Goal: Transaction & Acquisition: Purchase product/service

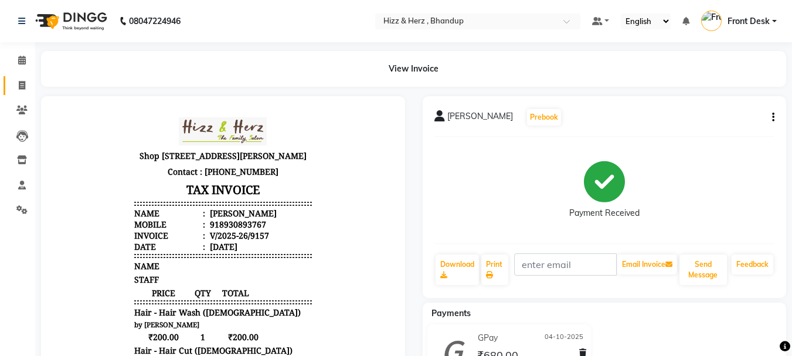
click at [24, 81] on icon at bounding box center [22, 85] width 6 height 9
select select "service"
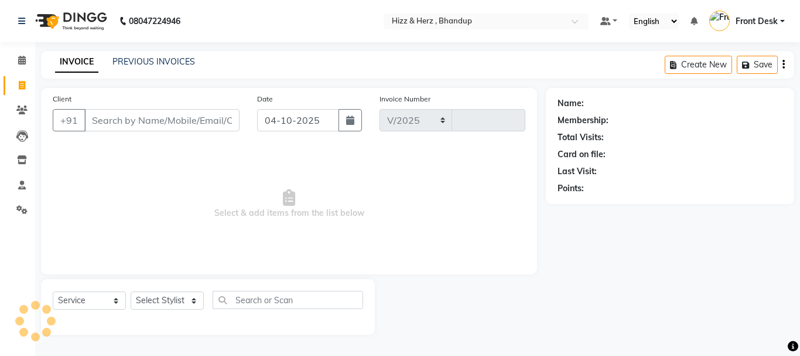
select select "629"
type input "9161"
click at [183, 118] on input "Client" at bounding box center [161, 120] width 155 height 22
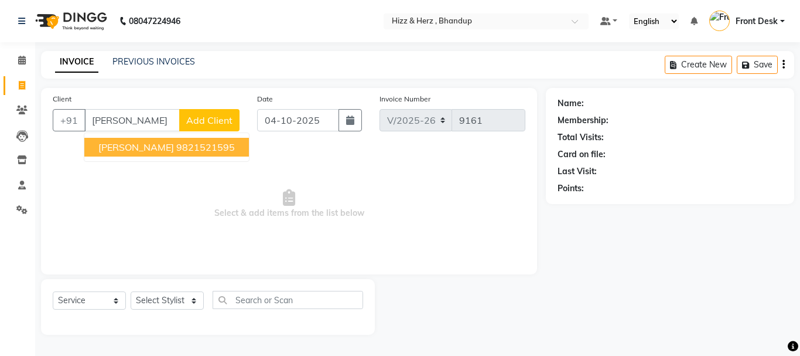
click at [219, 144] on ngb-highlight "9821521595" at bounding box center [205, 147] width 59 height 12
type input "9821521595"
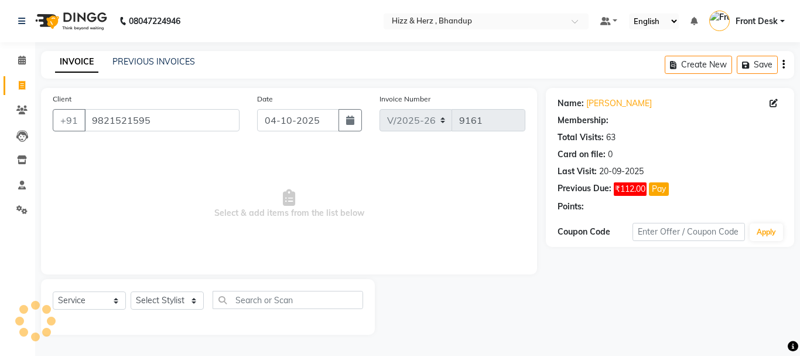
select select "1: Object"
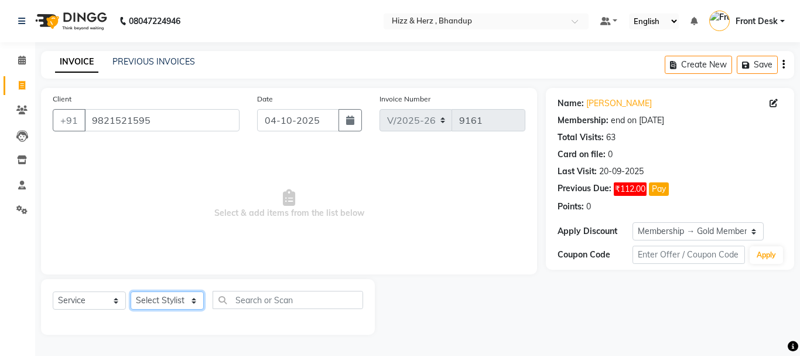
click at [192, 304] on select "Select Stylist Front Desk Gaurav Sharma HIZZ & HERZ 2 IRFAN AHMAD Jigna Goswami…" at bounding box center [167, 300] width 73 height 18
select select "24394"
click at [131, 291] on select "Select Stylist Front Desk Gaurav Sharma HIZZ & HERZ 2 IRFAN AHMAD Jigna Goswami…" at bounding box center [167, 300] width 73 height 18
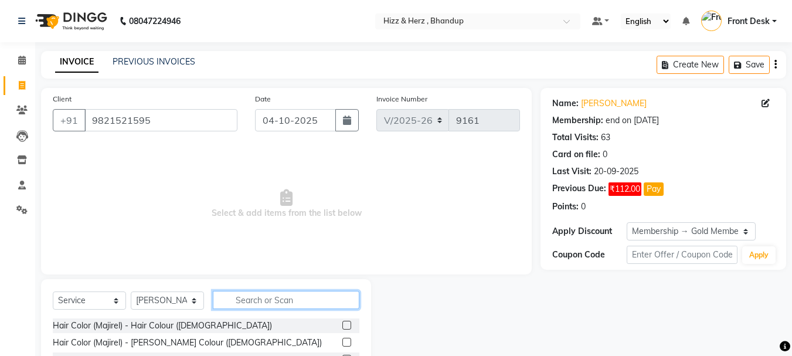
click at [293, 300] on input "text" at bounding box center [286, 300] width 146 height 18
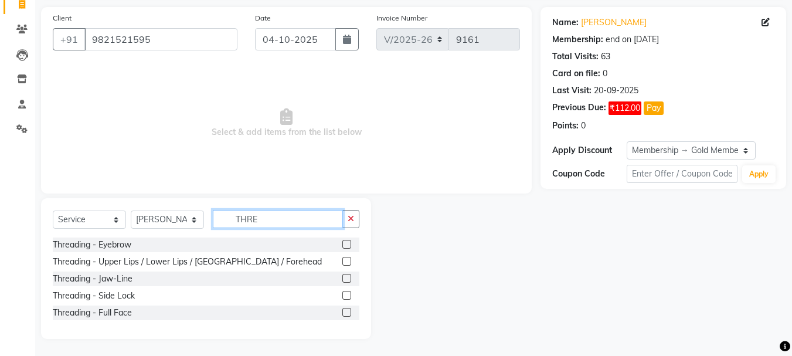
scroll to position [81, 0]
type input "THRE"
click at [346, 258] on label at bounding box center [346, 260] width 9 height 9
click at [346, 258] on input "checkbox" at bounding box center [346, 261] width 8 height 8
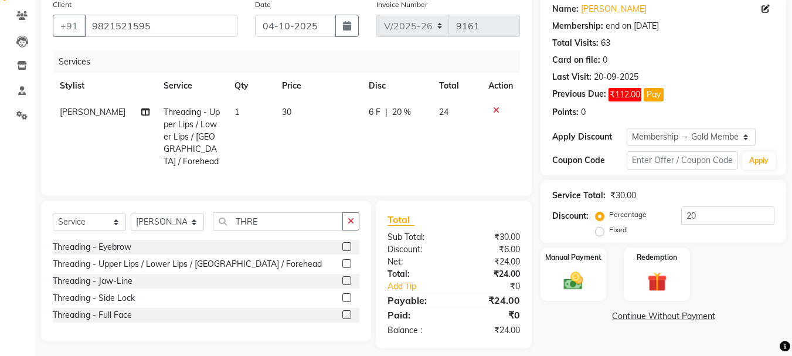
scroll to position [101, 0]
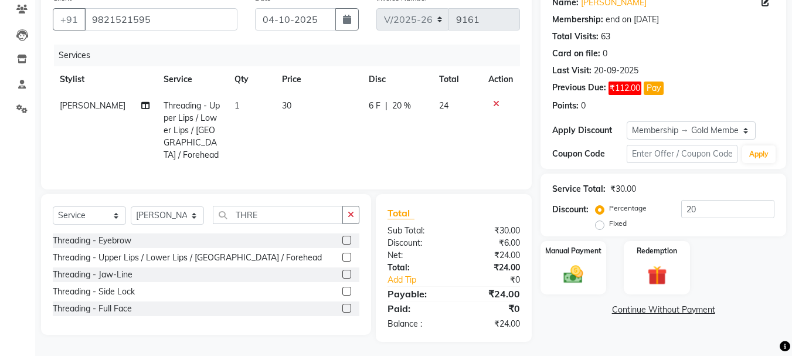
click at [349, 254] on label at bounding box center [346, 257] width 9 height 9
click at [349, 254] on input "checkbox" at bounding box center [346, 258] width 8 height 8
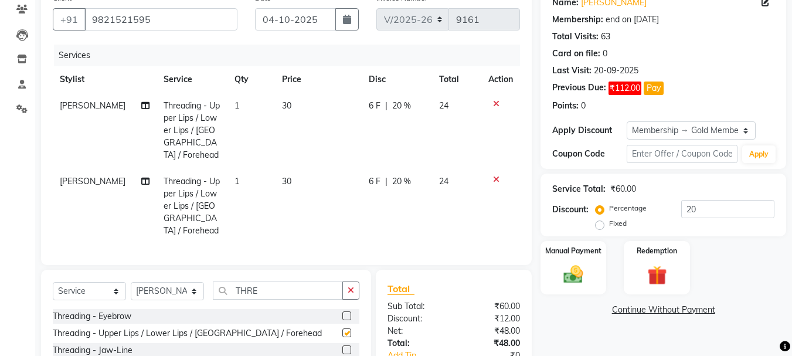
checkbox input "false"
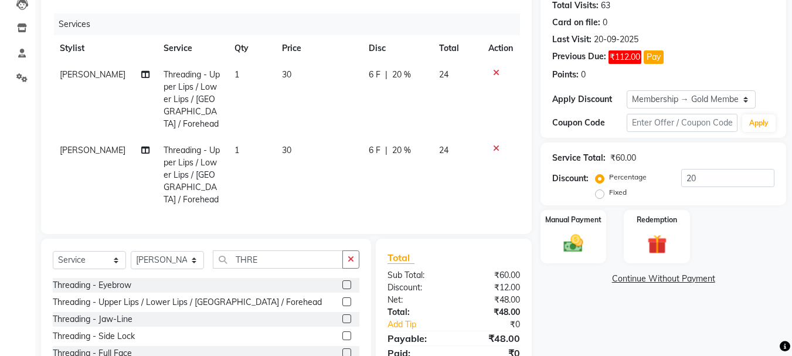
scroll to position [159, 0]
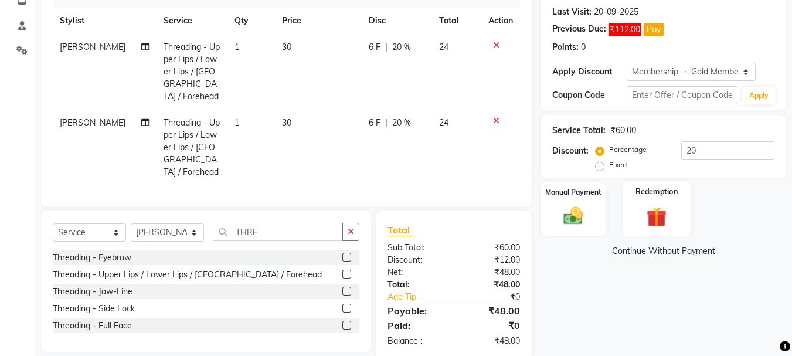
drag, startPoint x: 572, startPoint y: 220, endPoint x: 662, endPoint y: 233, distance: 91.2
click at [574, 219] on img at bounding box center [573, 215] width 32 height 22
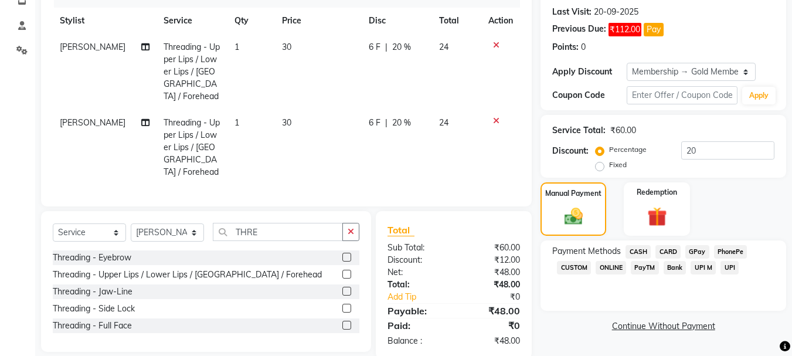
click at [701, 244] on div "Payment Methods CASH CARD GPay PhonePe CUSTOM ONLINE PayTM Bank UPI M UPI" at bounding box center [663, 275] width 246 height 70
click at [701, 249] on span "GPay" at bounding box center [697, 251] width 24 height 13
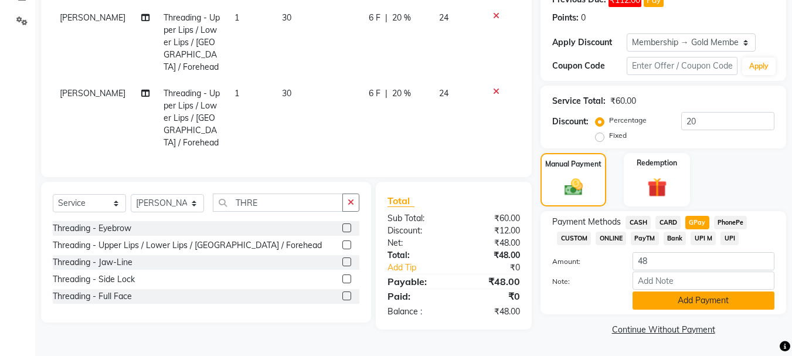
click at [718, 304] on button "Add Payment" at bounding box center [703, 300] width 142 height 18
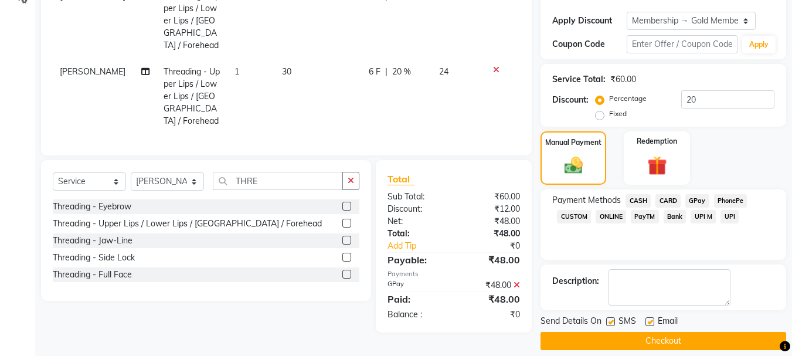
scroll to position [222, 0]
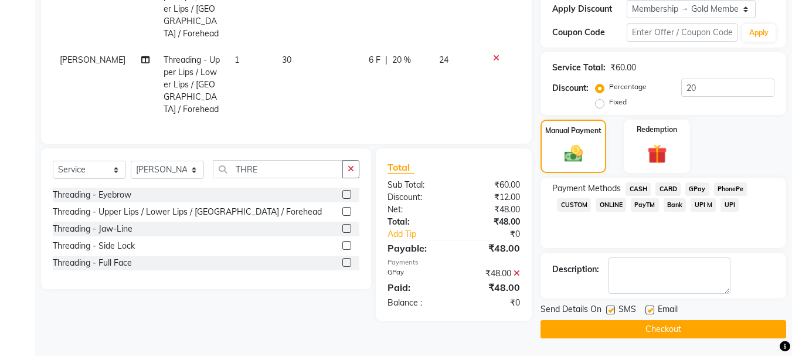
click at [714, 326] on button "Checkout" at bounding box center [663, 329] width 246 height 18
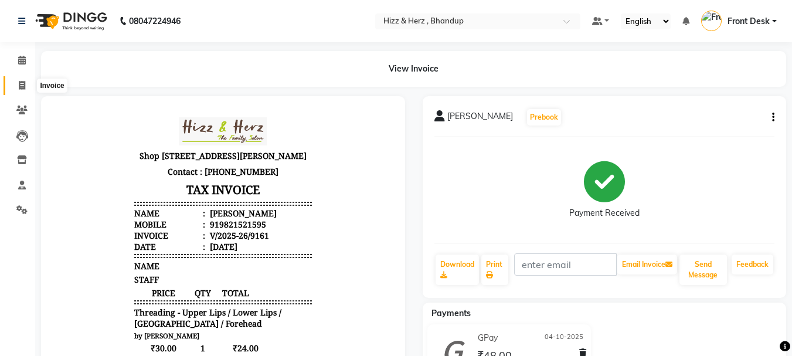
click at [25, 83] on icon at bounding box center [22, 85] width 6 height 9
select select "629"
select select "service"
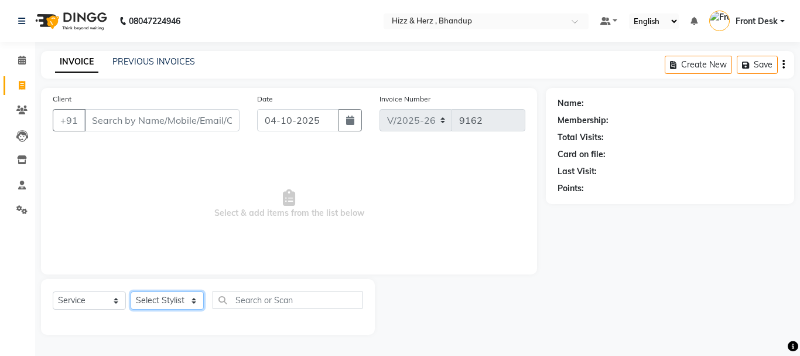
click at [193, 304] on select "Select Stylist Front Desk [PERSON_NAME] HIZZ & HERZ 2 [PERSON_NAME] [PERSON_NAM…" at bounding box center [167, 300] width 73 height 18
select select "82789"
click at [131, 291] on select "Select Stylist Front Desk [PERSON_NAME] HIZZ & HERZ 2 [PERSON_NAME] [PERSON_NAM…" at bounding box center [167, 300] width 73 height 18
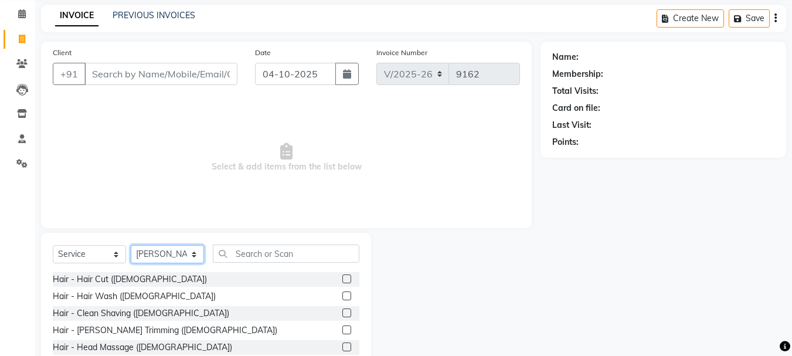
scroll to position [114, 0]
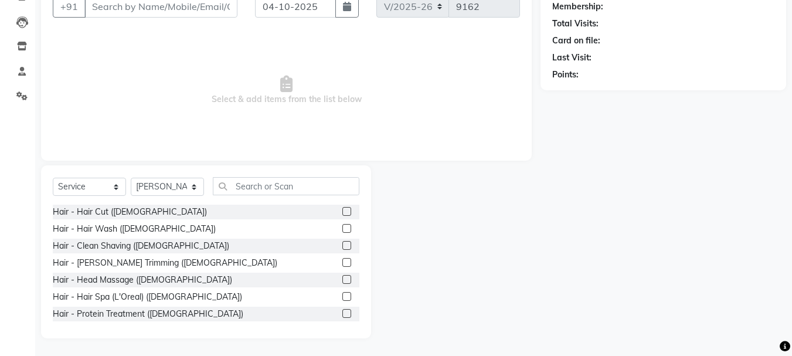
click at [342, 211] on label at bounding box center [346, 211] width 9 height 9
click at [342, 211] on input "checkbox" at bounding box center [346, 212] width 8 height 8
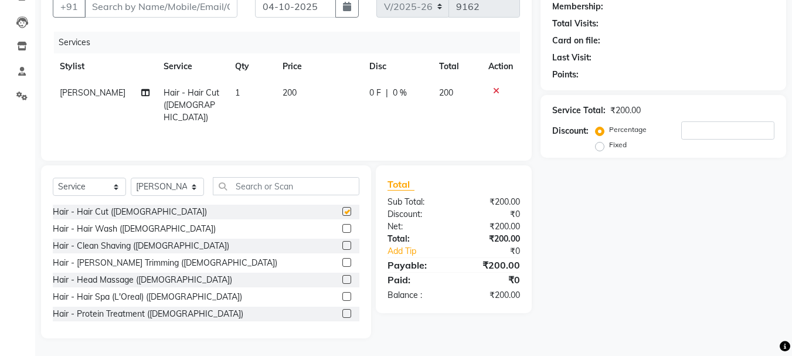
scroll to position [7, 0]
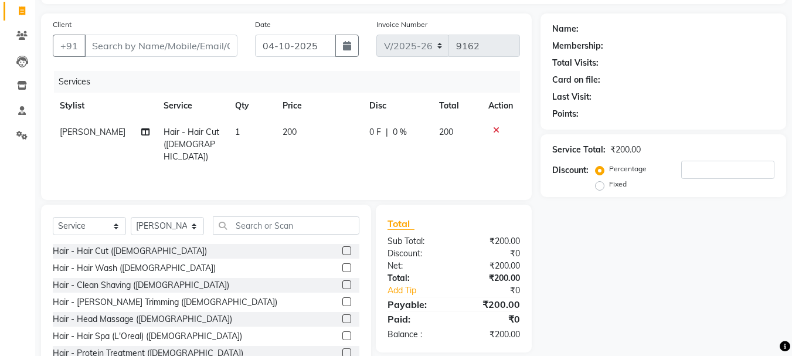
checkbox input "false"
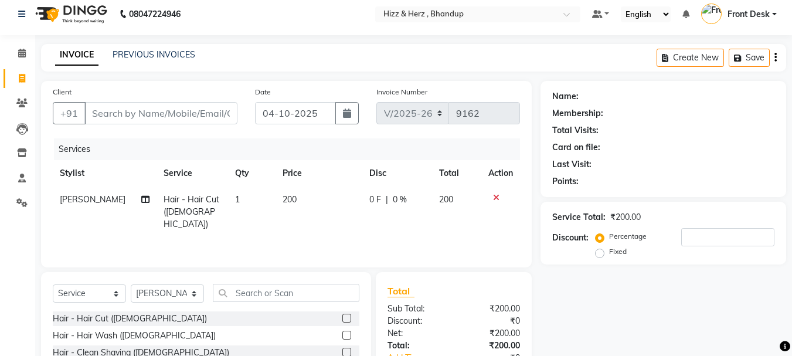
scroll to position [0, 0]
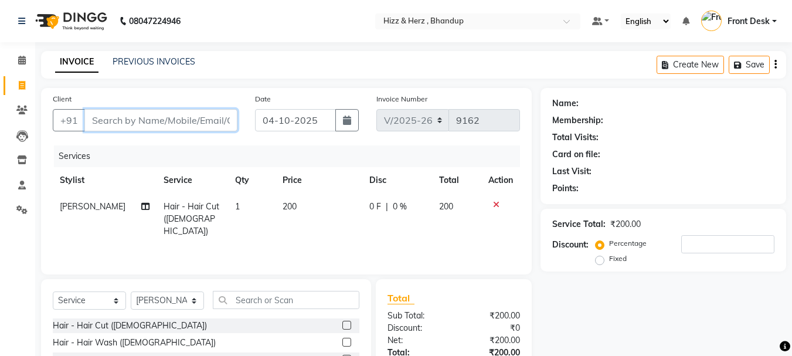
click at [212, 120] on input "Client" at bounding box center [160, 120] width 153 height 22
type input "9"
type input "0"
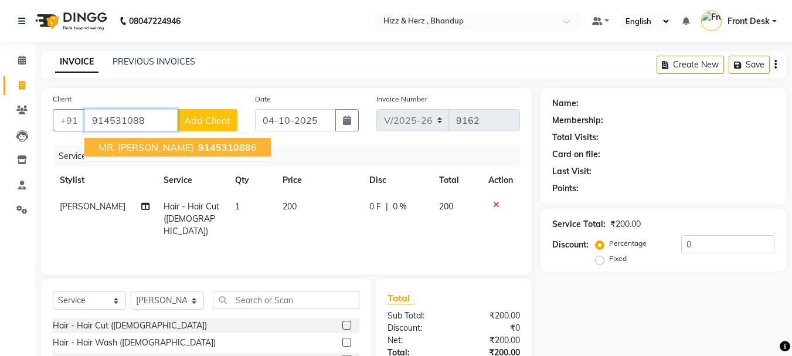
click at [238, 137] on ngb-typeahead-window "MR. DEEP DASGUPTA 914531088 6" at bounding box center [178, 146] width 188 height 29
click at [195, 149] on button "MR. DEEP DASGUPTA 914531088 6" at bounding box center [177, 147] width 186 height 19
type input "9145310886"
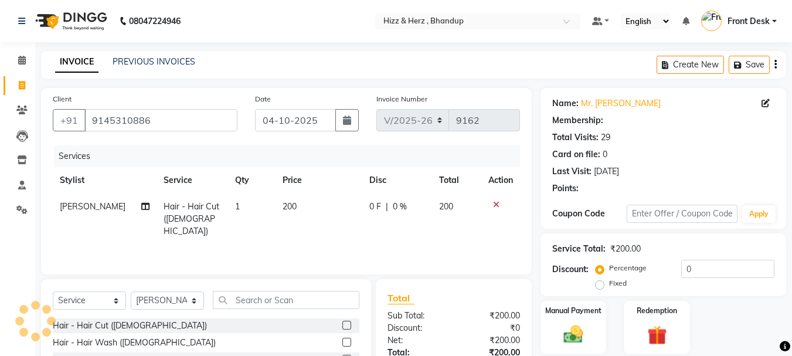
select select "1: Object"
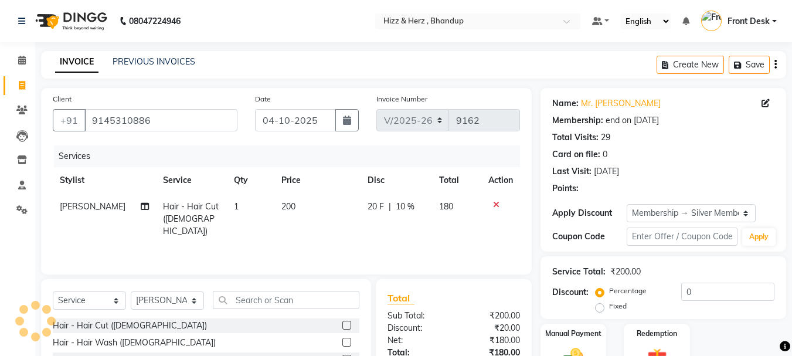
type input "10"
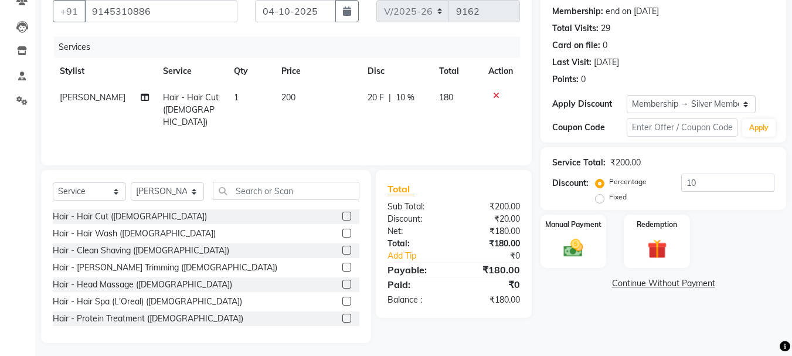
scroll to position [114, 0]
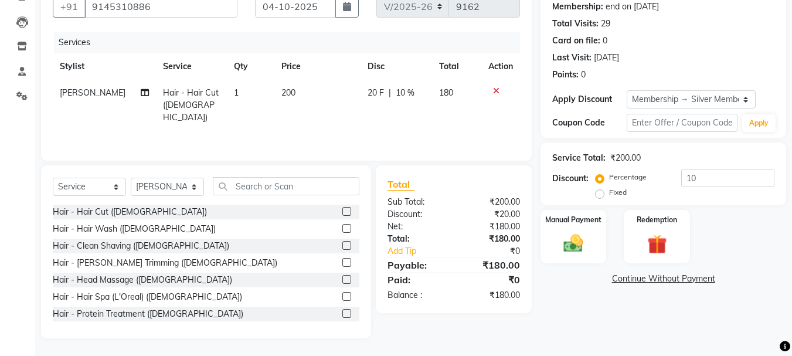
click at [342, 263] on label at bounding box center [346, 262] width 9 height 9
click at [342, 263] on input "checkbox" at bounding box center [346, 263] width 8 height 8
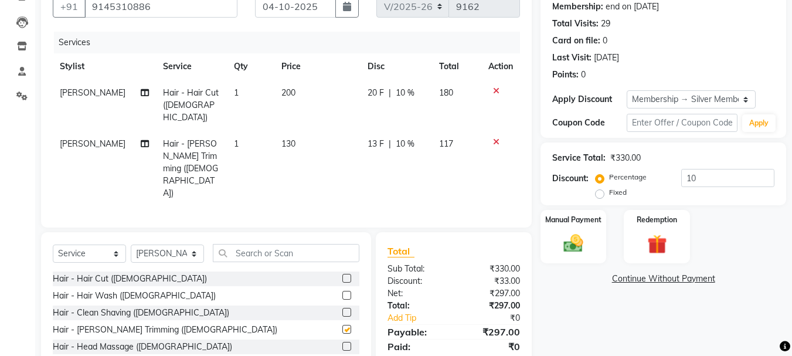
checkbox input "false"
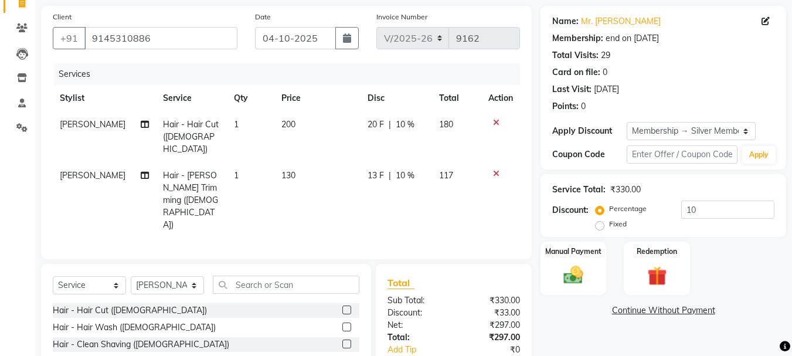
scroll to position [81, 0]
drag, startPoint x: 578, startPoint y: 279, endPoint x: 664, endPoint y: 285, distance: 86.3
click at [579, 279] on img at bounding box center [573, 275] width 32 height 22
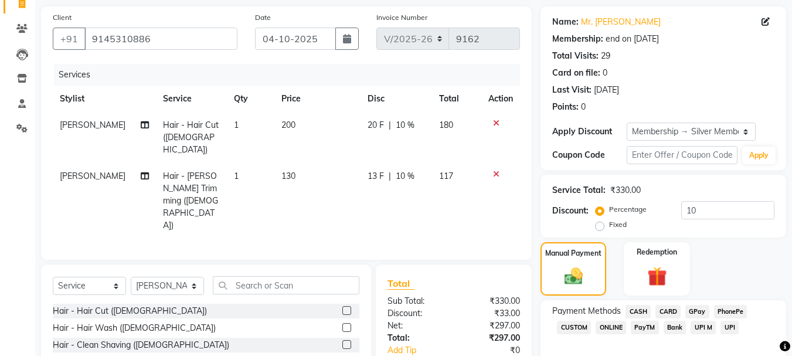
click at [694, 311] on span "GPay" at bounding box center [697, 311] width 24 height 13
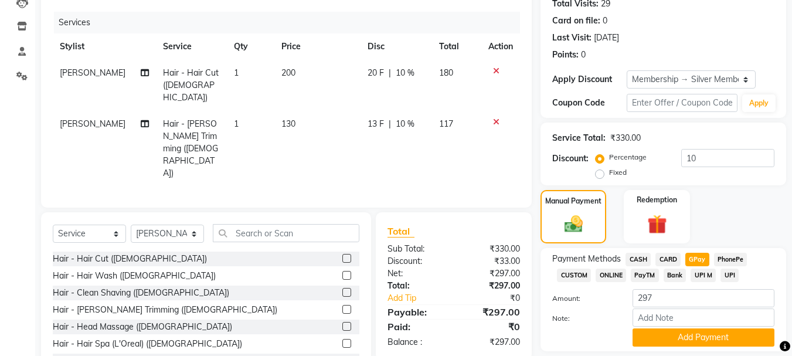
scroll to position [171, 0]
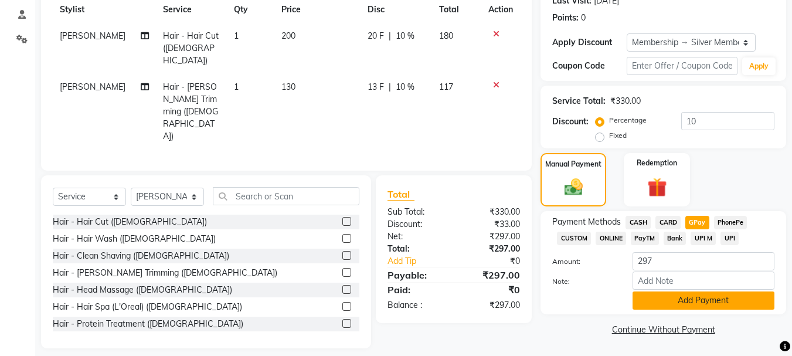
click at [682, 293] on button "Add Payment" at bounding box center [703, 300] width 142 height 18
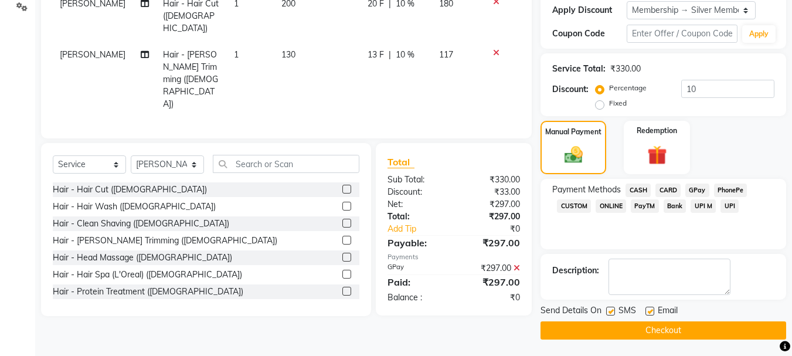
scroll to position [204, 0]
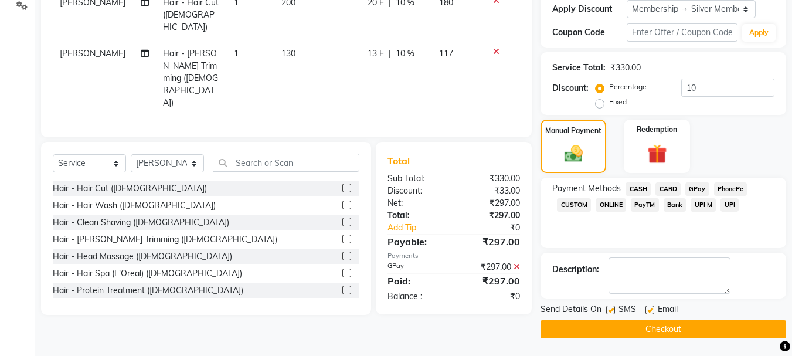
click at [646, 326] on button "Checkout" at bounding box center [663, 329] width 246 height 18
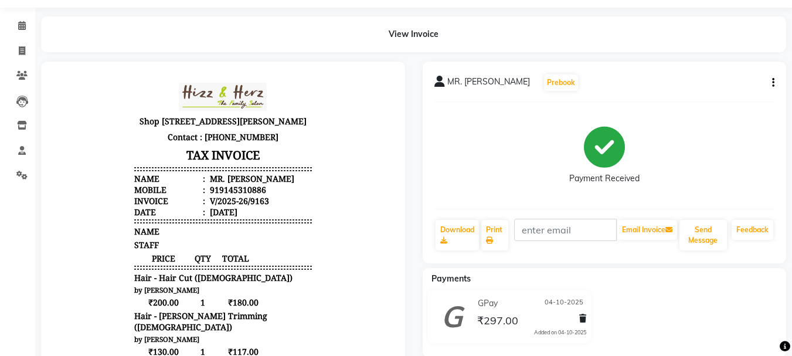
scroll to position [59, 0]
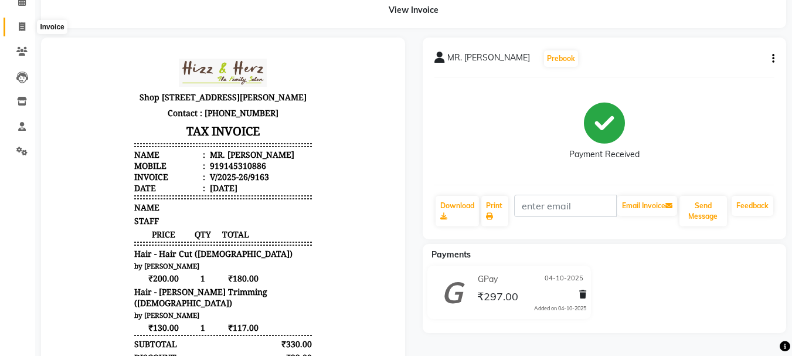
click at [21, 29] on icon at bounding box center [22, 26] width 6 height 9
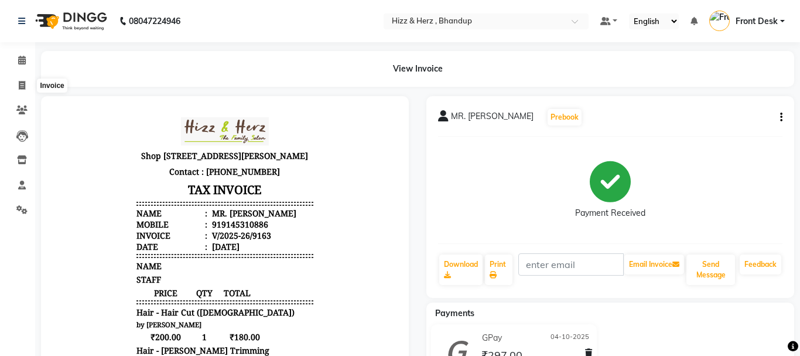
select select "629"
select select "service"
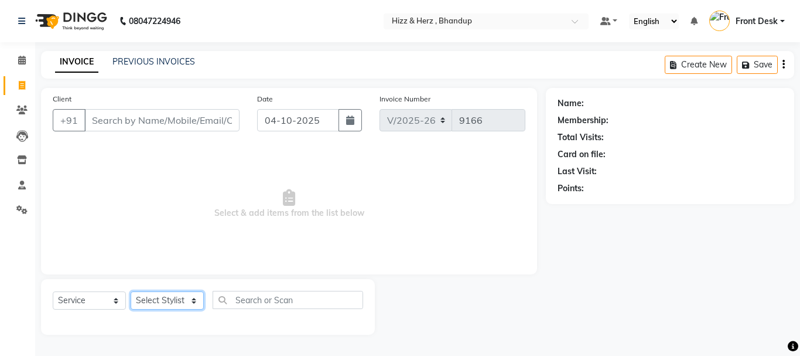
click at [187, 305] on select "Select Stylist Front Desk [PERSON_NAME] HIZZ & HERZ 2 [PERSON_NAME] [PERSON_NAM…" at bounding box center [167, 300] width 73 height 18
select select "9149"
click at [131, 291] on select "Select Stylist Front Desk [PERSON_NAME] HIZZ & HERZ 2 [PERSON_NAME] [PERSON_NAM…" at bounding box center [167, 300] width 73 height 18
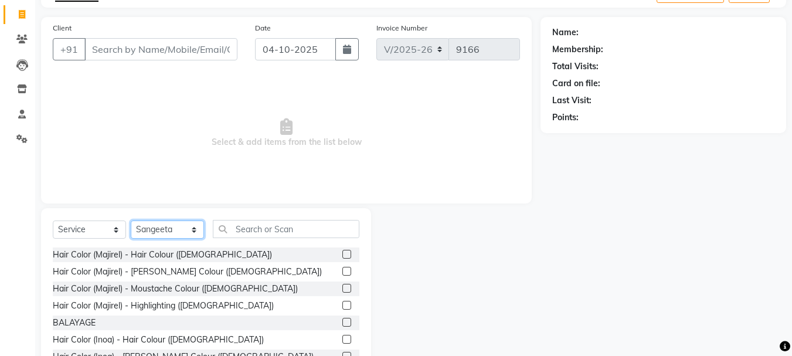
scroll to position [114, 0]
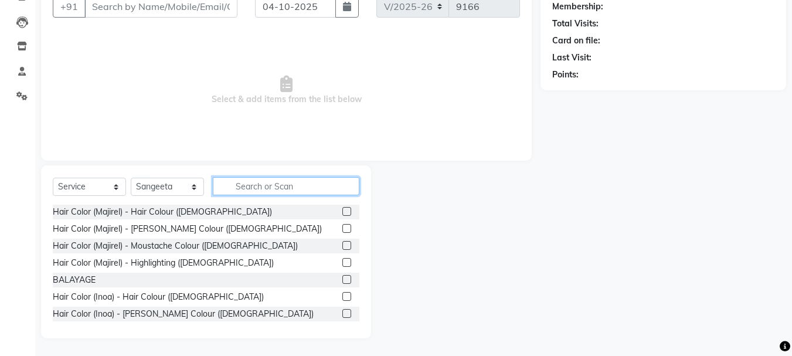
click at [242, 189] on input "text" at bounding box center [286, 186] width 146 height 18
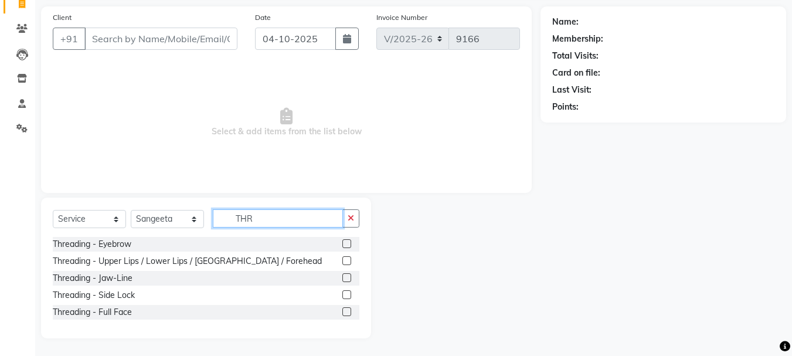
scroll to position [81, 0]
type input "THR"
click at [347, 246] on label at bounding box center [346, 243] width 9 height 9
click at [347, 246] on input "checkbox" at bounding box center [346, 244] width 8 height 8
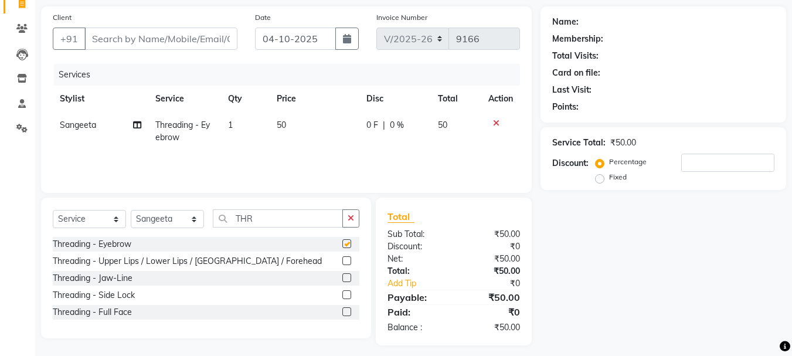
checkbox input "false"
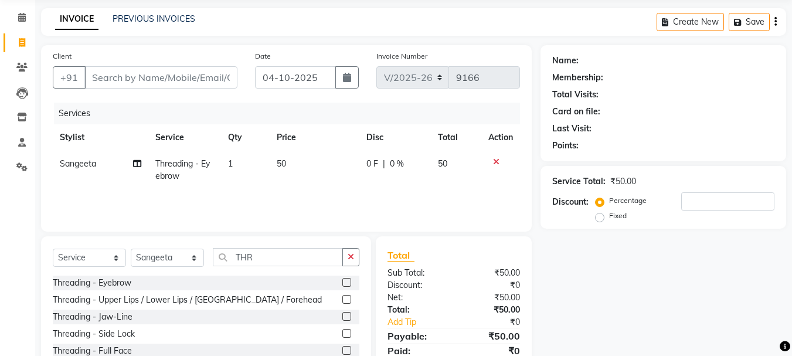
scroll to position [0, 0]
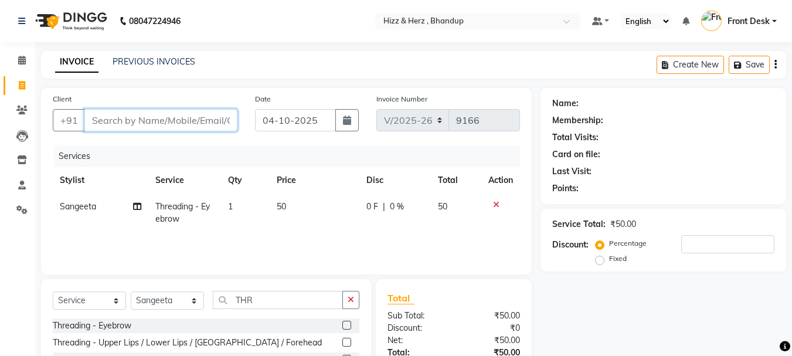
click at [218, 117] on input "Client" at bounding box center [160, 120] width 153 height 22
type input "9"
type input "0"
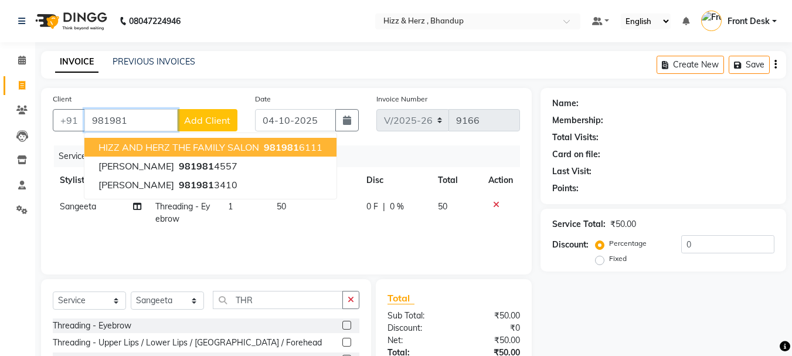
click at [200, 142] on span "HIZZ AND HERZ THE FAMILY SALON" at bounding box center [178, 147] width 161 height 12
type input "9819816111"
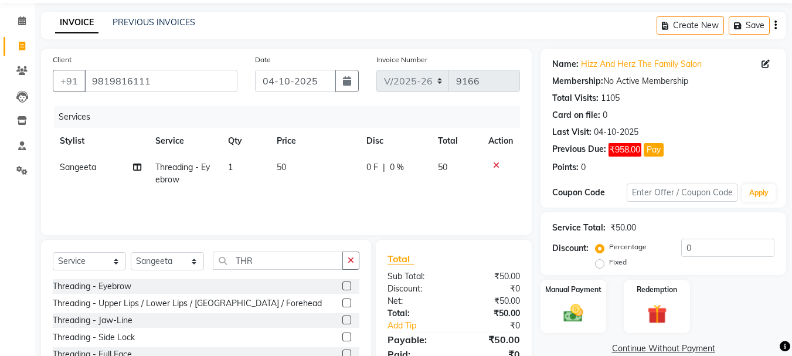
scroll to position [88, 0]
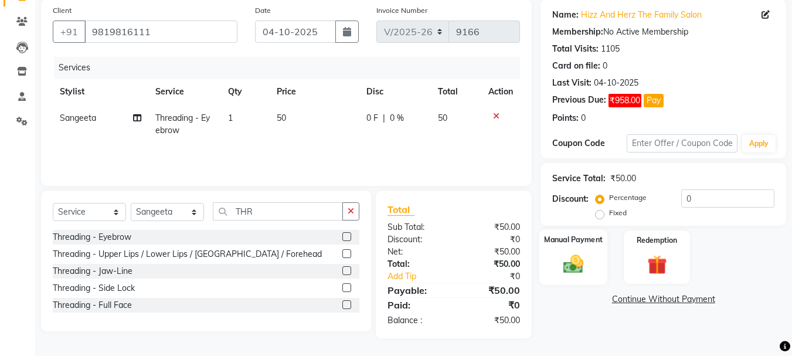
click at [568, 266] on img at bounding box center [573, 263] width 33 height 23
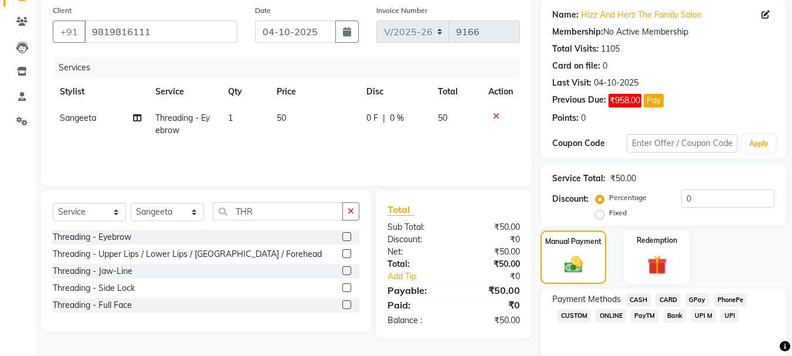
click at [640, 298] on span "CASH" at bounding box center [637, 299] width 25 height 13
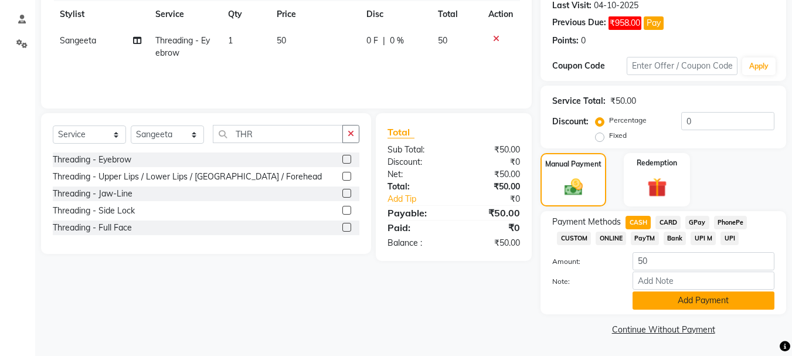
click at [709, 291] on button "Add Payment" at bounding box center [703, 300] width 142 height 18
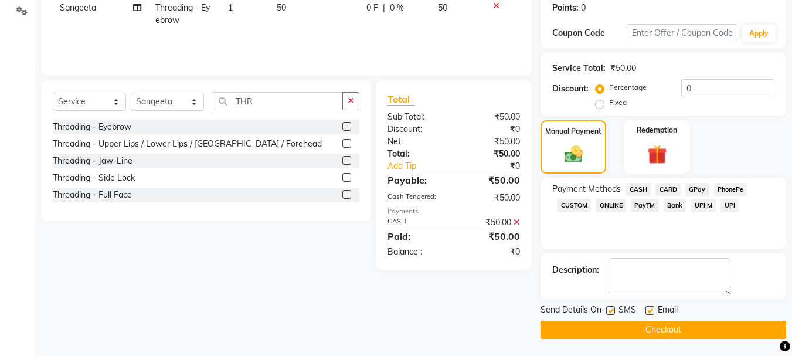
scroll to position [199, 0]
click at [677, 325] on button "Checkout" at bounding box center [663, 329] width 246 height 18
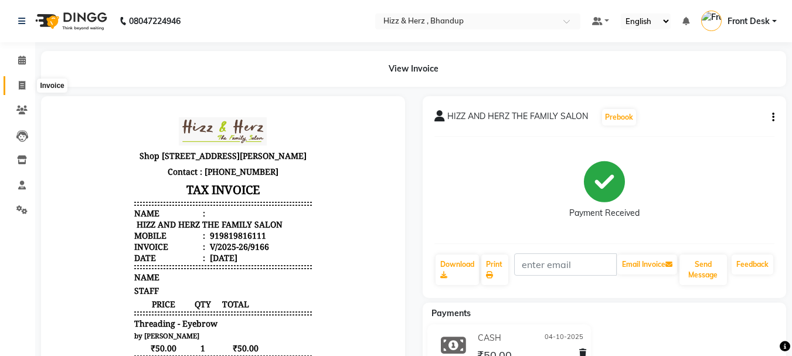
click at [22, 83] on icon at bounding box center [22, 85] width 6 height 9
select select "service"
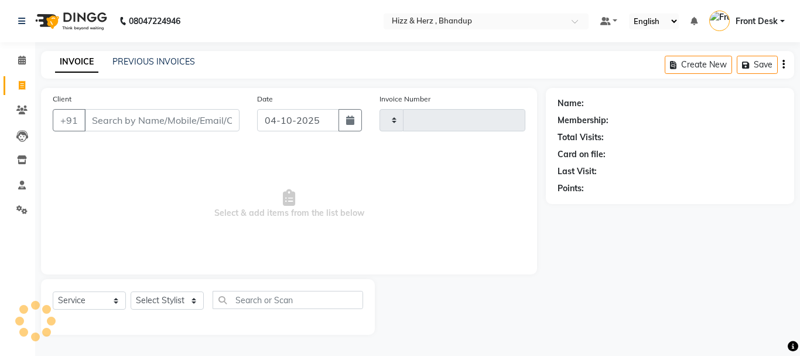
type input "9169"
select select "629"
click at [188, 302] on select "Select Stylist" at bounding box center [167, 300] width 73 height 18
select select "24394"
click at [131, 291] on select "Select Stylist Front Desk [PERSON_NAME] HIZZ & HERZ 2 [PERSON_NAME] [PERSON_NAM…" at bounding box center [167, 300] width 73 height 18
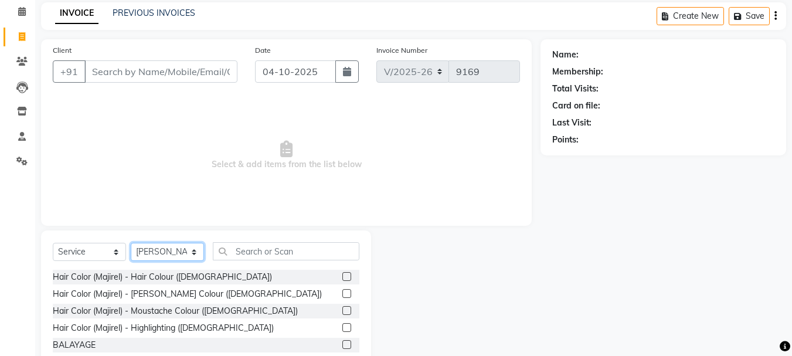
scroll to position [114, 0]
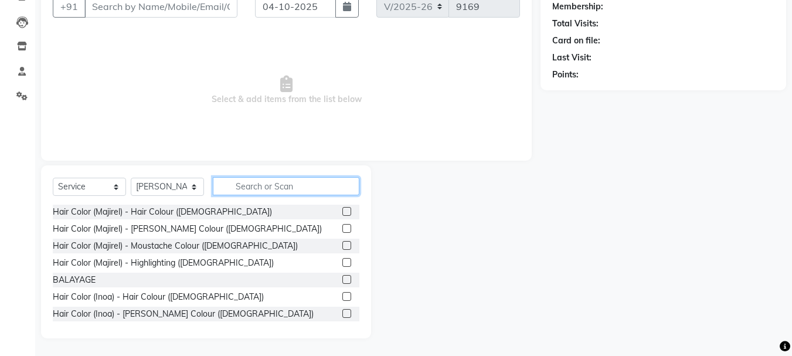
click at [252, 186] on input "text" at bounding box center [286, 186] width 146 height 18
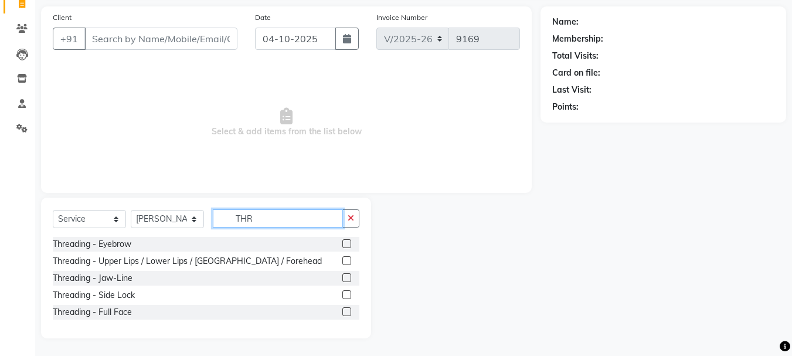
scroll to position [81, 0]
type input "THR"
click at [346, 261] on label at bounding box center [346, 260] width 9 height 9
click at [346, 261] on input "checkbox" at bounding box center [346, 261] width 8 height 8
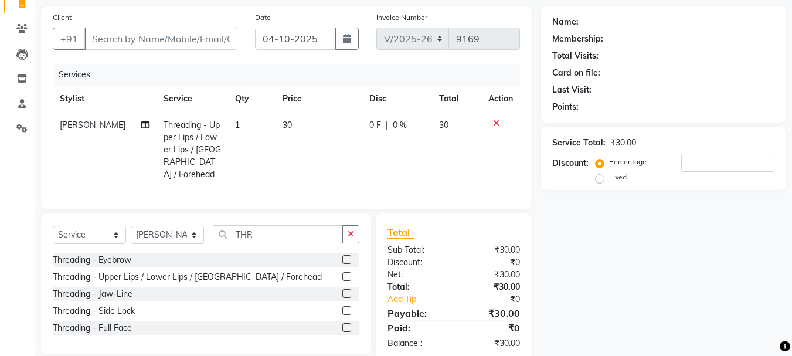
click at [347, 272] on label at bounding box center [346, 276] width 9 height 9
click at [347, 273] on input "checkbox" at bounding box center [346, 277] width 8 height 8
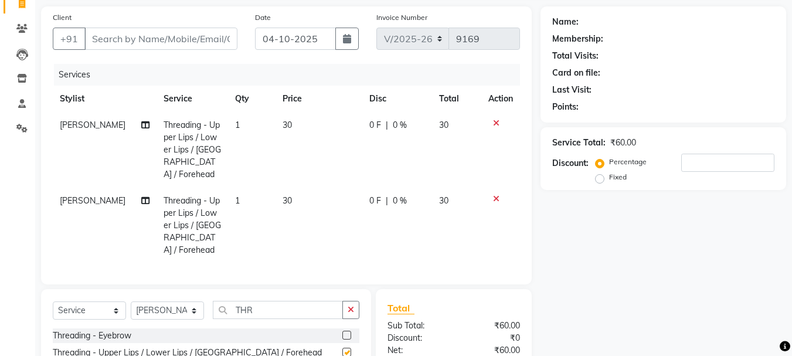
checkbox input "false"
click at [175, 301] on select "Select Stylist Front Desk [PERSON_NAME] HIZZ & HERZ 2 [PERSON_NAME] [PERSON_NAM…" at bounding box center [167, 310] width 73 height 18
select select "24395"
click at [131, 301] on select "Select Stylist Front Desk [PERSON_NAME] HIZZ & HERZ 2 [PERSON_NAME] [PERSON_NAM…" at bounding box center [167, 310] width 73 height 18
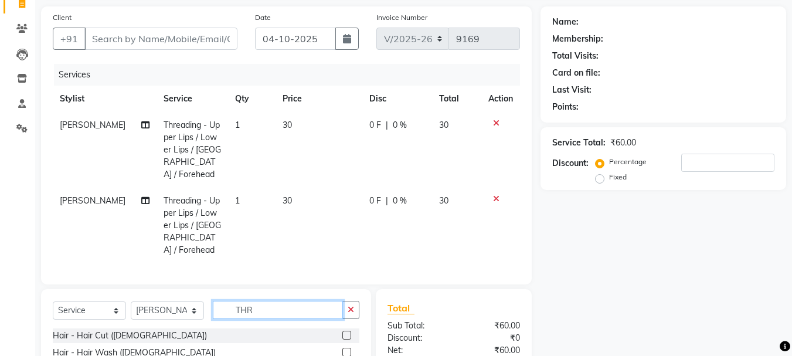
click at [297, 301] on input "THR" at bounding box center [278, 310] width 130 height 18
type input "T"
type input "WASH"
click at [344, 347] on label at bounding box center [346, 351] width 9 height 9
click at [344, 349] on input "checkbox" at bounding box center [346, 353] width 8 height 8
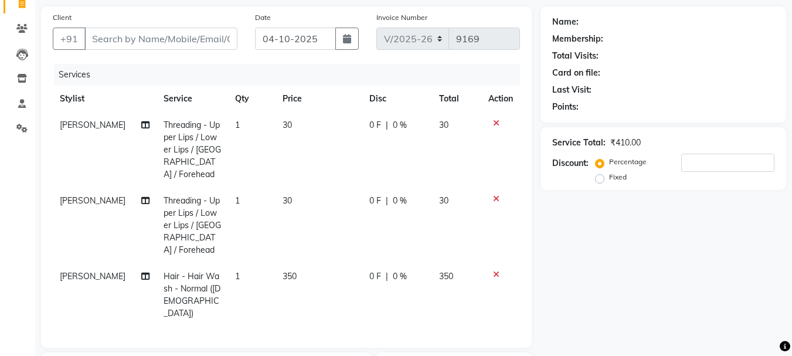
checkbox input "false"
click at [286, 271] on span "350" at bounding box center [289, 276] width 14 height 11
select select "24395"
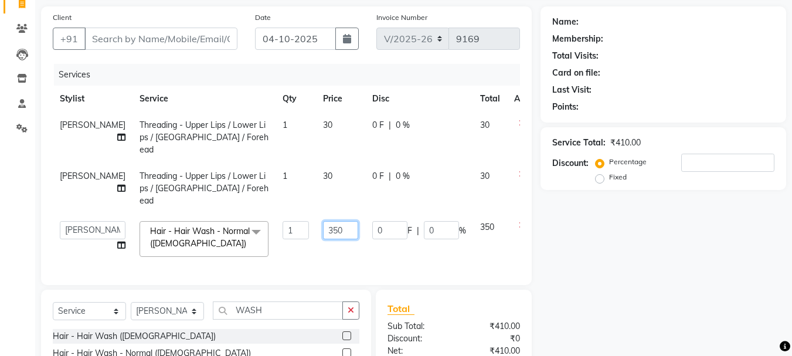
click at [323, 221] on input "350" at bounding box center [340, 230] width 35 height 18
type input "400"
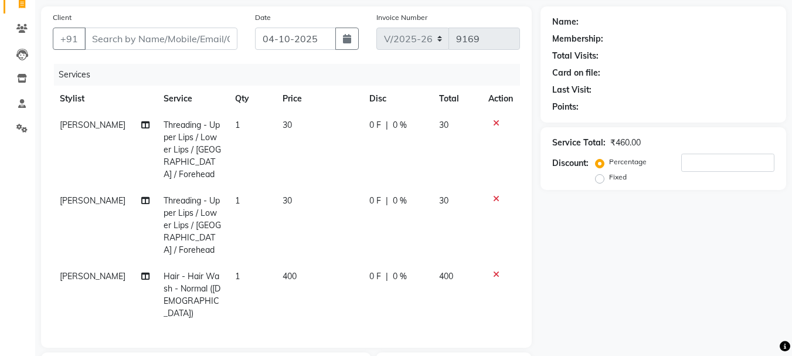
click at [367, 238] on tbody "SUMITA Threading - Upper Lips / Lower Lips / Chin / Forehead 1 30 0 F | 0 % 30 …" at bounding box center [286, 219] width 467 height 214
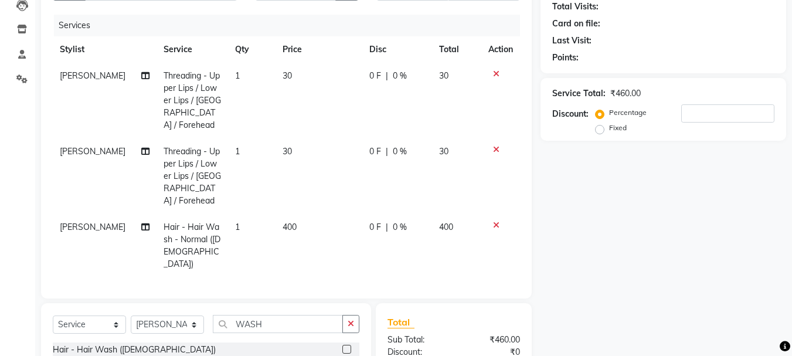
scroll to position [215, 0]
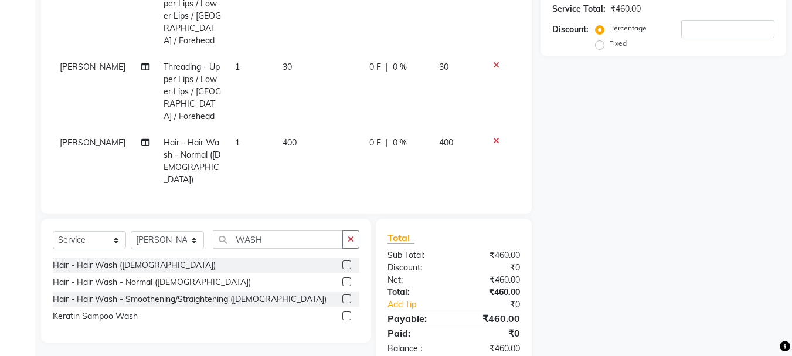
click at [495, 137] on icon at bounding box center [496, 141] width 6 height 8
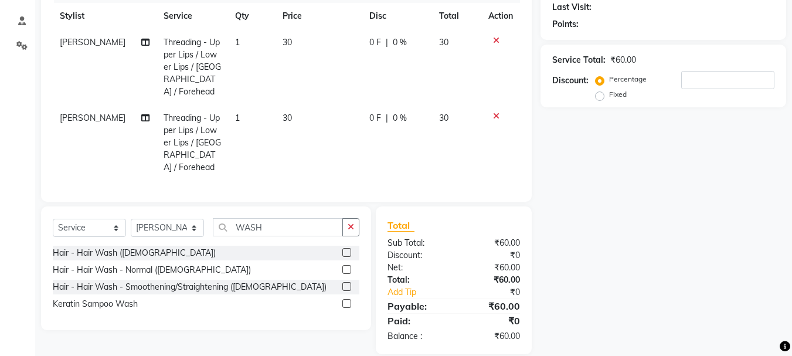
click at [349, 282] on label at bounding box center [346, 286] width 9 height 9
click at [349, 283] on input "checkbox" at bounding box center [346, 287] width 8 height 8
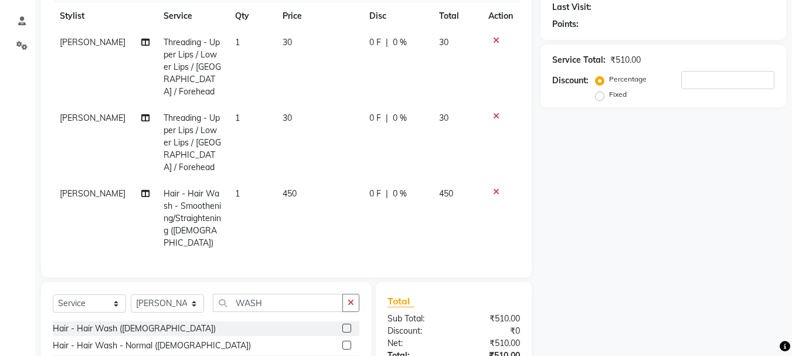
scroll to position [215, 0]
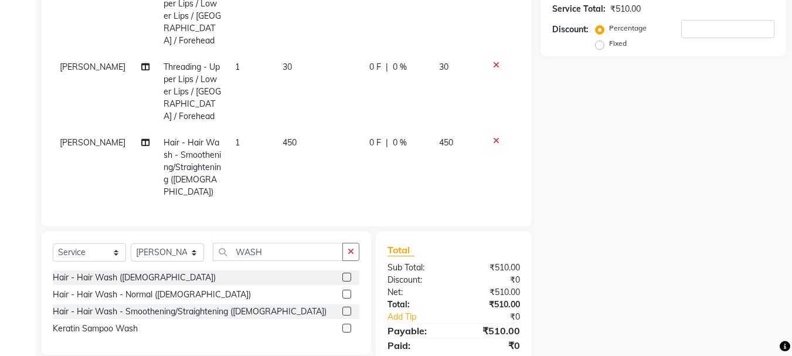
checkbox input "false"
click at [290, 137] on span "450" at bounding box center [289, 142] width 14 height 11
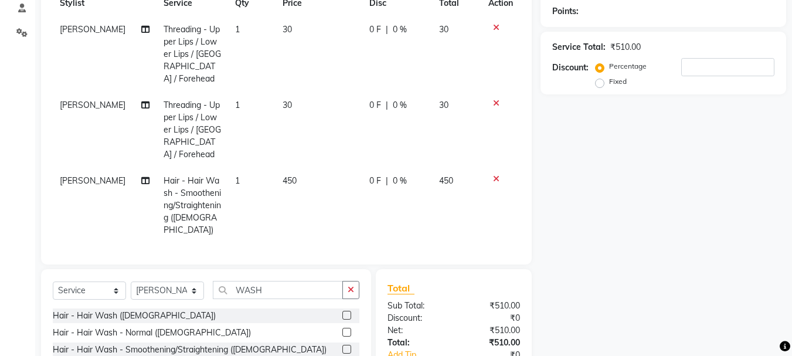
select select "24395"
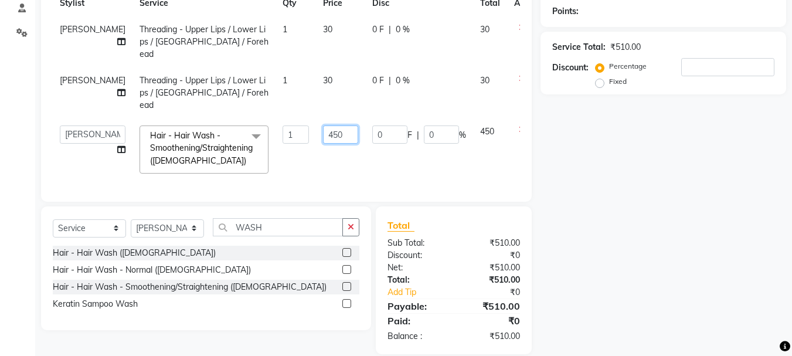
click at [323, 125] on input "450" at bounding box center [340, 134] width 35 height 18
type input "4"
type input "500"
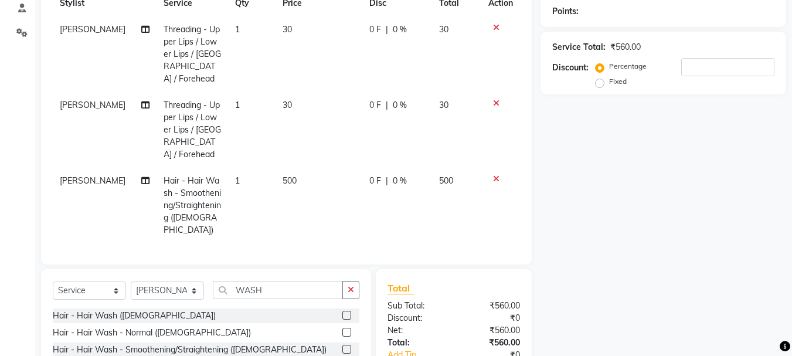
click at [340, 168] on tr "IRFAN AHMAD Hair - Hair Wash - Smoothening/Straightening (Female) 1 500 0 F | 0…" at bounding box center [286, 206] width 467 height 76
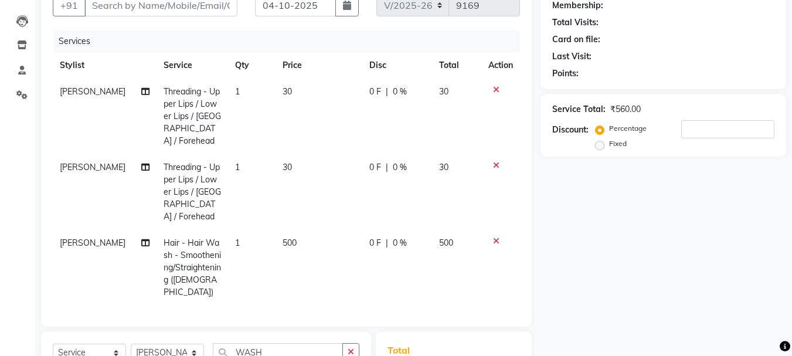
scroll to position [110, 0]
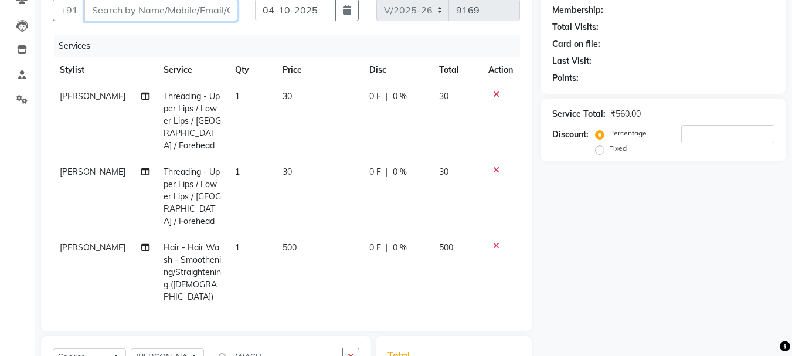
click at [209, 10] on input "Client" at bounding box center [160, 10] width 153 height 22
type input "9"
type input "0"
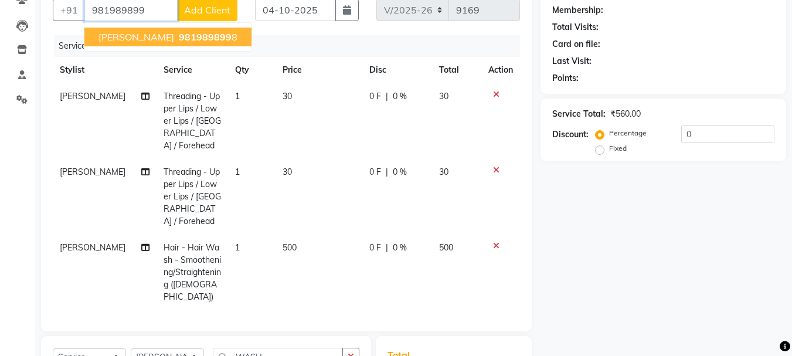
click at [226, 42] on span "981989899" at bounding box center [205, 37] width 53 height 12
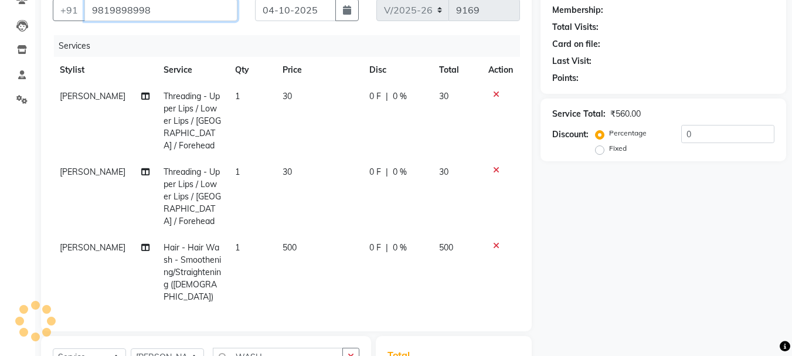
type input "9819898998"
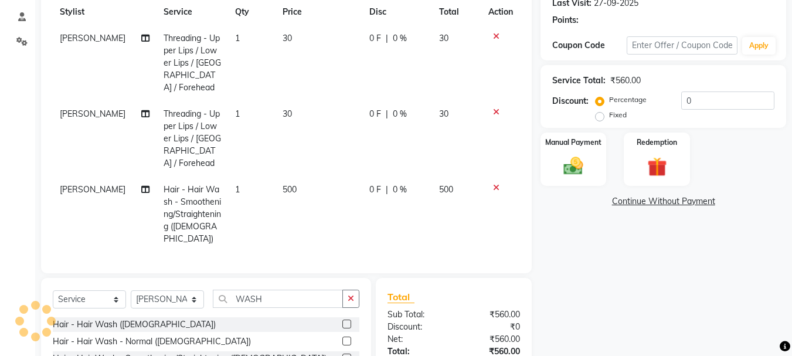
scroll to position [227, 0]
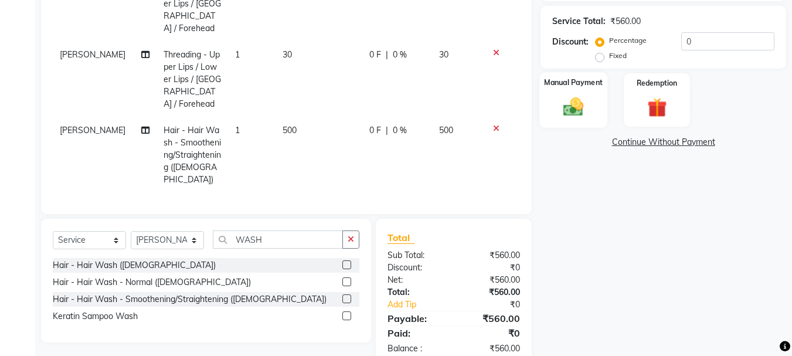
click at [577, 105] on img at bounding box center [573, 106] width 33 height 23
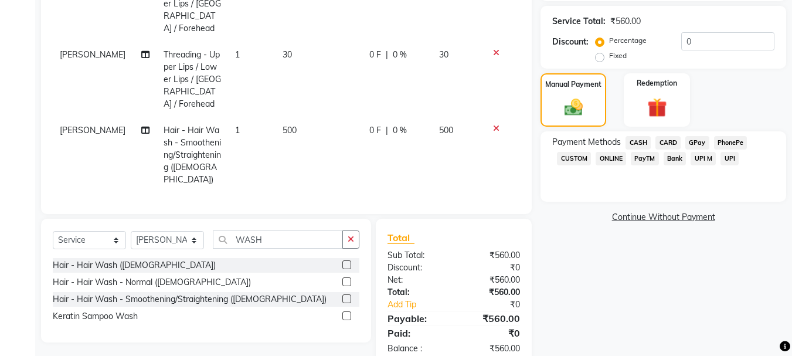
click at [701, 142] on span "GPay" at bounding box center [697, 142] width 24 height 13
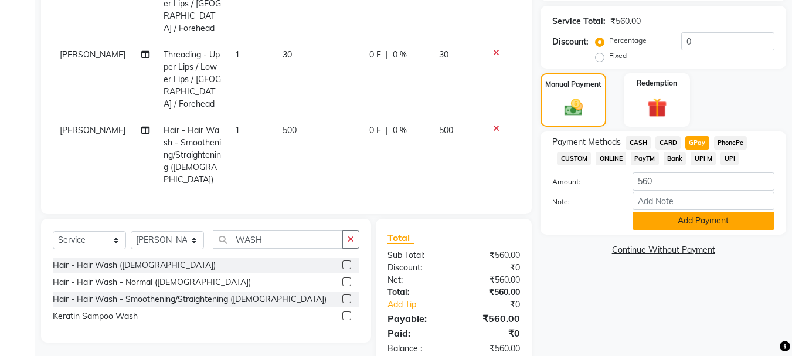
click at [684, 224] on button "Add Payment" at bounding box center [703, 221] width 142 height 18
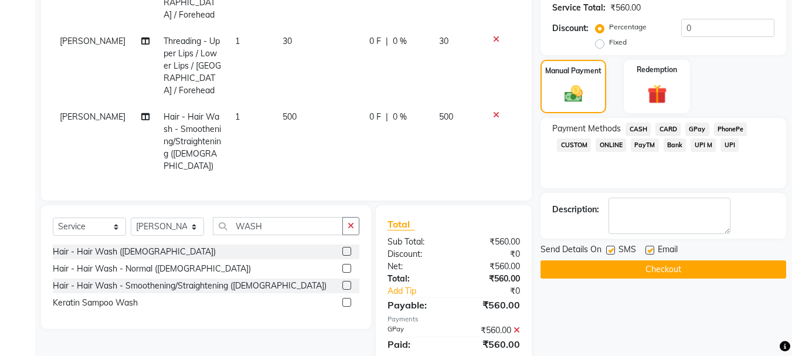
scroll to position [252, 0]
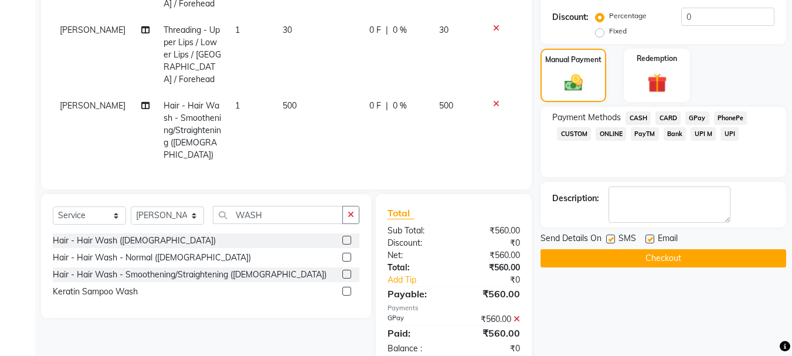
click at [680, 260] on button "Checkout" at bounding box center [663, 258] width 246 height 18
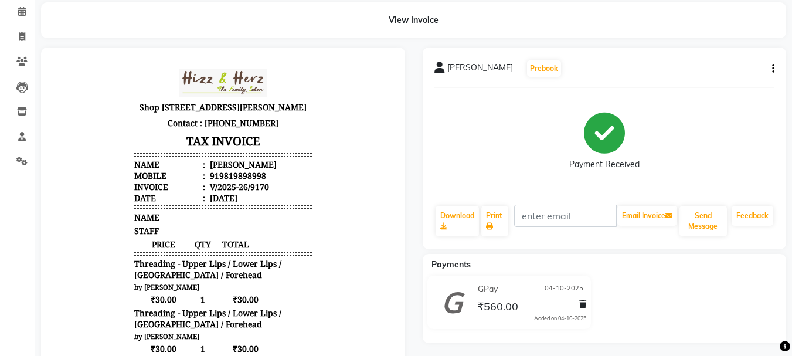
scroll to position [9, 0]
click at [22, 37] on icon at bounding box center [22, 36] width 6 height 9
select select "service"
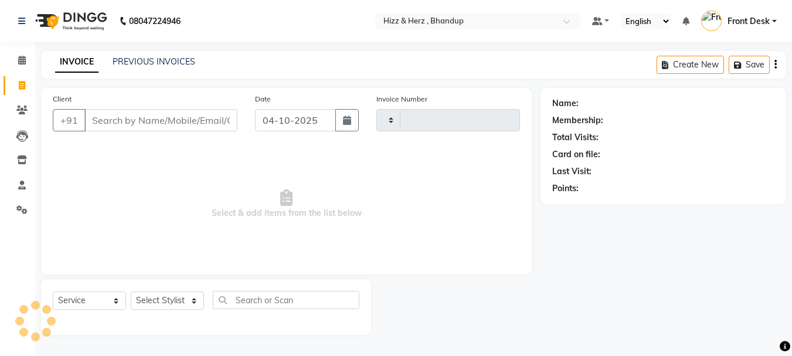
type input "9174"
select select "629"
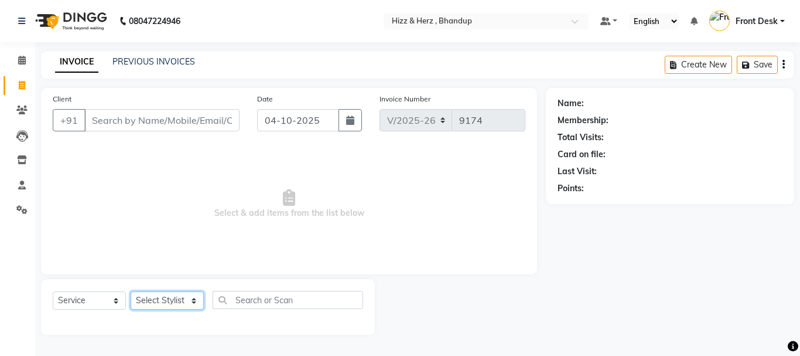
click at [185, 298] on select "Select Stylist Front Desk Gaurav Sharma HIZZ & HERZ 2 IRFAN AHMAD Jigna Goswami…" at bounding box center [167, 300] width 73 height 18
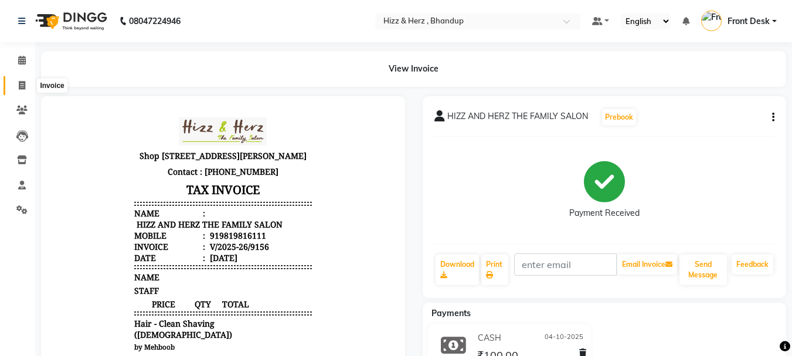
click at [22, 83] on icon at bounding box center [22, 85] width 6 height 9
select select "629"
select select "service"
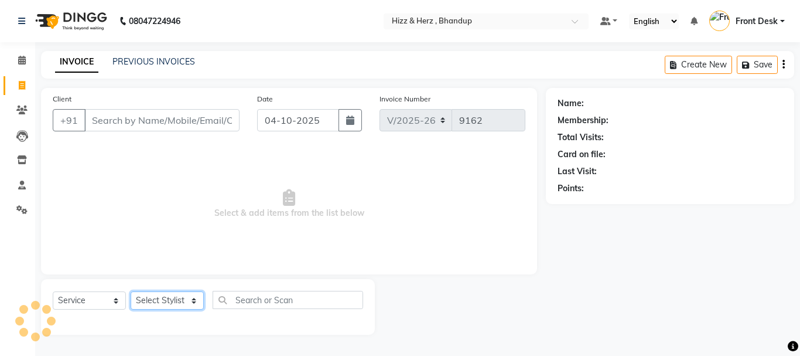
drag, startPoint x: 185, startPoint y: 292, endPoint x: 185, endPoint y: 298, distance: 5.9
click at [185, 298] on select "Select Stylist Front Desk [PERSON_NAME] HIZZ & HERZ 2 [PERSON_NAME] [PERSON_NAM…" at bounding box center [167, 300] width 73 height 18
select select "11514"
click at [131, 291] on select "Select Stylist Front Desk [PERSON_NAME] HIZZ & HERZ 2 [PERSON_NAME] [PERSON_NAM…" at bounding box center [167, 300] width 73 height 18
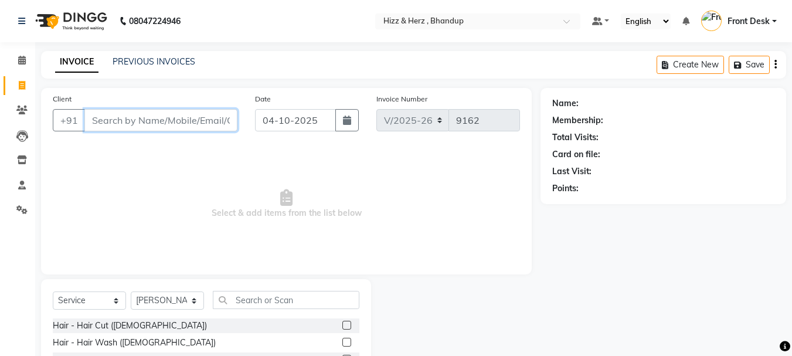
click at [227, 120] on input "Client" at bounding box center [160, 120] width 153 height 22
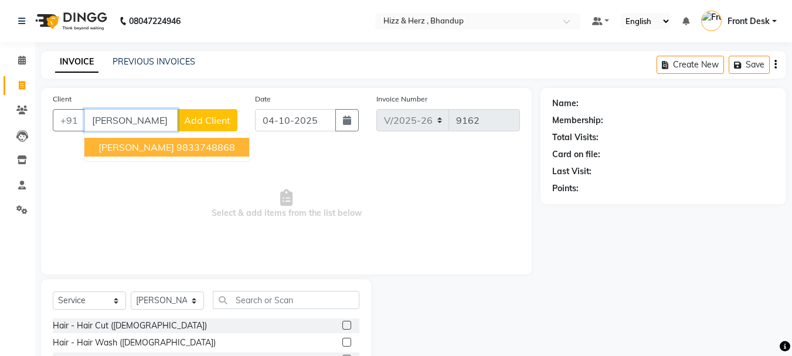
click at [229, 154] on button "MR. RAVI PAWAR 9833748868" at bounding box center [166, 147] width 165 height 19
type input "9833748868"
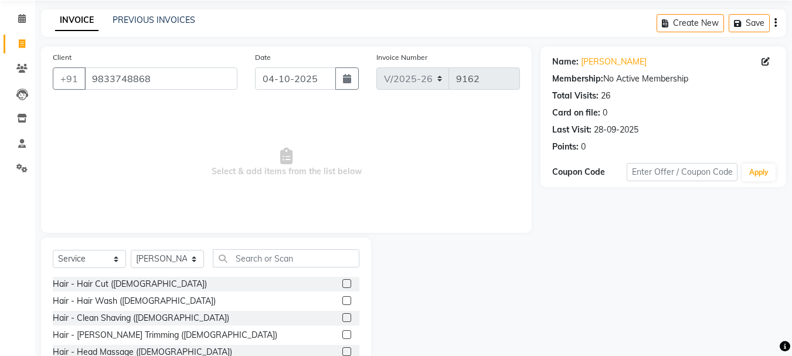
scroll to position [114, 0]
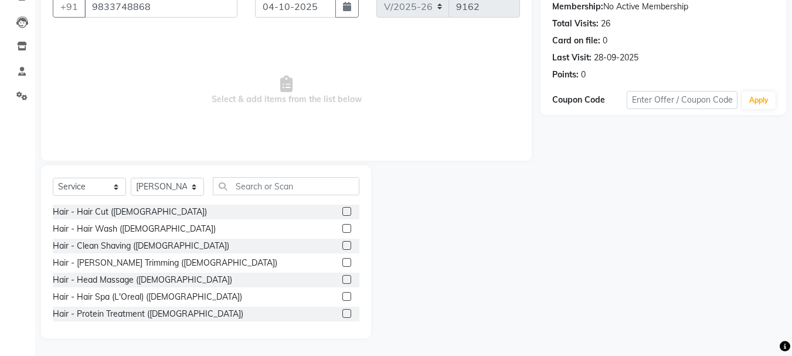
click at [342, 213] on label at bounding box center [346, 211] width 9 height 9
click at [342, 213] on input "checkbox" at bounding box center [346, 212] width 8 height 8
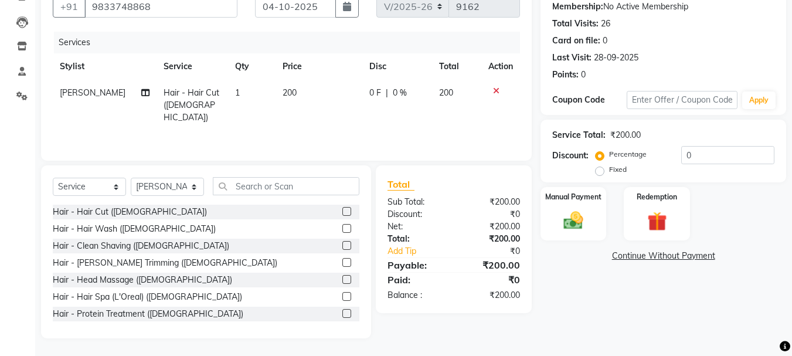
click at [342, 212] on label at bounding box center [346, 211] width 9 height 9
click at [342, 212] on input "checkbox" at bounding box center [346, 212] width 8 height 8
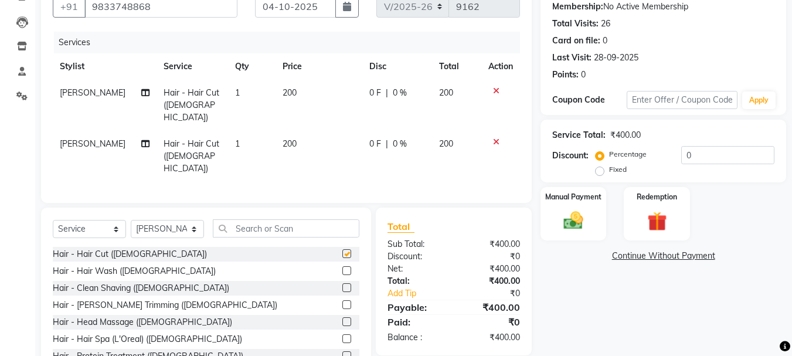
checkbox input "false"
click at [342, 300] on label at bounding box center [346, 304] width 9 height 9
click at [342, 301] on input "checkbox" at bounding box center [346, 305] width 8 height 8
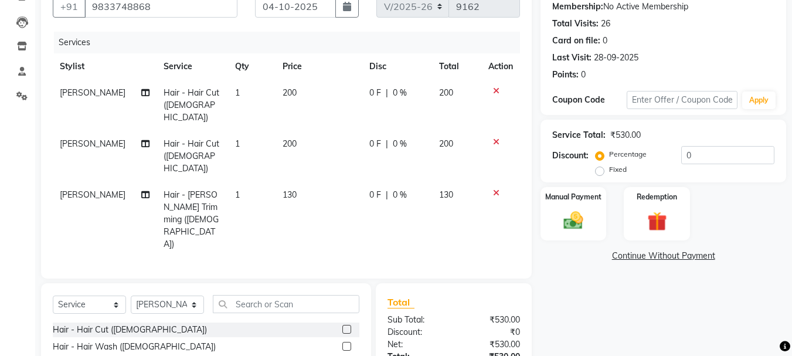
checkbox input "false"
click at [570, 223] on img at bounding box center [573, 220] width 33 height 23
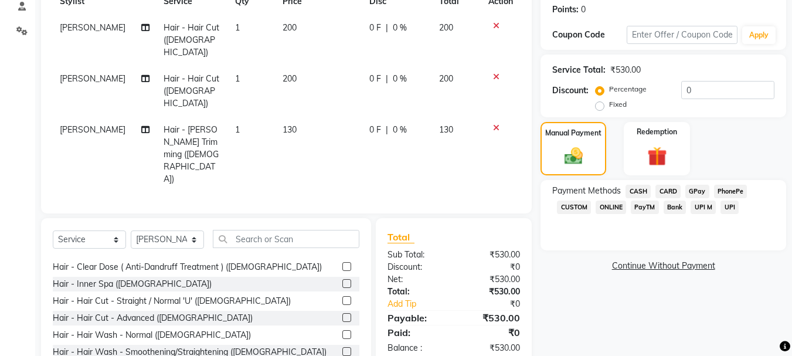
scroll to position [117, 0]
click at [697, 185] on span "GPay" at bounding box center [697, 191] width 24 height 13
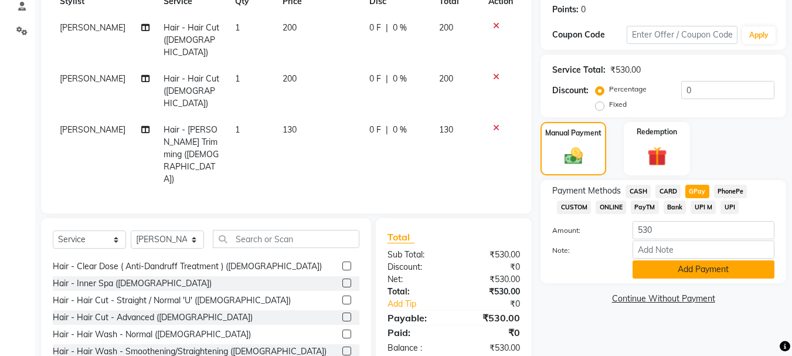
click at [696, 266] on button "Add Payment" at bounding box center [703, 269] width 142 height 18
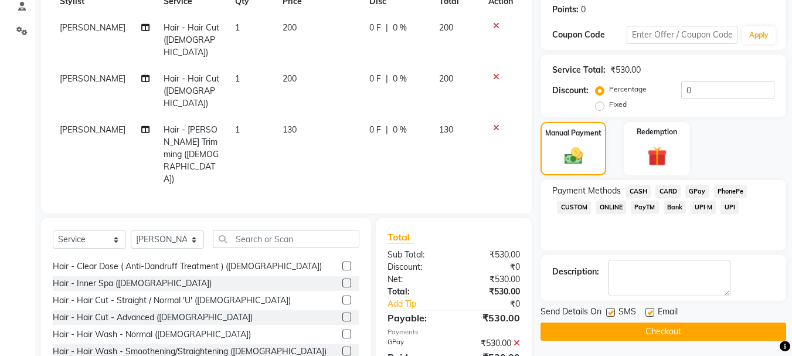
click at [697, 328] on button "Checkout" at bounding box center [663, 331] width 246 height 18
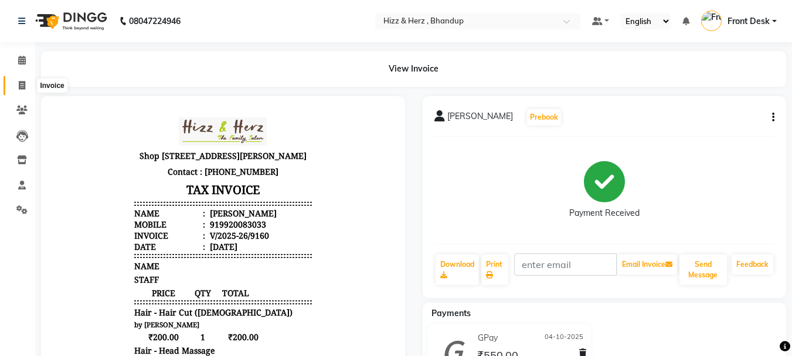
click at [20, 88] on icon at bounding box center [22, 85] width 6 height 9
select select "service"
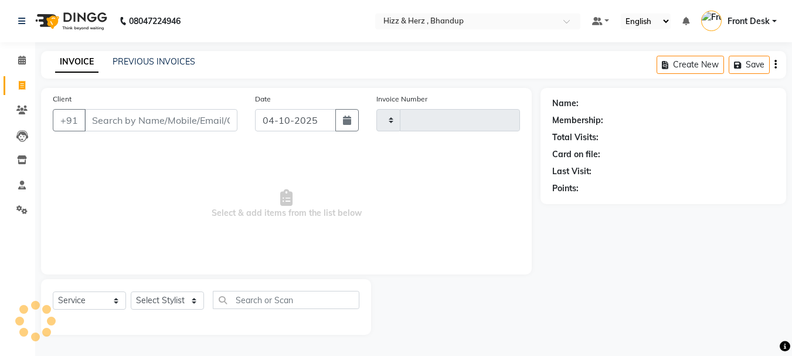
type input "9162"
select select "629"
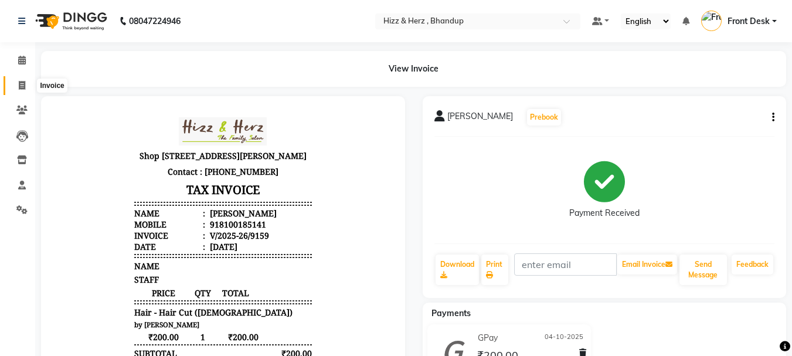
click at [22, 83] on icon at bounding box center [22, 85] width 6 height 9
select select "629"
select select "service"
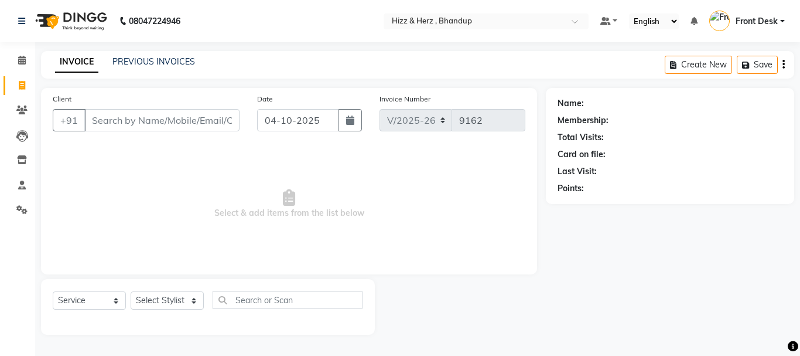
click at [202, 336] on main "INVOICE PREVIOUS INVOICES Create New Save Client +91 Date 04-10-2025 Invoice Nu…" at bounding box center [417, 201] width 765 height 301
click at [158, 294] on select "Select Stylist Front Desk [PERSON_NAME] HIZZ & HERZ 2 [PERSON_NAME] [PERSON_NAM…" at bounding box center [167, 300] width 73 height 18
select select "26430"
click at [131, 291] on select "Select Stylist Front Desk [PERSON_NAME] HIZZ & HERZ 2 [PERSON_NAME] [PERSON_NAM…" at bounding box center [167, 300] width 73 height 18
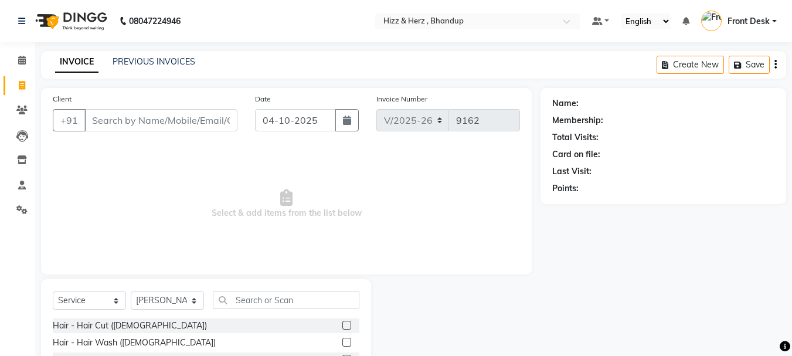
click at [342, 322] on label at bounding box center [346, 325] width 9 height 9
click at [342, 322] on input "checkbox" at bounding box center [346, 326] width 8 height 8
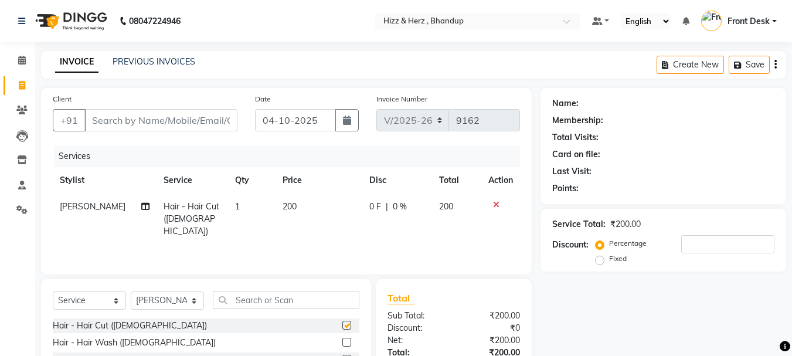
checkbox input "false"
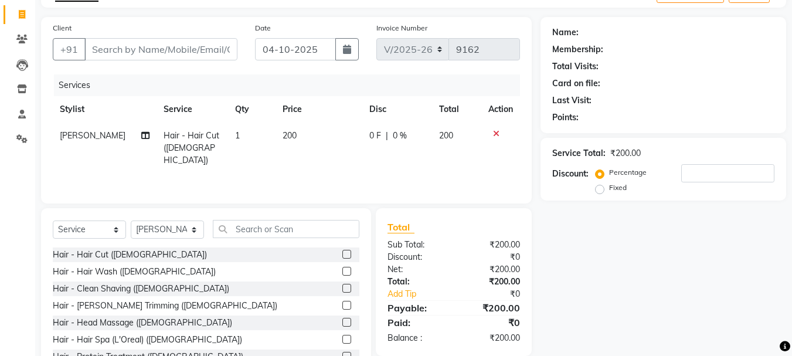
scroll to position [114, 0]
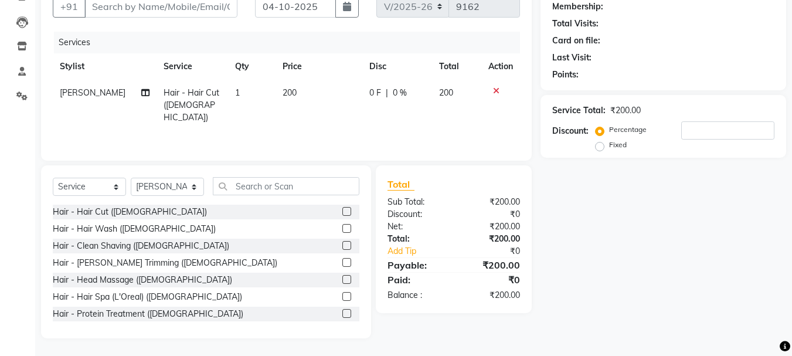
click at [342, 258] on label at bounding box center [346, 262] width 9 height 9
click at [342, 259] on input "checkbox" at bounding box center [346, 263] width 8 height 8
checkbox input "true"
click at [342, 233] on label at bounding box center [346, 228] width 9 height 9
click at [342, 233] on input "checkbox" at bounding box center [346, 229] width 8 height 8
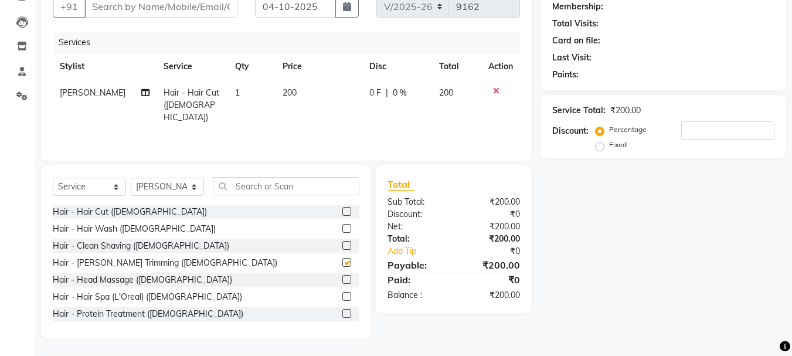
checkbox input "true"
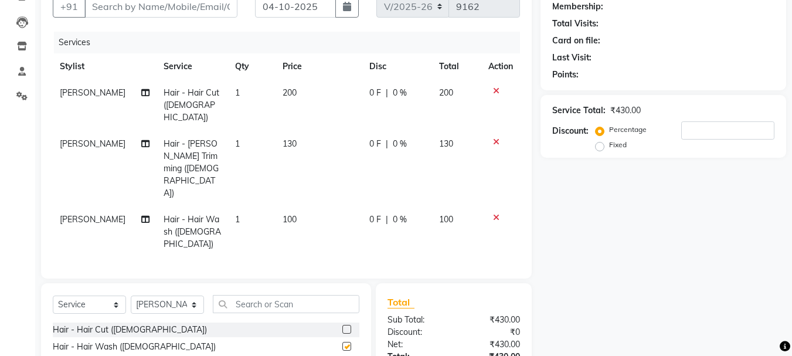
checkbox input "false"
click at [496, 213] on icon at bounding box center [496, 217] width 6 height 8
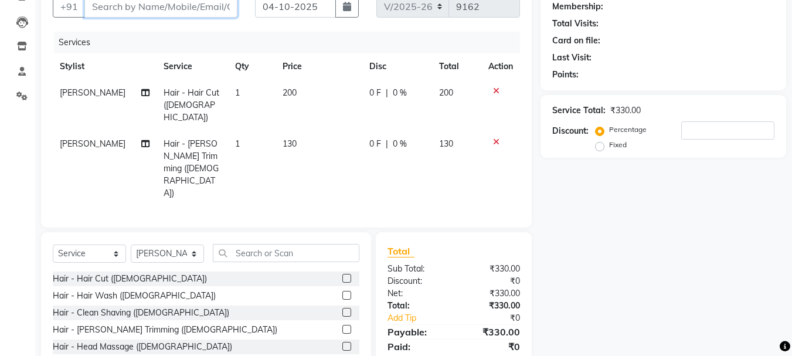
click at [129, 11] on input "Client" at bounding box center [160, 6] width 153 height 22
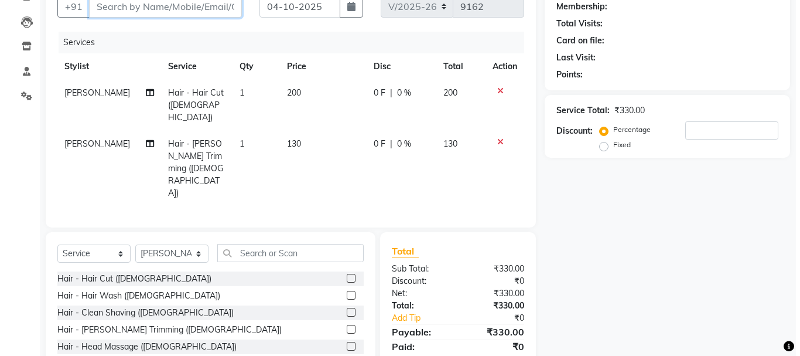
scroll to position [0, 0]
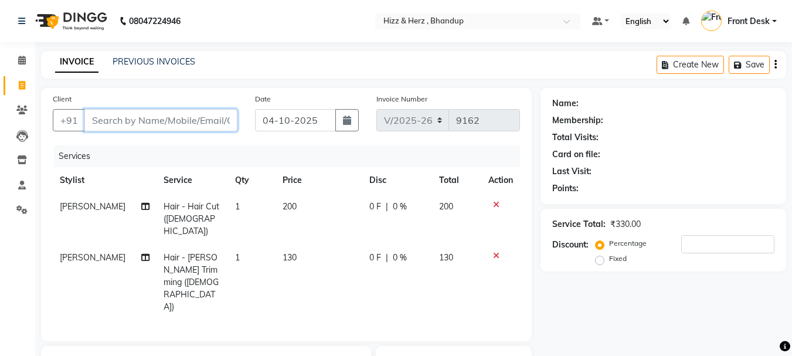
type input "7"
type input "0"
type input "7672037611"
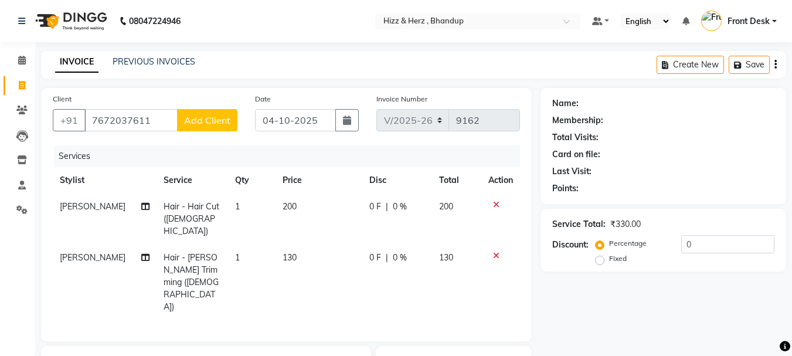
click at [192, 127] on button "Add Client" at bounding box center [207, 120] width 60 height 22
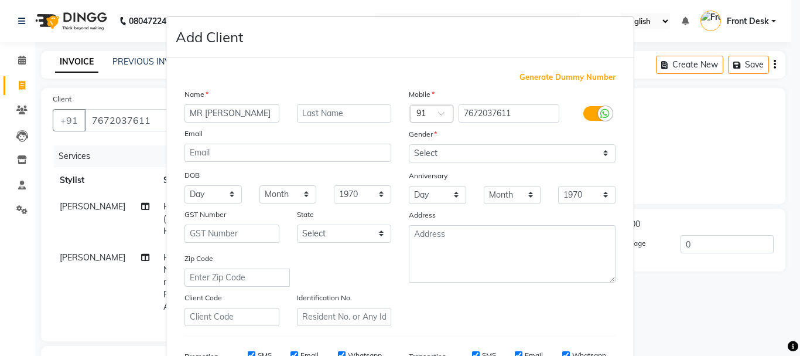
type input "MR [PERSON_NAME]"
click at [326, 111] on input "text" at bounding box center [344, 113] width 95 height 18
type input "SHING"
click at [474, 158] on select "Select Male Female Other Prefer Not To Say" at bounding box center [512, 153] width 207 height 18
select select "male"
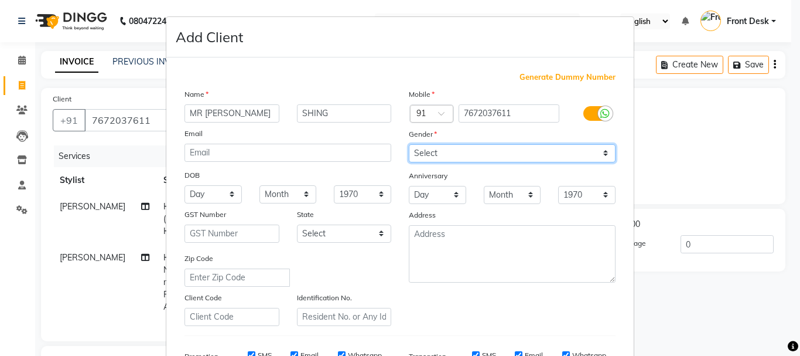
click at [409, 144] on select "Select Male Female Other Prefer Not To Say" at bounding box center [512, 153] width 207 height 18
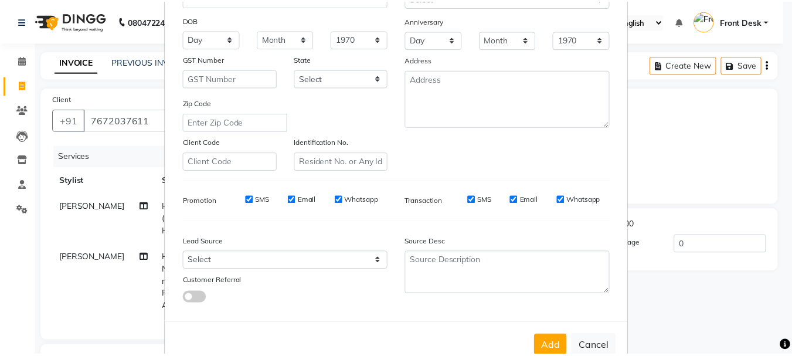
scroll to position [185, 0]
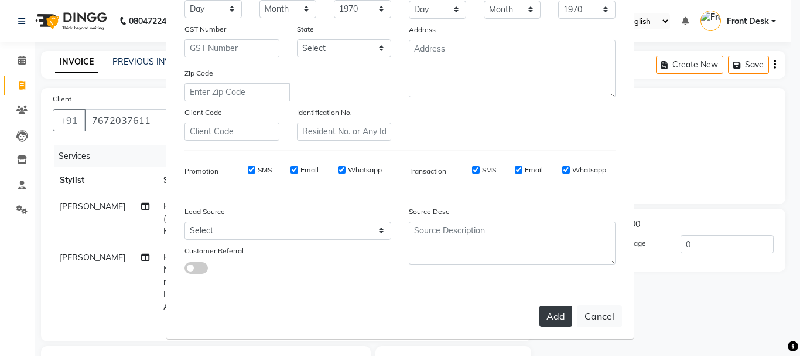
click at [544, 314] on button "Add" at bounding box center [556, 315] width 33 height 21
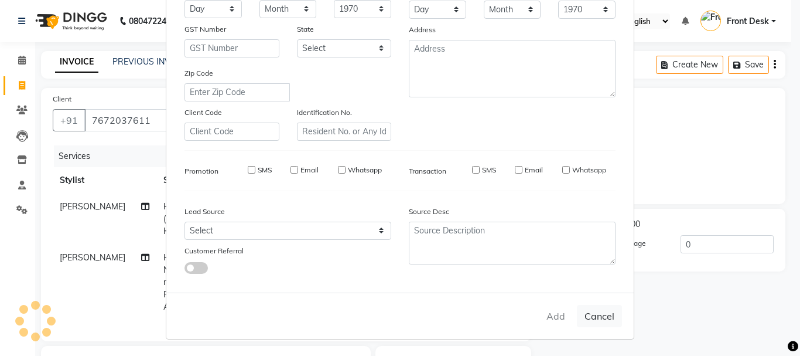
select select
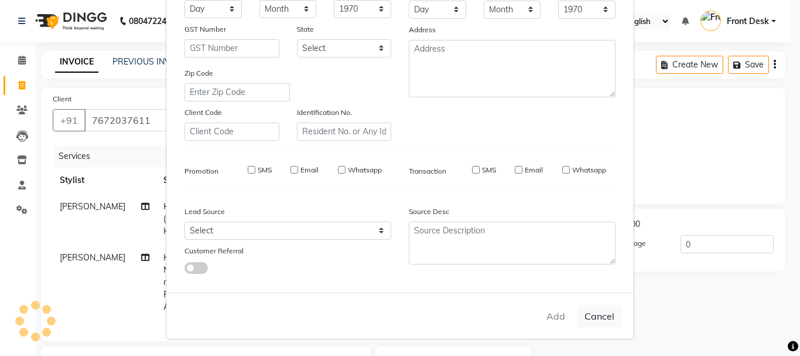
select select
checkbox input "false"
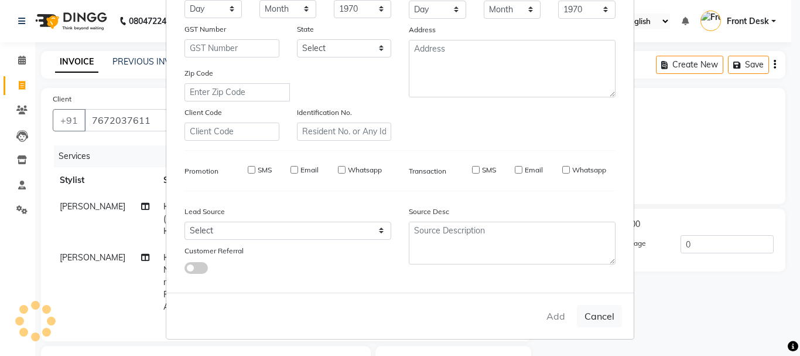
checkbox input "false"
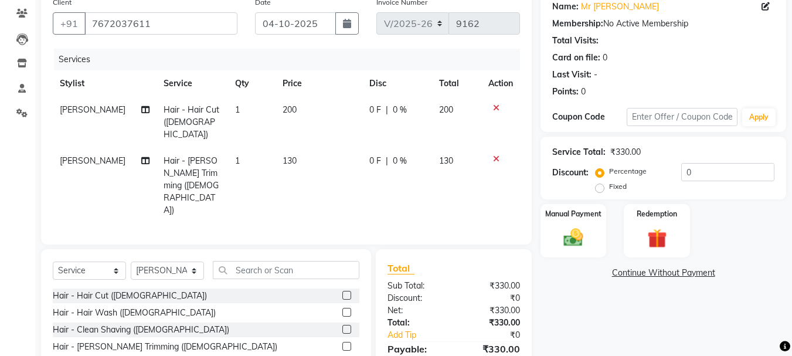
scroll to position [140, 0]
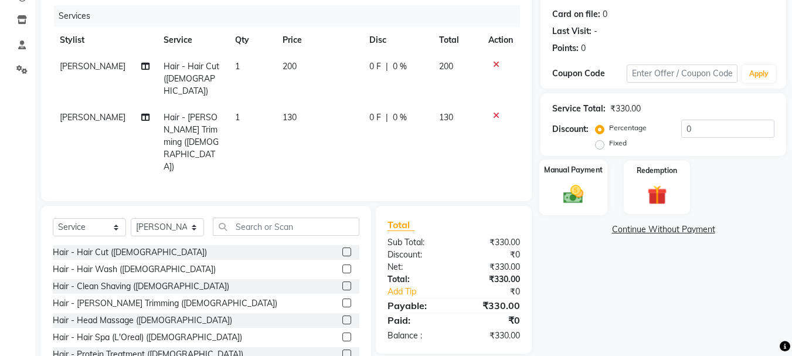
click at [543, 166] on div "Manual Payment" at bounding box center [573, 187] width 69 height 56
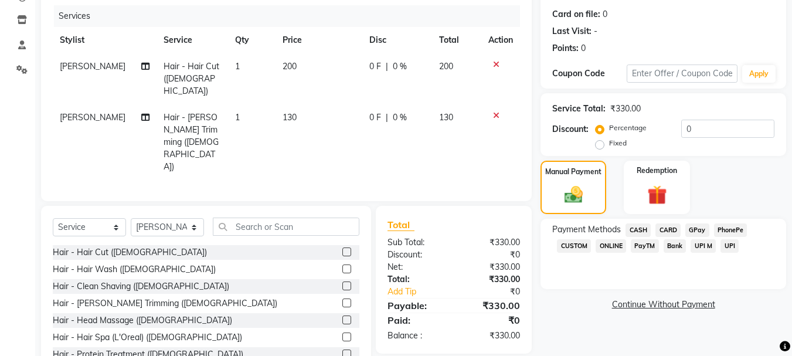
click at [695, 232] on span "GPay" at bounding box center [697, 229] width 24 height 13
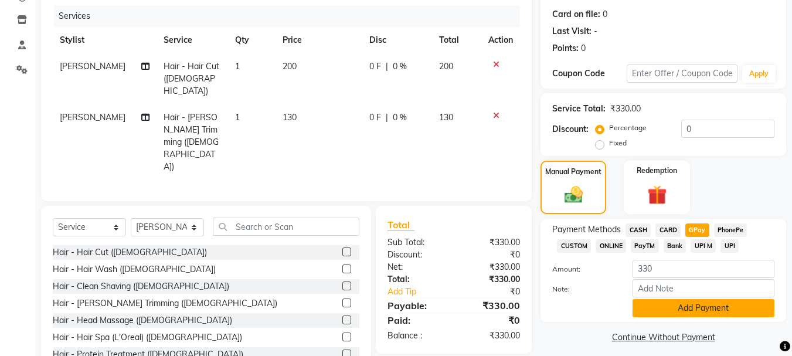
click at [689, 309] on button "Add Payment" at bounding box center [703, 308] width 142 height 18
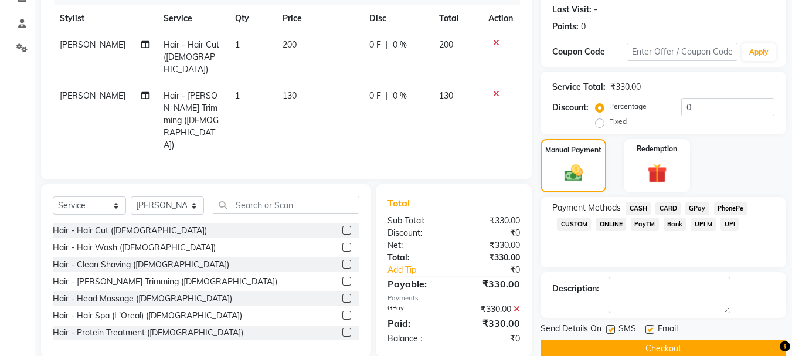
scroll to position [181, 0]
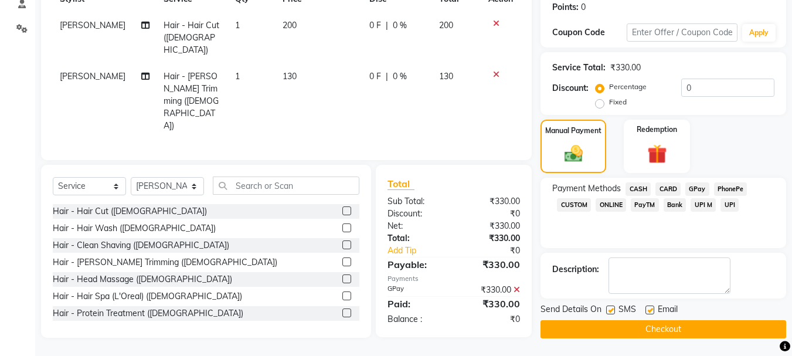
click at [697, 326] on button "Checkout" at bounding box center [663, 329] width 246 height 18
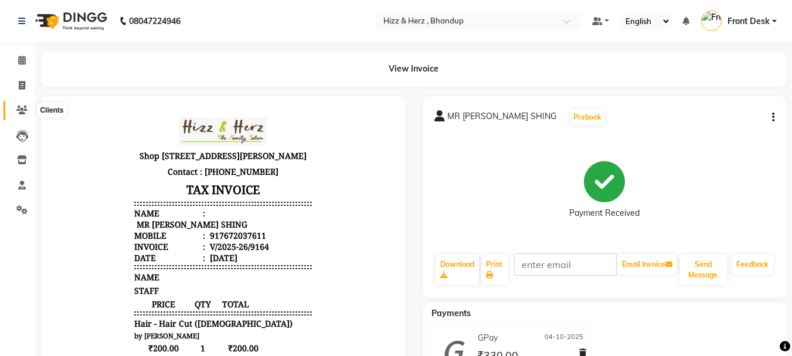
click at [26, 114] on icon at bounding box center [21, 109] width 11 height 9
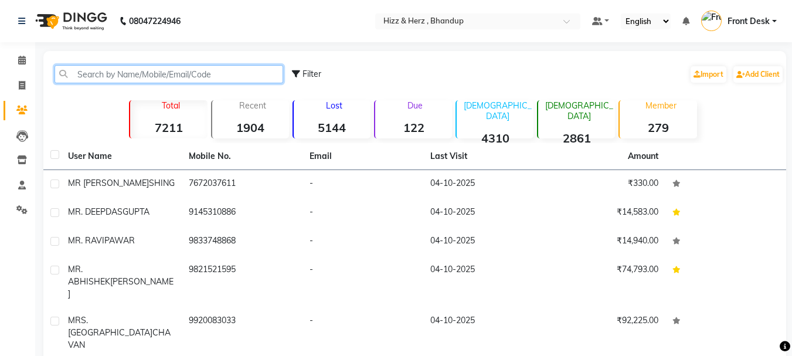
click at [127, 79] on input "text" at bounding box center [168, 74] width 229 height 18
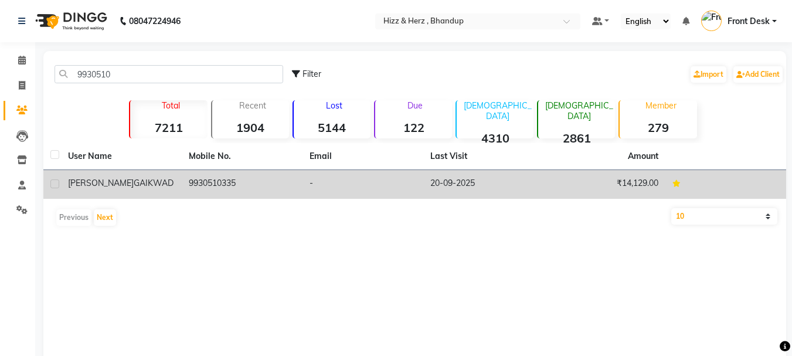
click at [255, 190] on td "9930510335" at bounding box center [242, 184] width 121 height 29
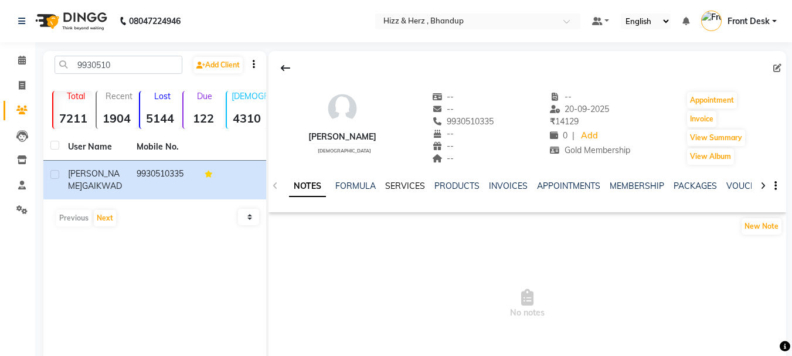
click at [400, 187] on link "SERVICES" at bounding box center [405, 185] width 40 height 11
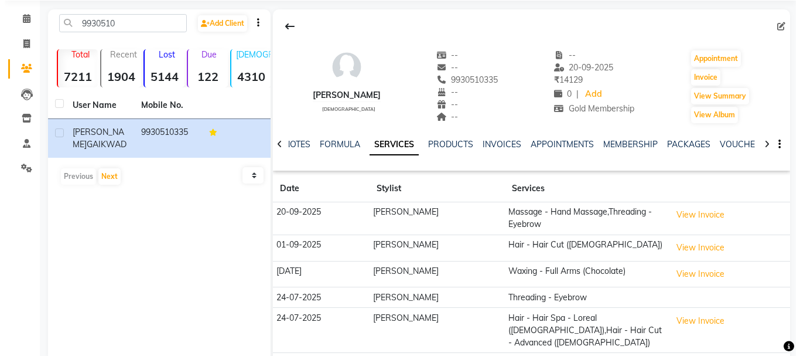
scroll to position [77, 0]
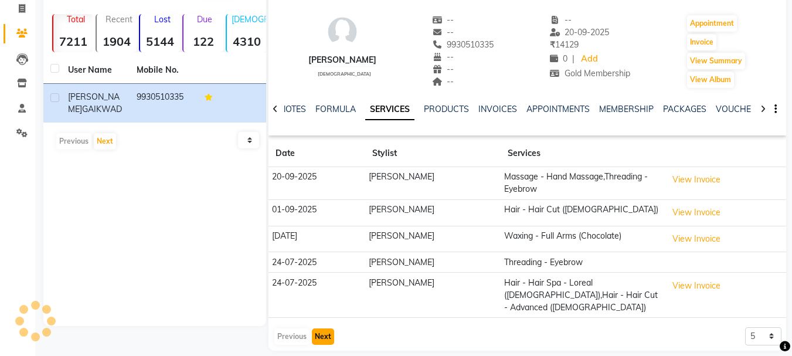
click at [323, 328] on button "Next" at bounding box center [323, 336] width 22 height 16
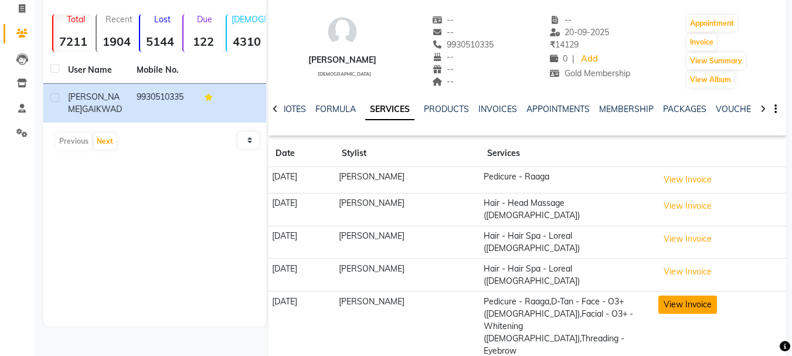
click at [693, 295] on button "View Invoice" at bounding box center [687, 304] width 59 height 18
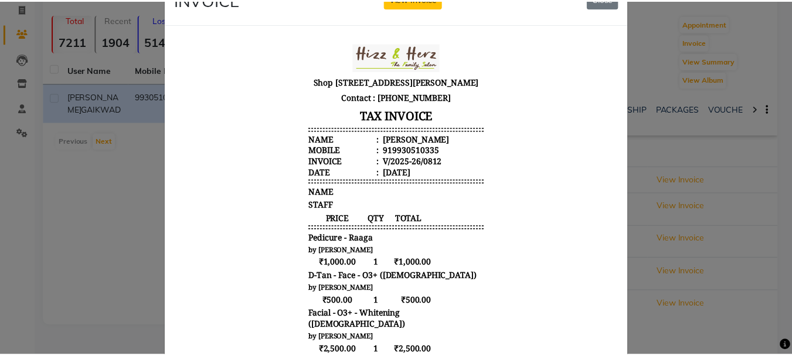
scroll to position [0, 0]
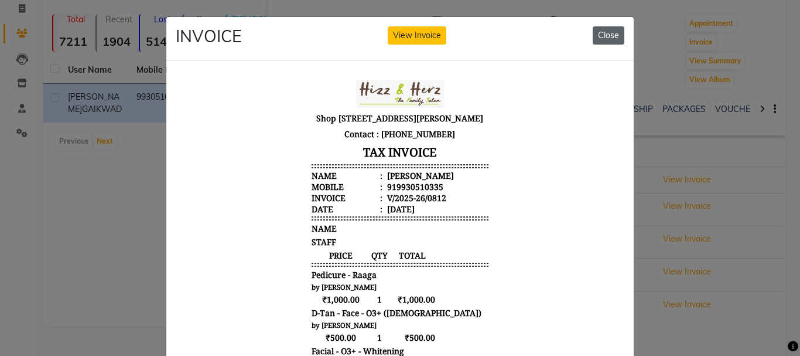
click at [601, 33] on button "Close" at bounding box center [609, 35] width 32 height 18
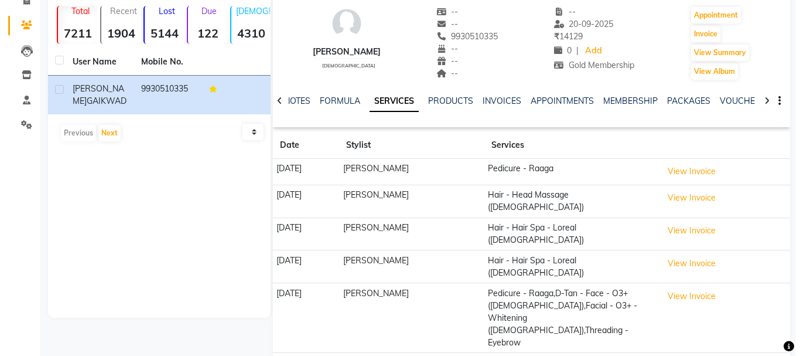
scroll to position [88, 0]
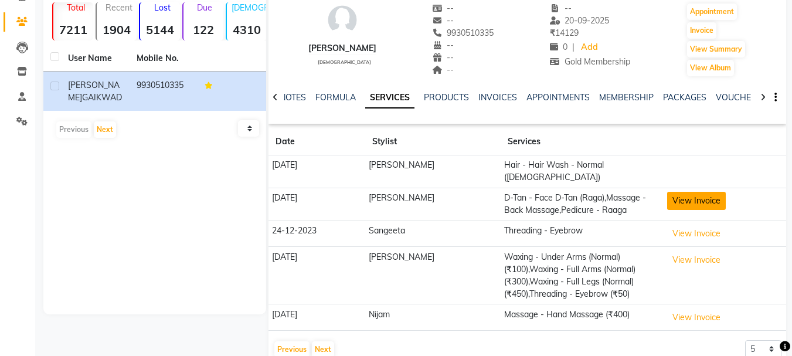
click at [695, 192] on button "View Invoice" at bounding box center [696, 201] width 59 height 18
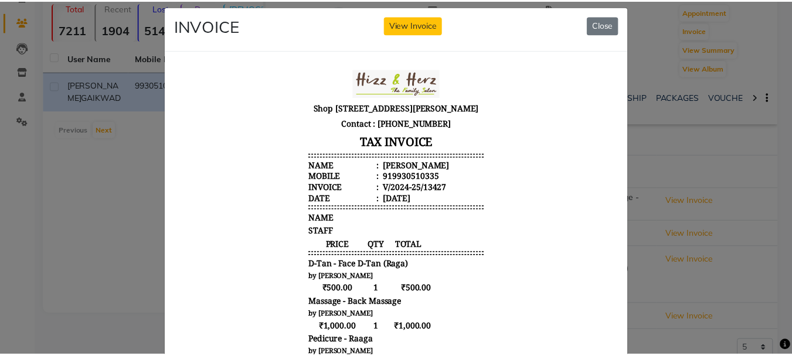
scroll to position [0, 0]
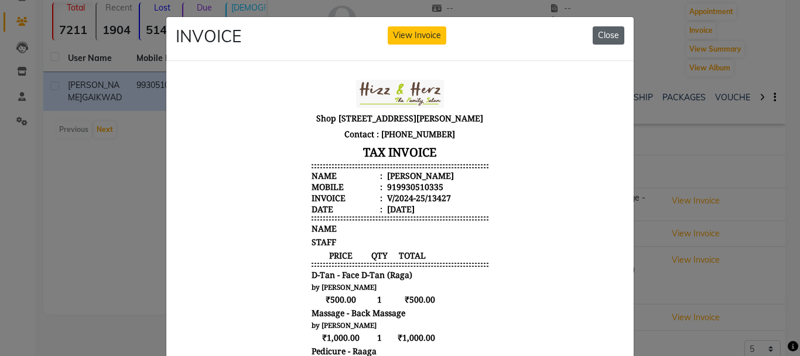
click at [611, 33] on button "Close" at bounding box center [609, 35] width 32 height 18
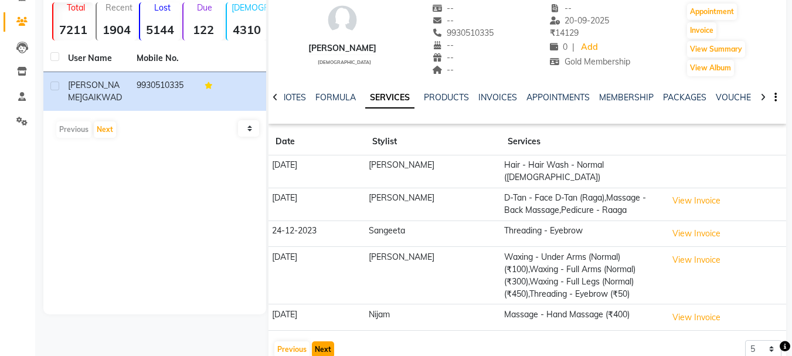
click at [317, 341] on button "Next" at bounding box center [323, 349] width 22 height 16
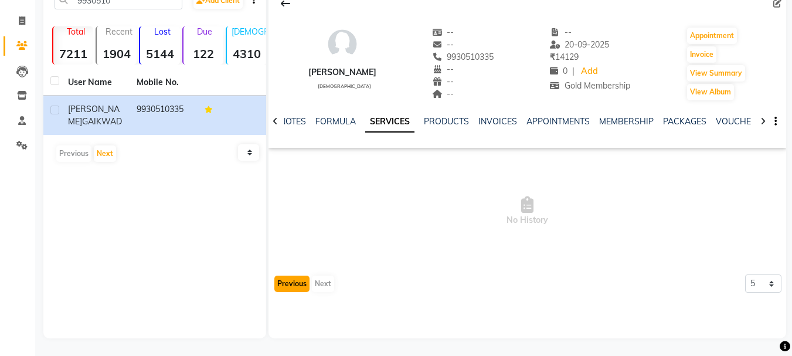
click at [291, 289] on button "Previous" at bounding box center [291, 283] width 35 height 16
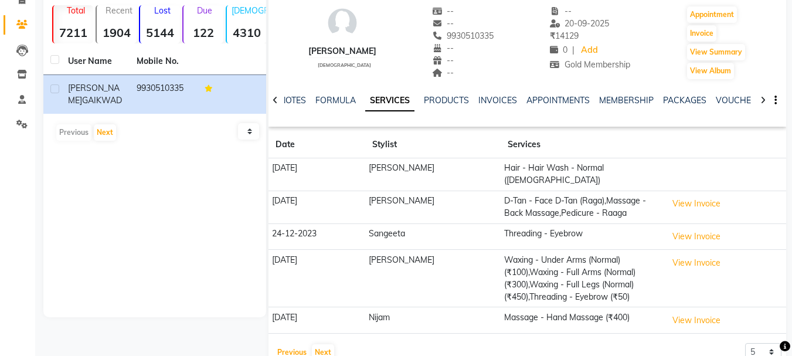
scroll to position [101, 0]
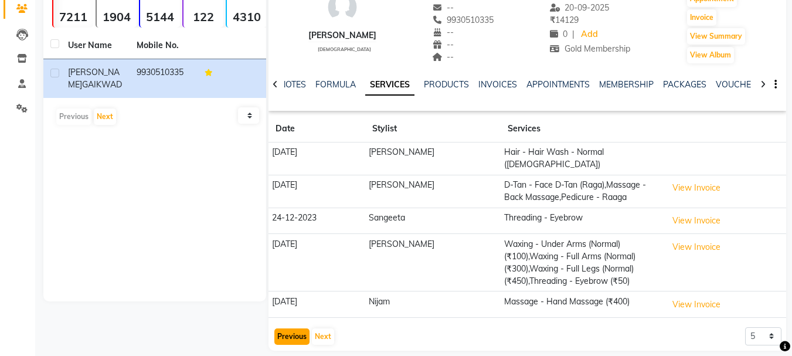
click at [301, 328] on button "Previous" at bounding box center [291, 336] width 35 height 16
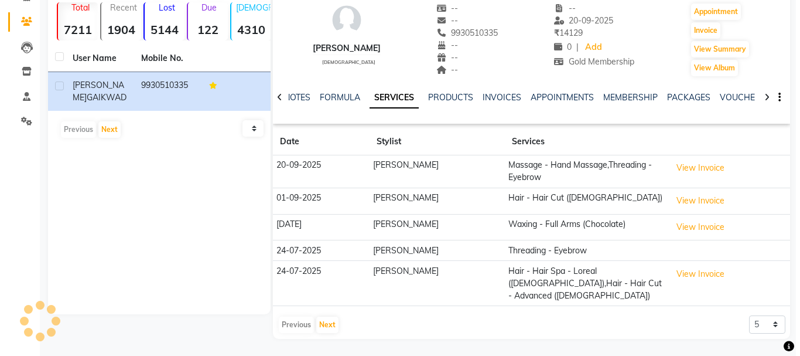
scroll to position [77, 0]
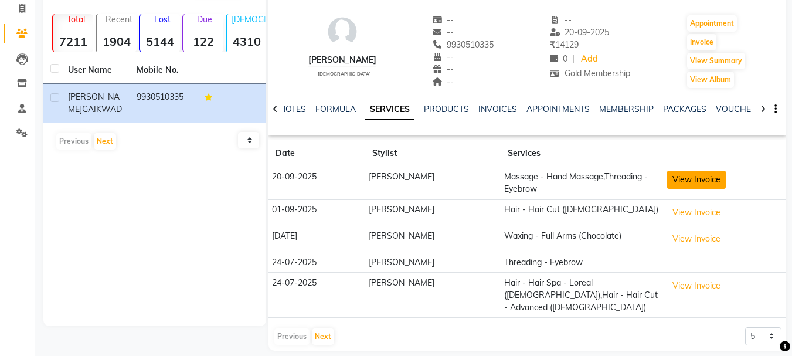
click at [690, 172] on button "View Invoice" at bounding box center [696, 180] width 59 height 18
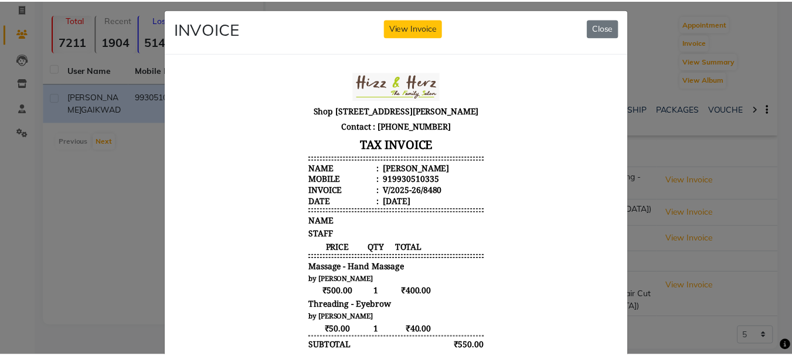
scroll to position [0, 0]
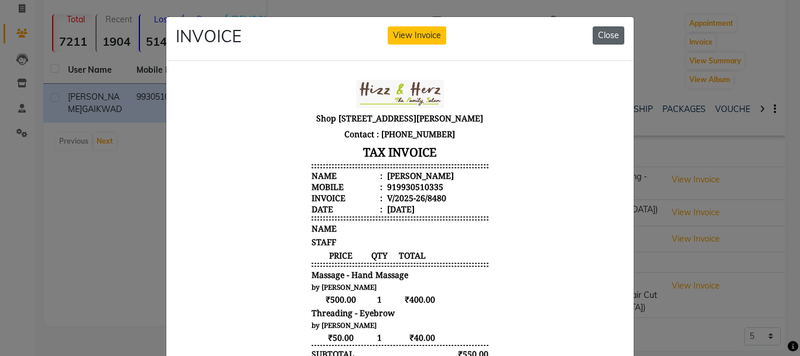
click at [605, 32] on button "Close" at bounding box center [609, 35] width 32 height 18
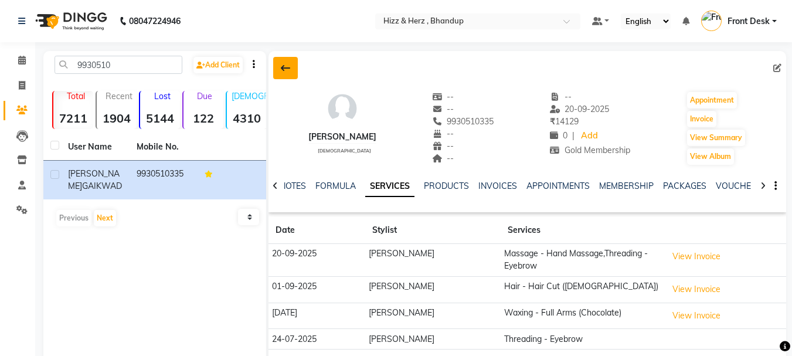
click at [282, 64] on icon at bounding box center [285, 67] width 9 height 9
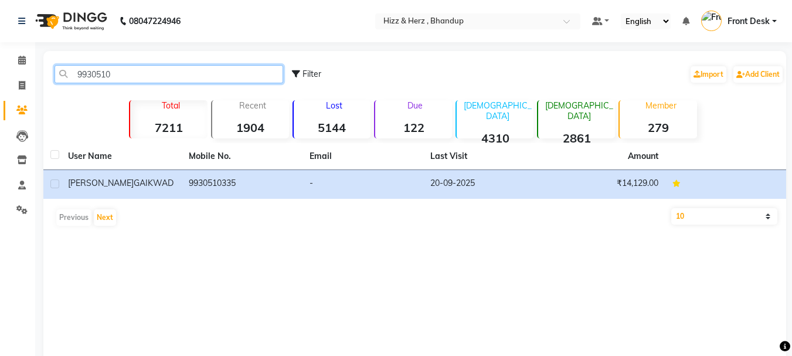
click at [161, 77] on input "9930510" at bounding box center [168, 74] width 229 height 18
type input "9"
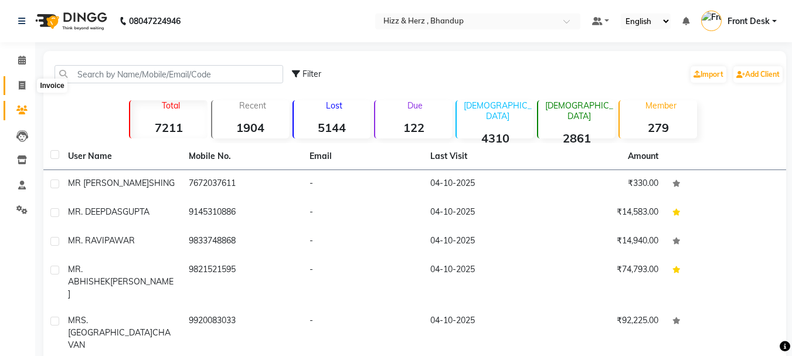
click at [22, 88] on icon at bounding box center [22, 85] width 6 height 9
select select "service"
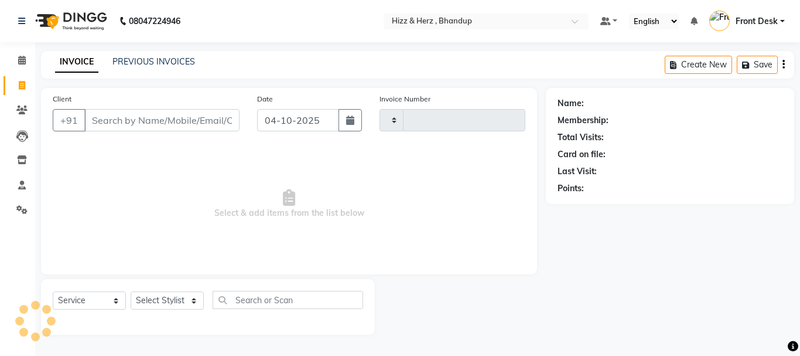
type input "9165"
select select "629"
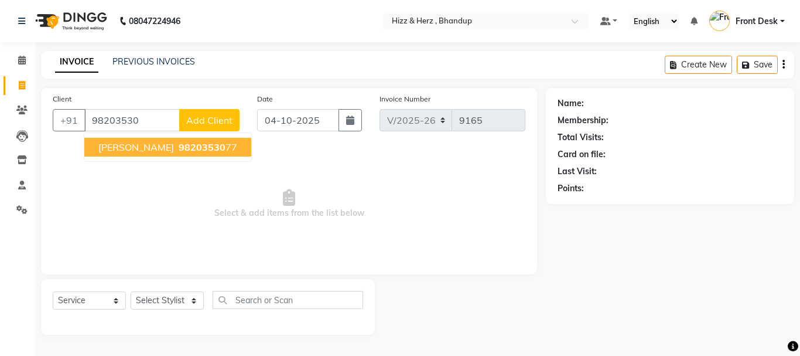
click at [190, 151] on span "98203530" at bounding box center [202, 147] width 47 height 12
type input "9820353077"
select select "1: Object"
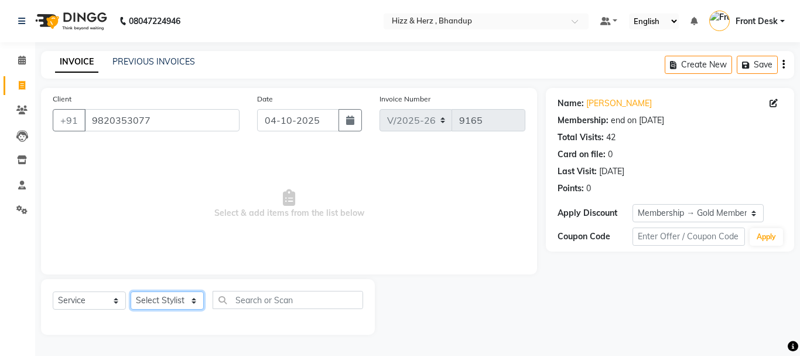
click at [176, 301] on select "Select Stylist Front Desk Gaurav Sharma HIZZ & HERZ 2 IRFAN AHMAD Jigna Goswami…" at bounding box center [167, 300] width 73 height 18
select select "9149"
click at [131, 291] on select "Select Stylist Front Desk Gaurav Sharma HIZZ & HERZ 2 IRFAN AHMAD Jigna Goswami…" at bounding box center [167, 300] width 73 height 18
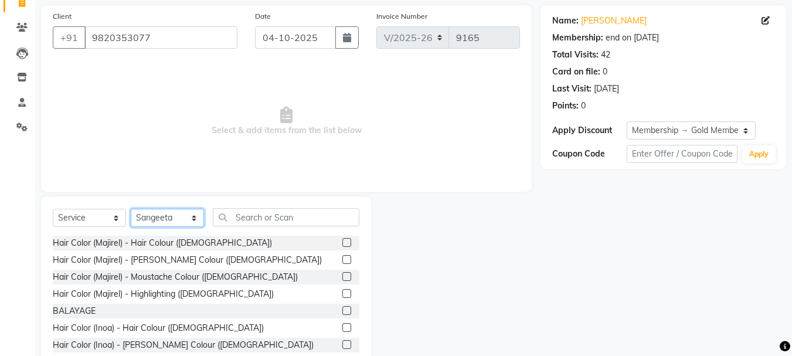
scroll to position [114, 0]
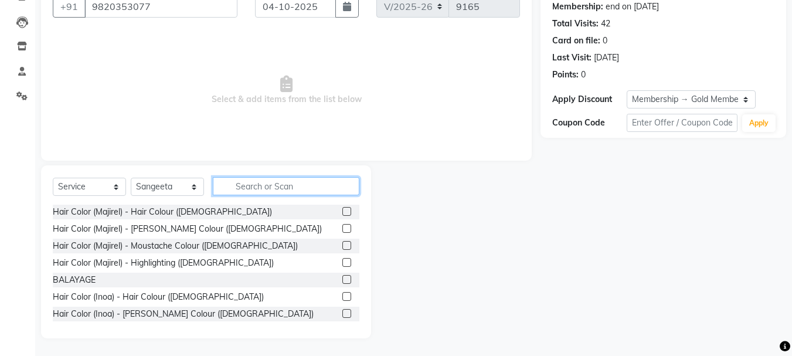
click at [290, 190] on input "text" at bounding box center [286, 186] width 146 height 18
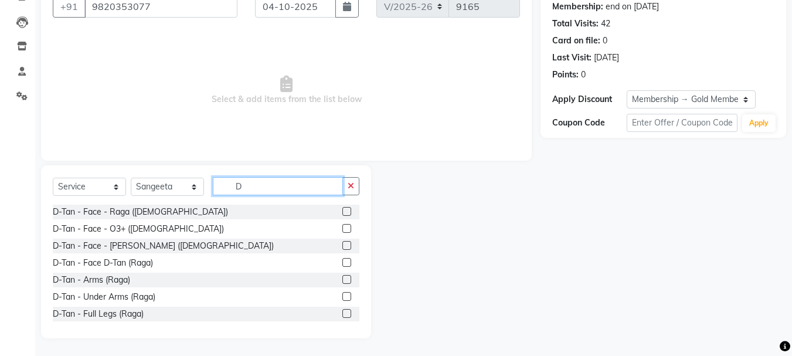
type input "D"
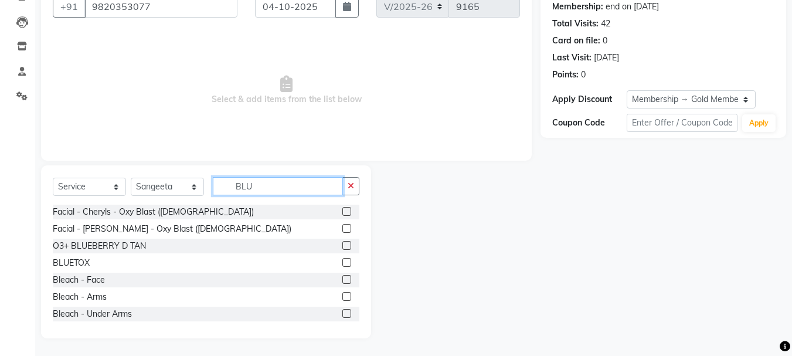
scroll to position [30, 0]
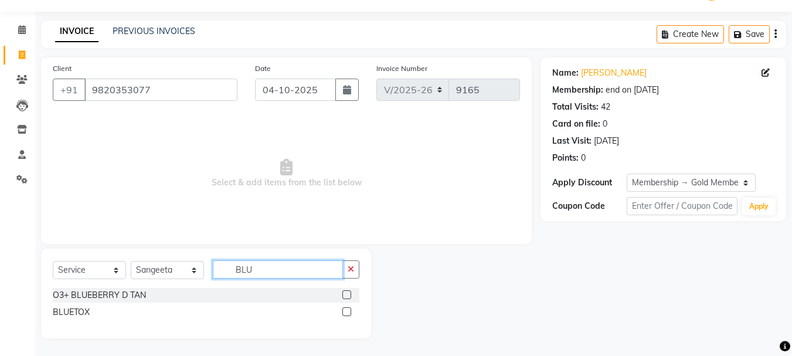
type input "BLU"
click at [343, 291] on label at bounding box center [346, 294] width 9 height 9
click at [343, 291] on input "checkbox" at bounding box center [346, 295] width 8 height 8
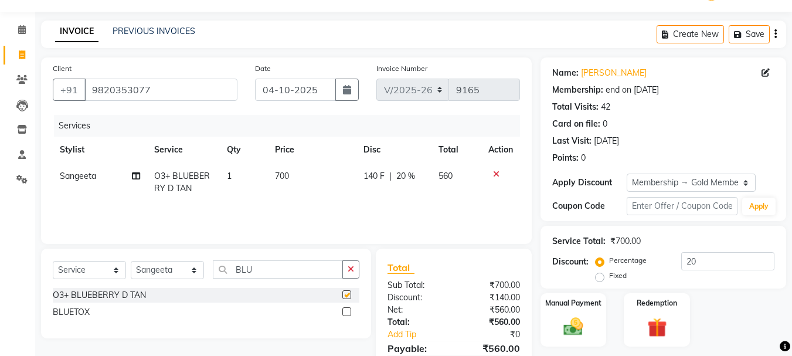
checkbox input "false"
click at [274, 274] on input "BLU" at bounding box center [278, 269] width 130 height 18
type input "B"
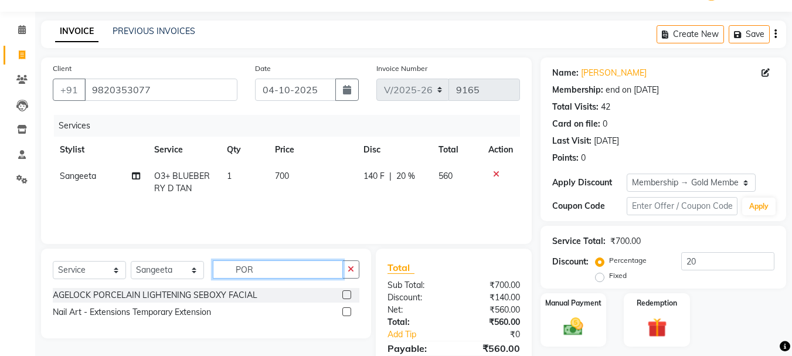
type input "POR"
click at [344, 295] on label at bounding box center [346, 294] width 9 height 9
click at [344, 295] on input "checkbox" at bounding box center [346, 295] width 8 height 8
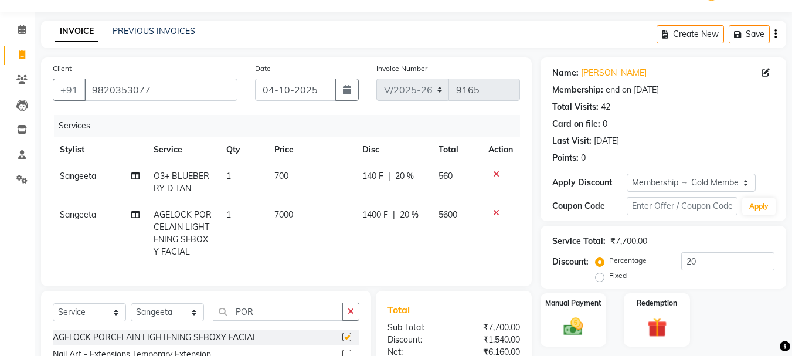
checkbox input "false"
click at [274, 168] on td "700" at bounding box center [311, 182] width 88 height 39
select select "9149"
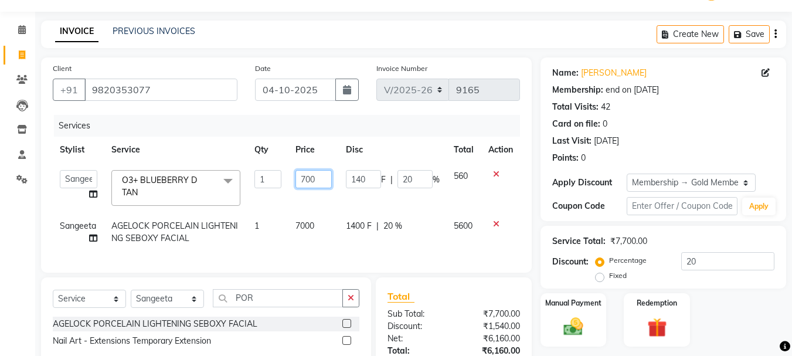
click at [305, 175] on input "700" at bounding box center [313, 179] width 36 height 18
type input "1000"
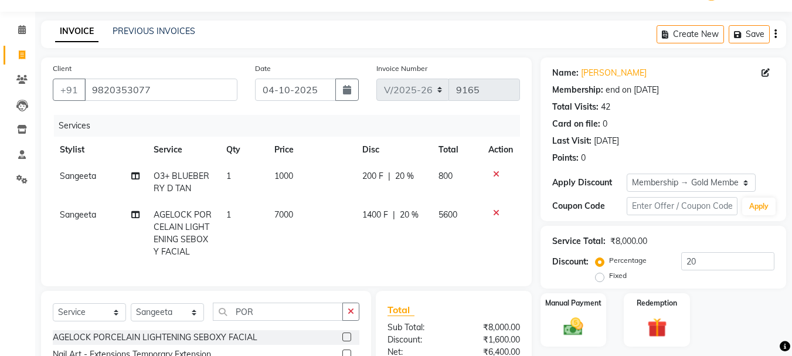
click at [300, 224] on td "7000" at bounding box center [311, 233] width 88 height 63
select select "9149"
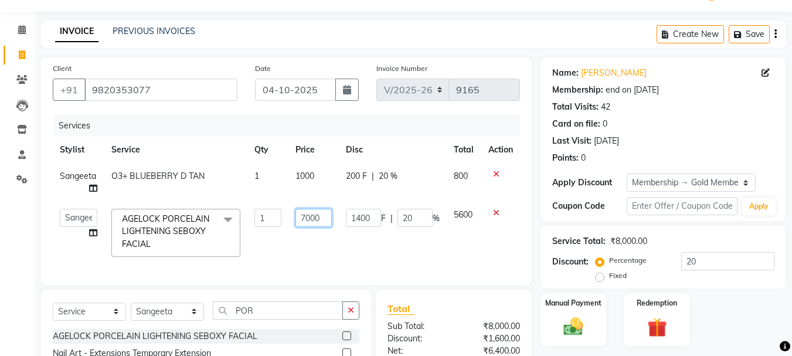
click at [307, 216] on input "7000" at bounding box center [313, 218] width 36 height 18
type input "8000"
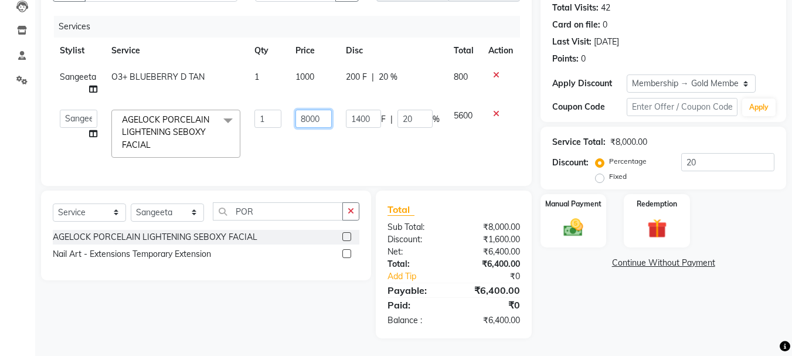
scroll to position [138, 0]
click at [307, 213] on input "POR" at bounding box center [278, 211] width 130 height 18
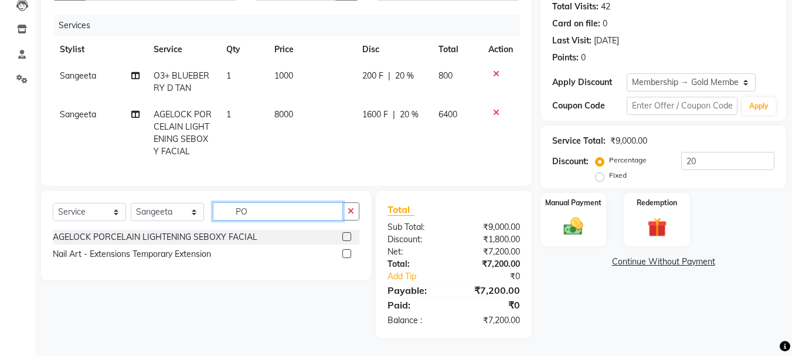
type input "P"
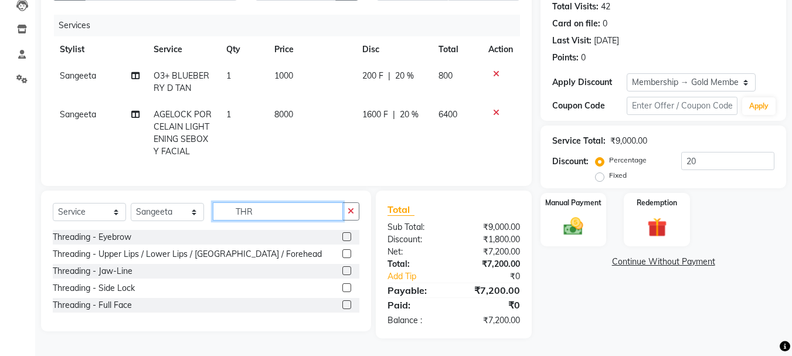
type input "THR"
click at [344, 237] on label at bounding box center [346, 236] width 9 height 9
click at [344, 237] on input "checkbox" at bounding box center [346, 237] width 8 height 8
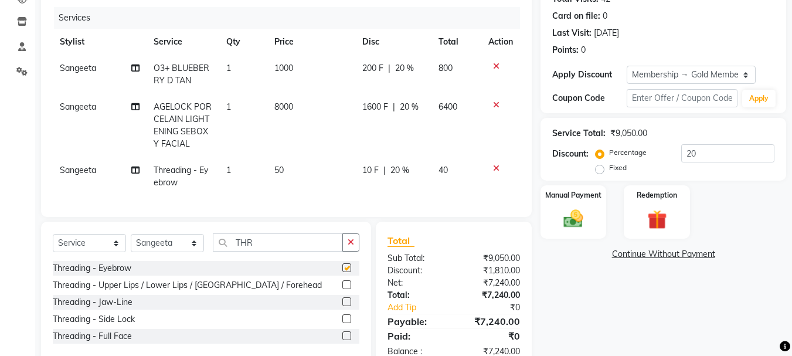
checkbox input "false"
click at [346, 289] on label at bounding box center [346, 284] width 9 height 9
click at [346, 289] on input "checkbox" at bounding box center [346, 285] width 8 height 8
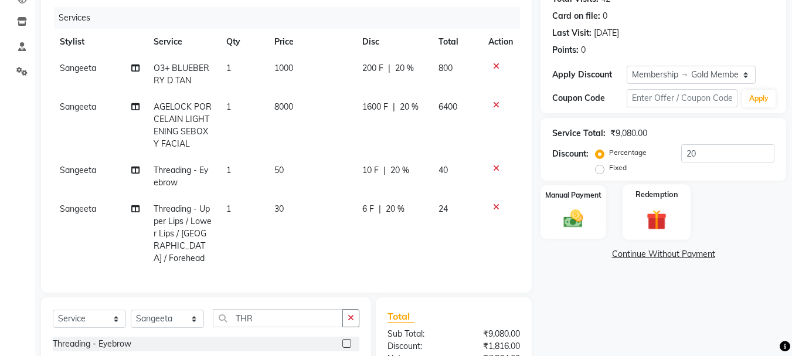
checkbox input "false"
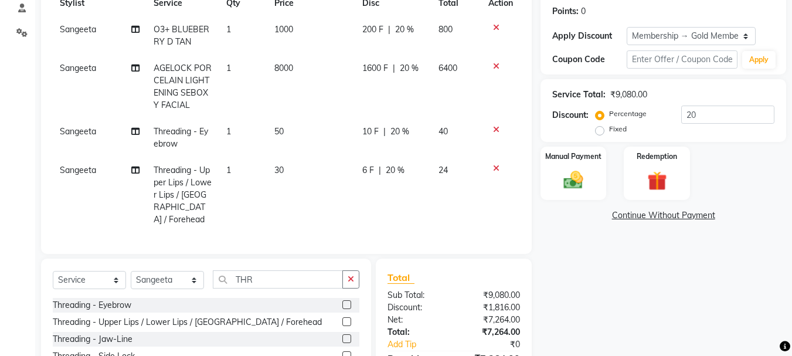
scroll to position [241, 0]
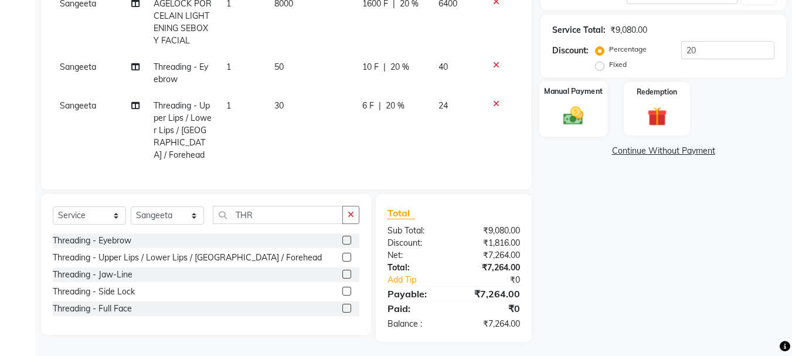
click at [573, 122] on img at bounding box center [573, 115] width 33 height 23
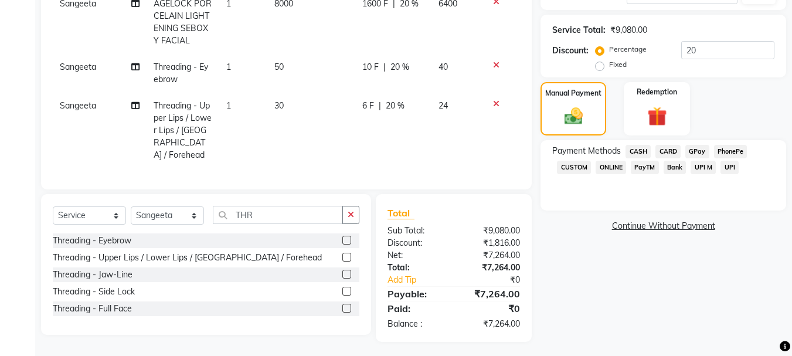
click at [690, 152] on span "GPay" at bounding box center [697, 151] width 24 height 13
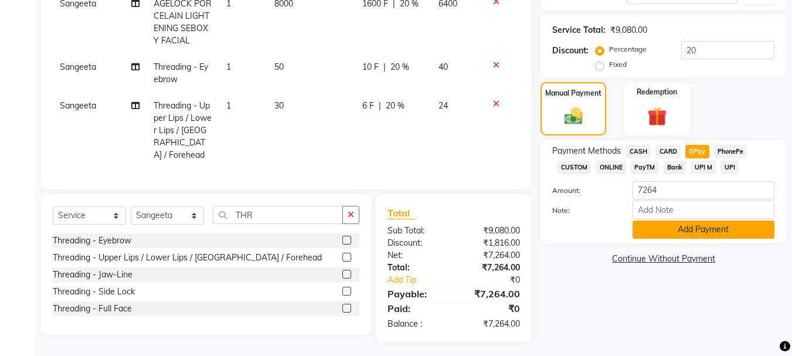
click at [691, 229] on button "Add Payment" at bounding box center [703, 229] width 142 height 18
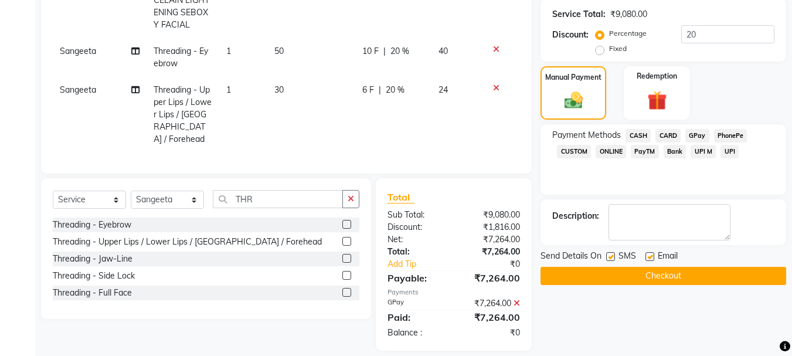
scroll to position [266, 0]
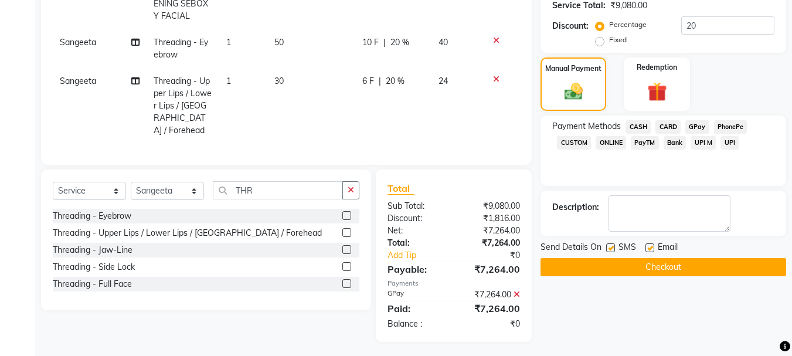
click at [698, 258] on button "Checkout" at bounding box center [663, 267] width 246 height 18
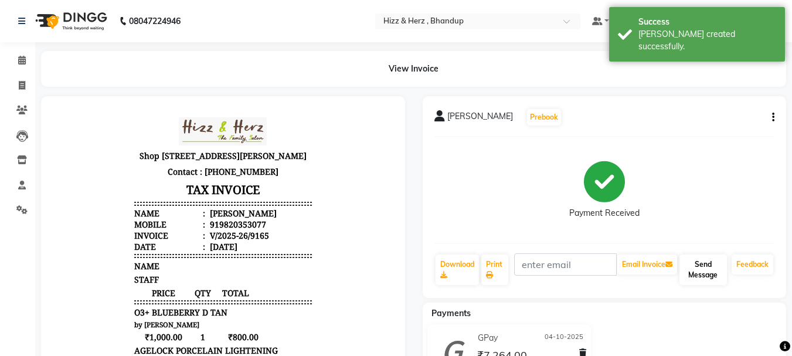
scroll to position [59, 0]
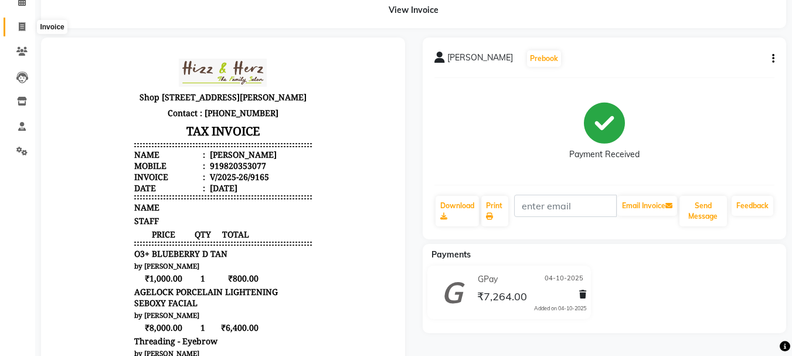
click at [23, 25] on icon at bounding box center [22, 26] width 6 height 9
select select "service"
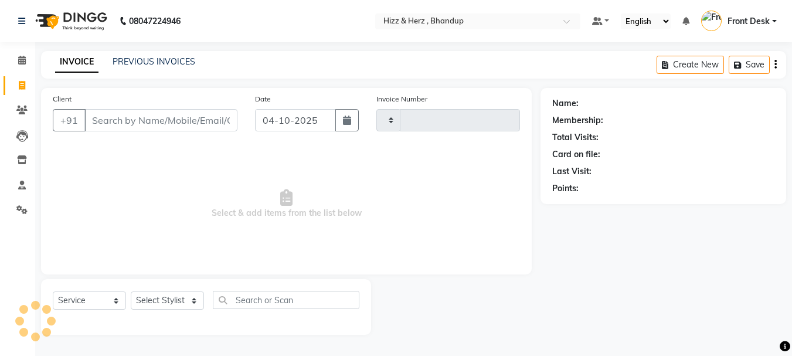
type input "9166"
select select "629"
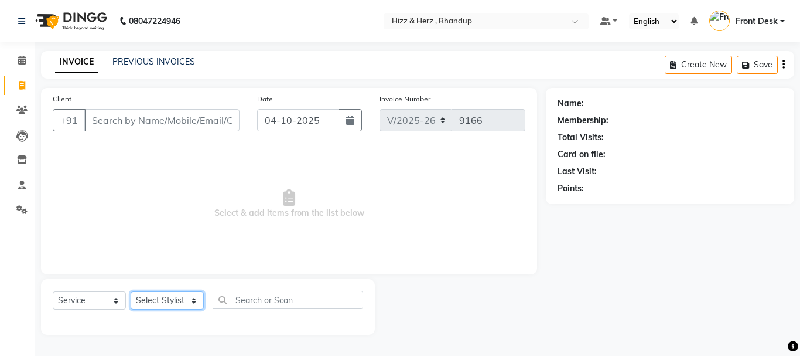
click at [188, 299] on select "Select Stylist Front Desk Gaurav Sharma HIZZ & HERZ 2 IRFAN AHMAD Jigna Goswami…" at bounding box center [167, 300] width 73 height 18
click at [379, 268] on div "Client +91 Date 04-10-2025 Invoice Number V/2025 V/2025-26 9166 Select & add it…" at bounding box center [289, 181] width 496 height 186
click at [160, 295] on select "Select Stylist Front Desk Gaurav Sharma HIZZ & HERZ 2 IRFAN AHMAD Jigna Goswami…" at bounding box center [167, 300] width 73 height 18
select select "33193"
click at [131, 291] on select "Select Stylist Front Desk Gaurav Sharma HIZZ & HERZ 2 IRFAN AHMAD Jigna Goswami…" at bounding box center [167, 300] width 73 height 18
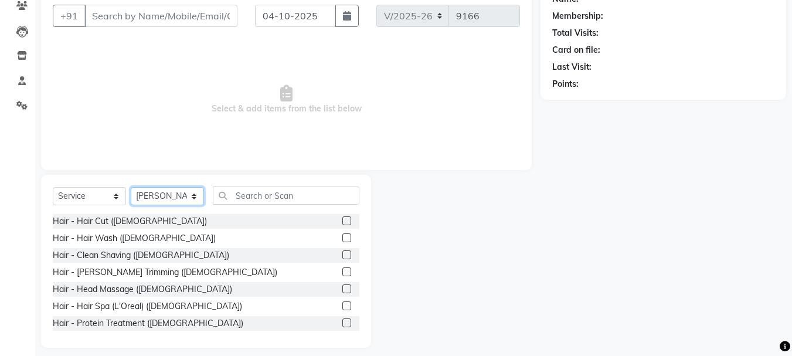
scroll to position [114, 0]
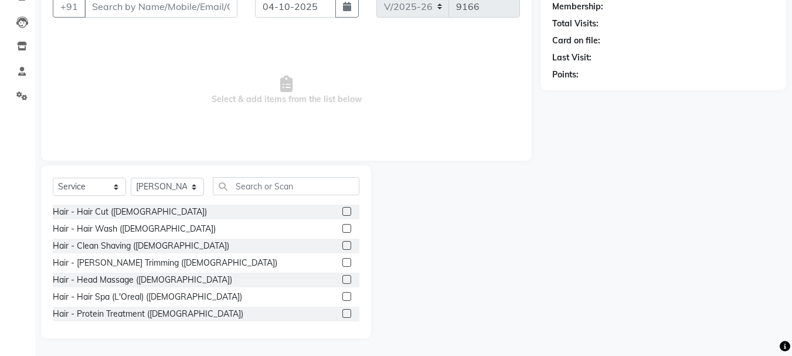
click at [342, 210] on label at bounding box center [346, 211] width 9 height 9
click at [342, 210] on input "checkbox" at bounding box center [346, 212] width 8 height 8
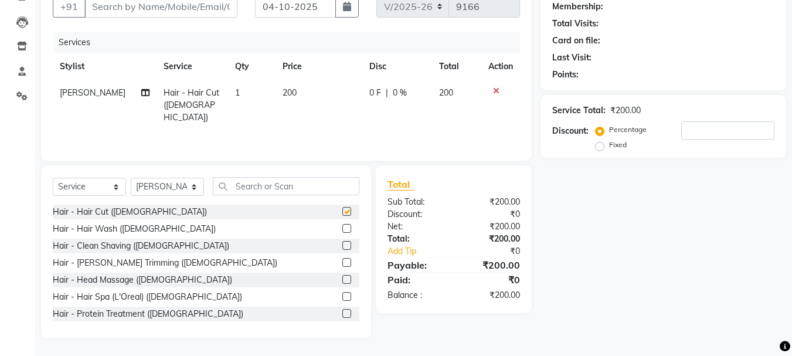
checkbox input "false"
click at [342, 230] on label at bounding box center [346, 228] width 9 height 9
click at [342, 230] on input "checkbox" at bounding box center [346, 229] width 8 height 8
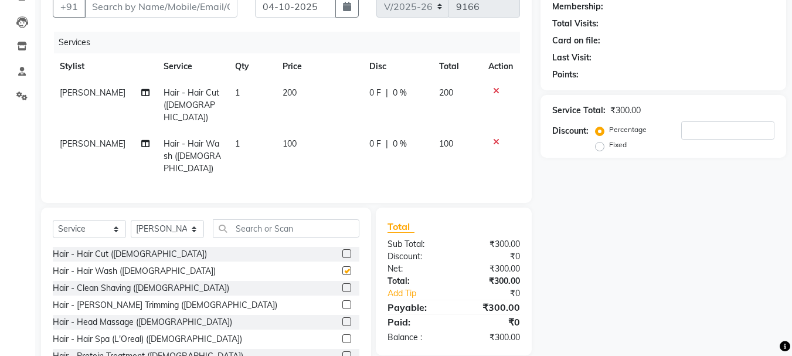
checkbox input "false"
click at [287, 138] on span "100" at bounding box center [289, 143] width 14 height 11
select select "33193"
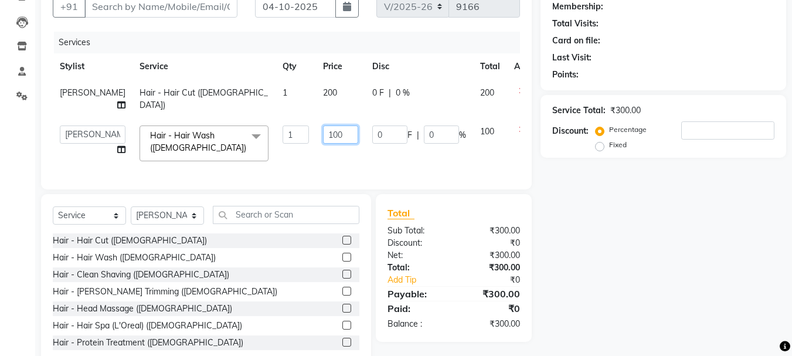
click at [323, 144] on input "100" at bounding box center [340, 134] width 35 height 18
type input "150"
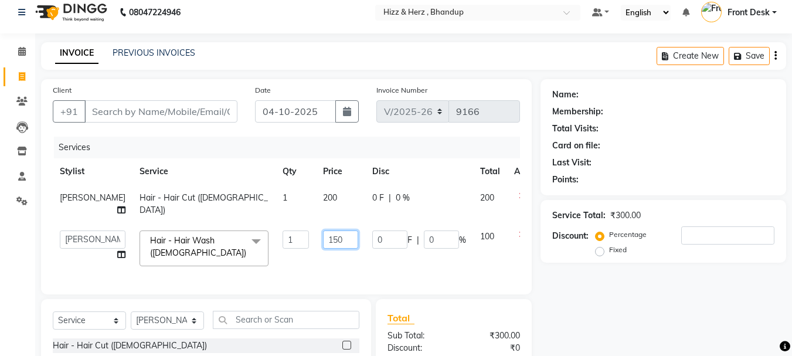
scroll to position [0, 0]
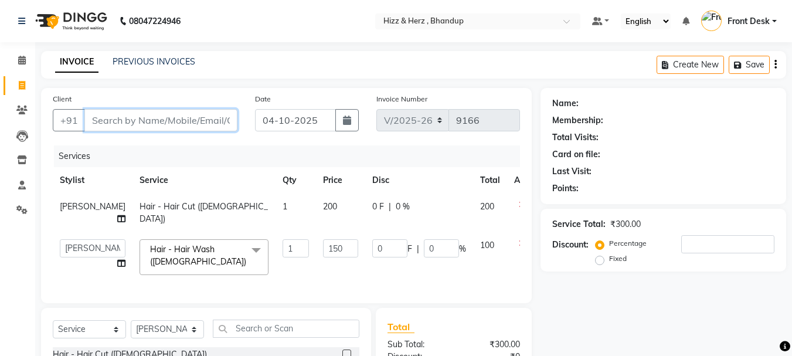
click at [151, 120] on input "Client" at bounding box center [160, 120] width 153 height 22
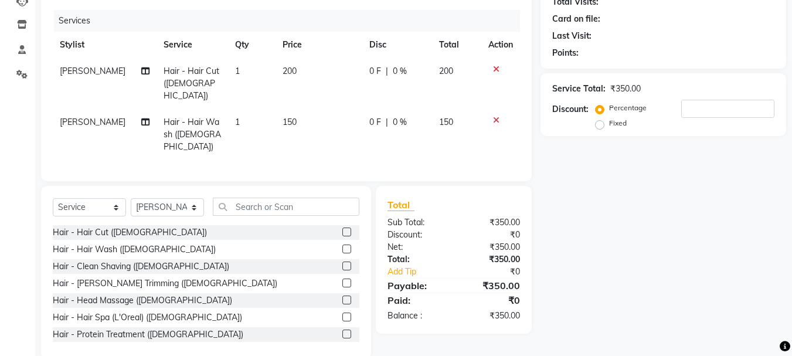
scroll to position [140, 0]
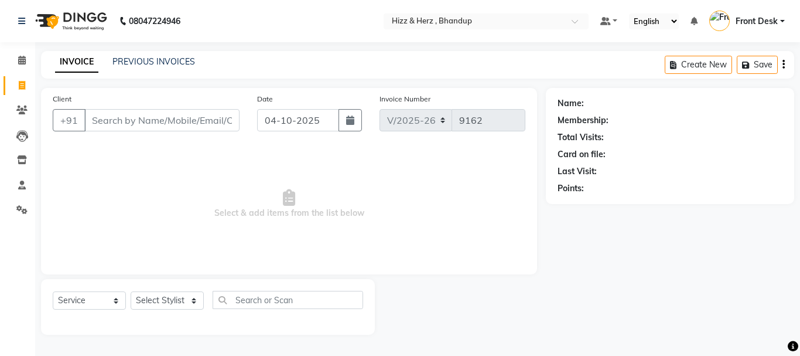
select select "629"
select select "service"
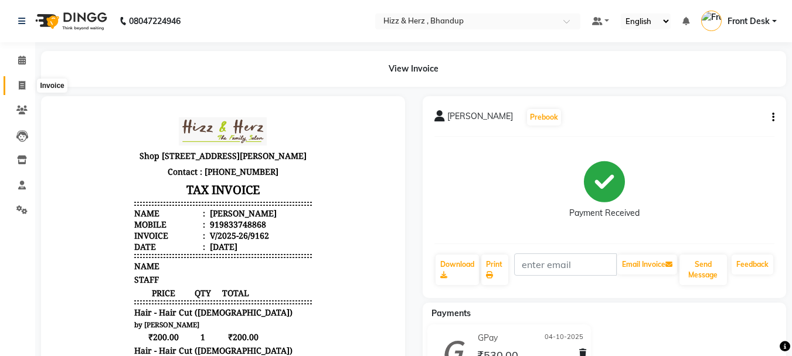
click at [18, 79] on span at bounding box center [22, 85] width 21 height 13
select select "629"
select select "service"
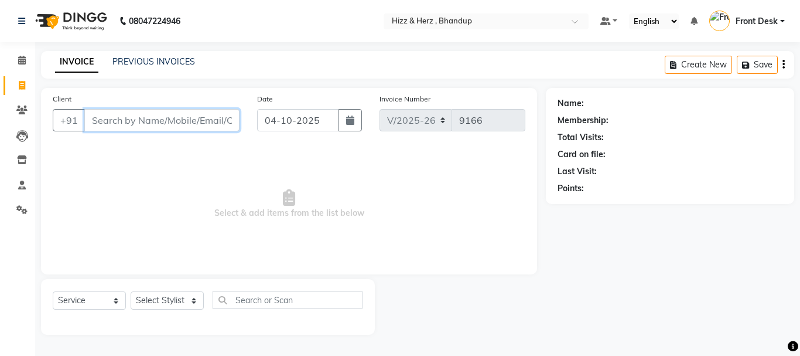
click at [155, 119] on input "Client" at bounding box center [161, 120] width 155 height 22
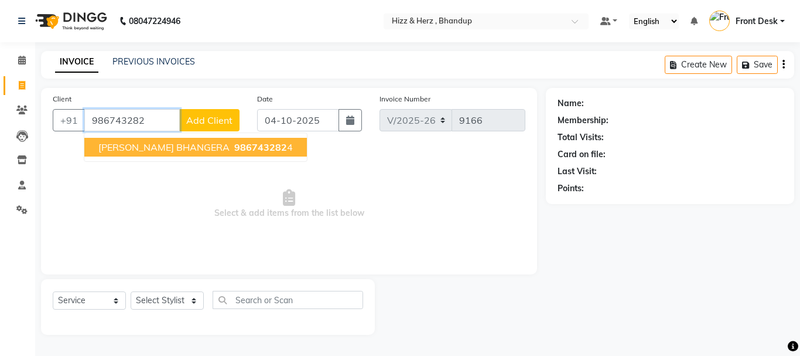
click at [181, 151] on span "[PERSON_NAME] BHANGERA" at bounding box center [163, 147] width 131 height 12
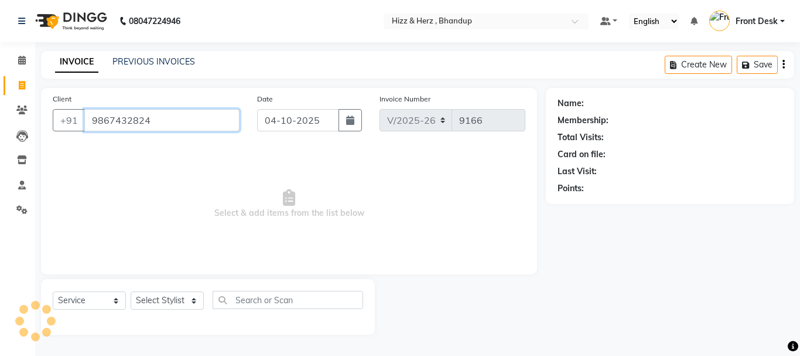
type input "9867432824"
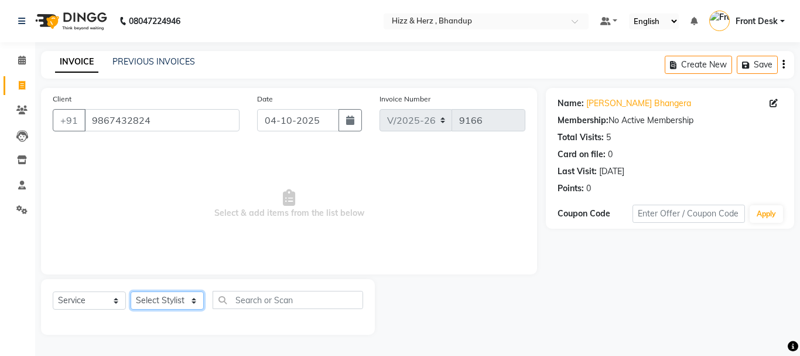
click at [192, 295] on select "Select Stylist Front Desk [PERSON_NAME] HIZZ & HERZ 2 [PERSON_NAME] [PERSON_NAM…" at bounding box center [167, 300] width 73 height 18
select select "9146"
click at [131, 291] on select "Select Stylist Front Desk [PERSON_NAME] HIZZ & HERZ 2 [PERSON_NAME] [PERSON_NAM…" at bounding box center [167, 300] width 73 height 18
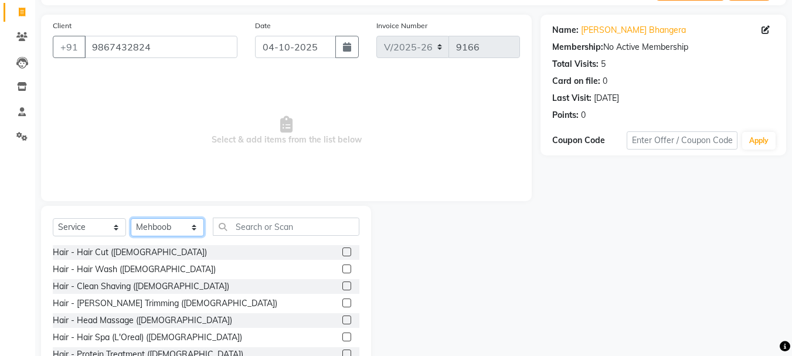
scroll to position [114, 0]
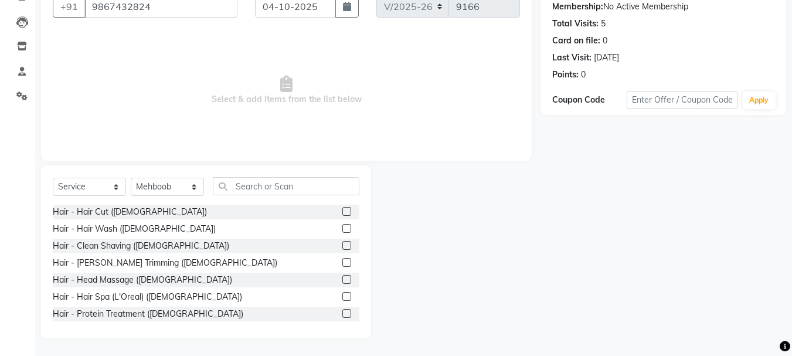
click at [342, 243] on label at bounding box center [346, 245] width 9 height 9
click at [342, 243] on input "checkbox" at bounding box center [346, 246] width 8 height 8
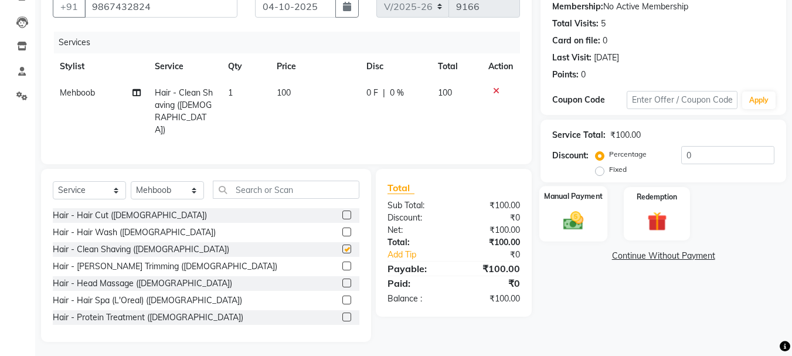
checkbox input "false"
click at [570, 225] on img at bounding box center [573, 220] width 33 height 23
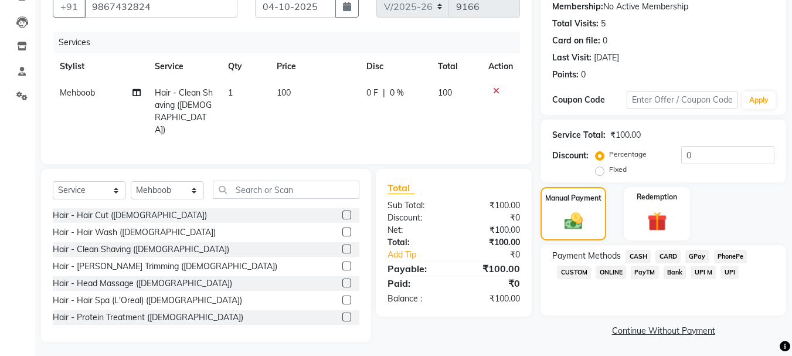
click at [640, 252] on span "CASH" at bounding box center [637, 256] width 25 height 13
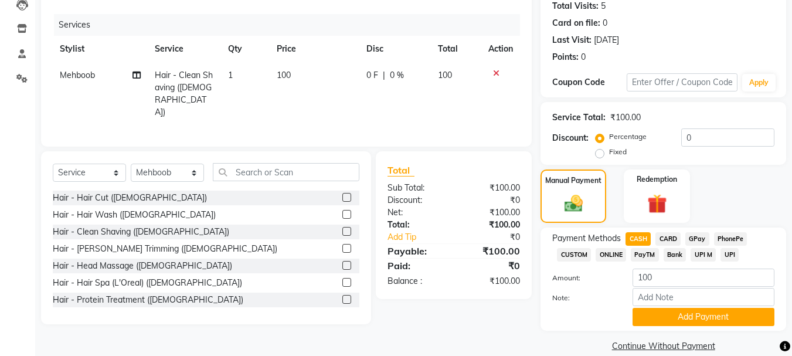
scroll to position [148, 0]
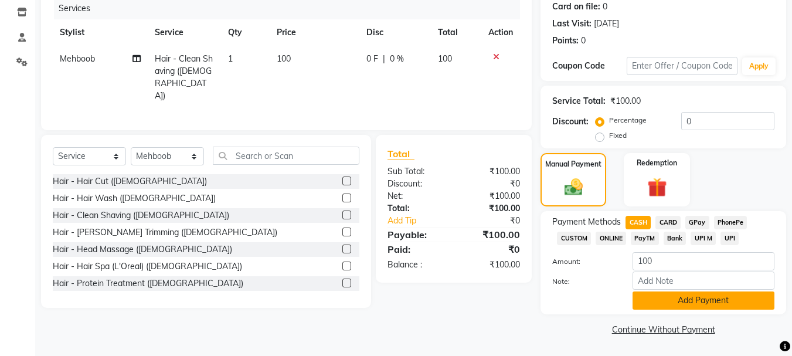
click at [703, 296] on button "Add Payment" at bounding box center [703, 300] width 142 height 18
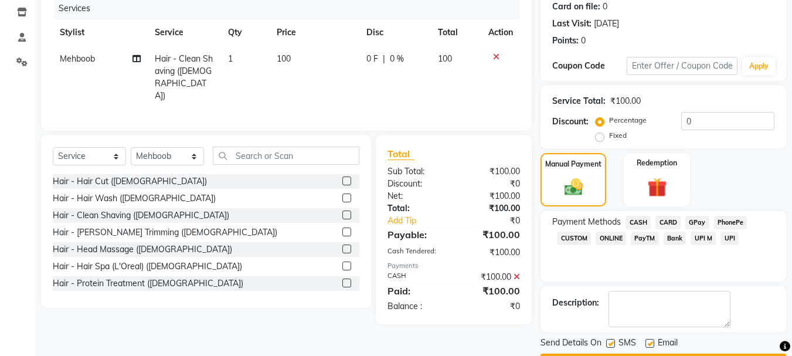
scroll to position [181, 0]
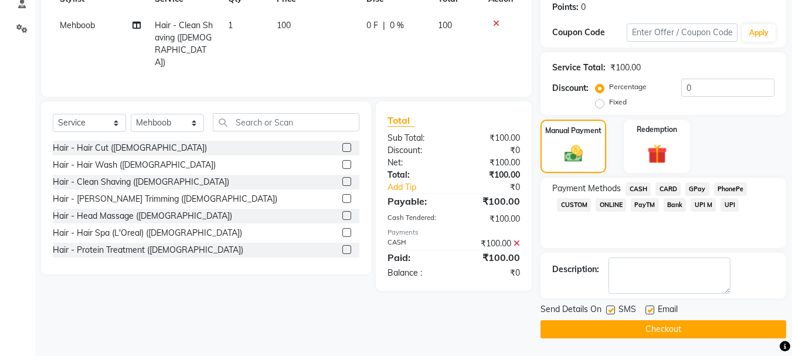
click at [658, 326] on button "Checkout" at bounding box center [663, 329] width 246 height 18
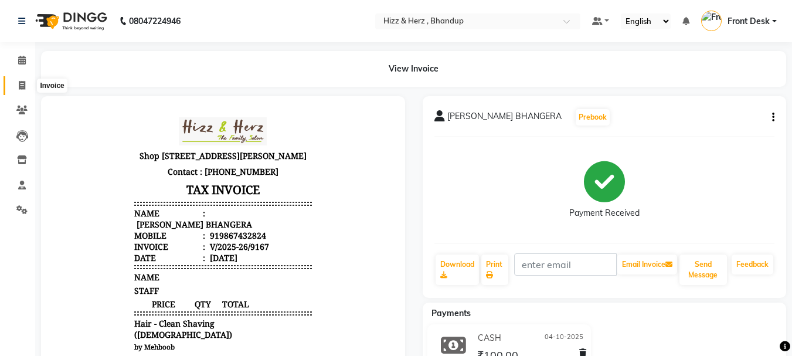
click at [23, 80] on span at bounding box center [22, 85] width 21 height 13
select select "629"
select select "service"
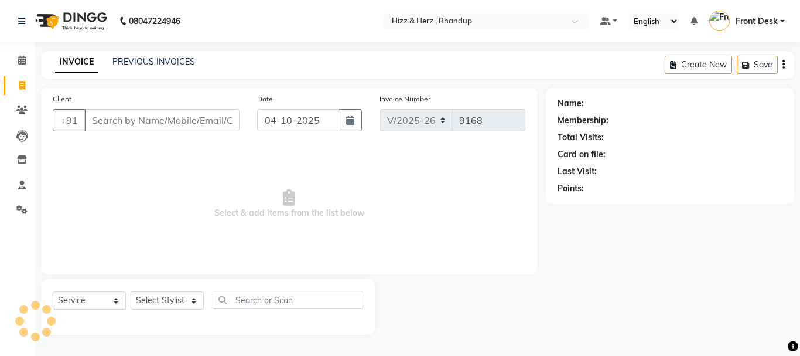
click at [183, 128] on input "Client" at bounding box center [161, 120] width 155 height 22
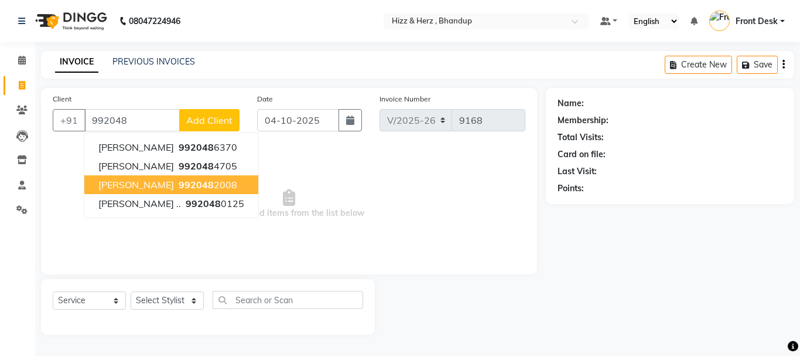
click at [226, 188] on ngb-highlight "992048 2008" at bounding box center [206, 185] width 61 height 12
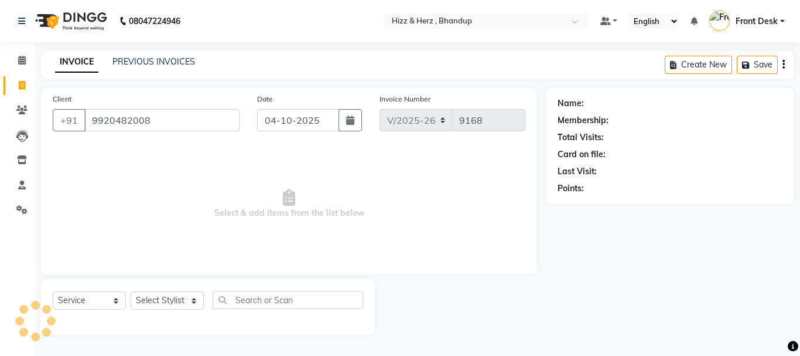
type input "9920482008"
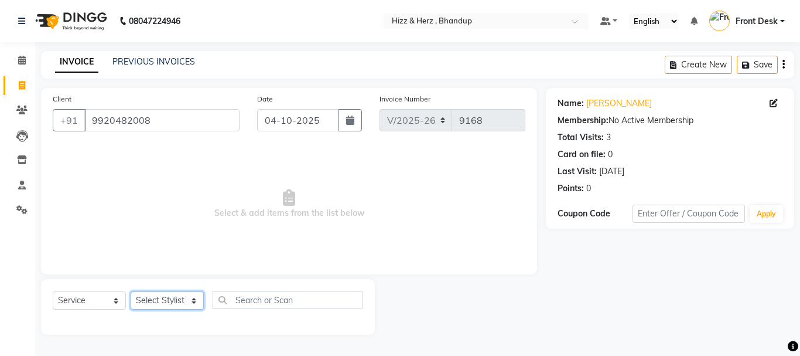
click at [168, 300] on select "Select Stylist Front Desk [PERSON_NAME] HIZZ & HERZ 2 [PERSON_NAME] [PERSON_NAM…" at bounding box center [167, 300] width 73 height 18
select select "24394"
click at [131, 291] on select "Select Stylist Front Desk [PERSON_NAME] HIZZ & HERZ 2 [PERSON_NAME] [PERSON_NAM…" at bounding box center [167, 300] width 73 height 18
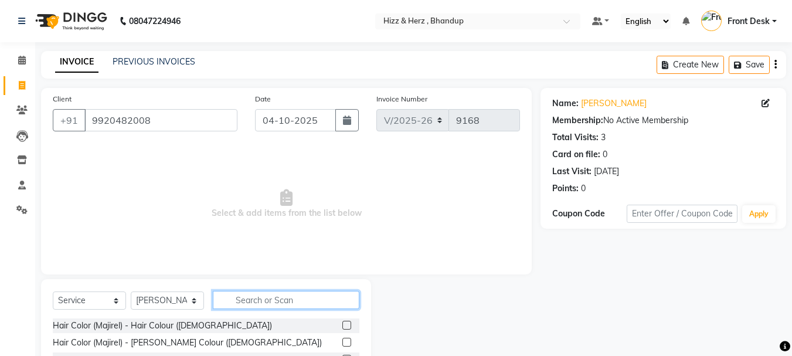
click at [296, 294] on input "text" at bounding box center [286, 300] width 146 height 18
type input "THR"
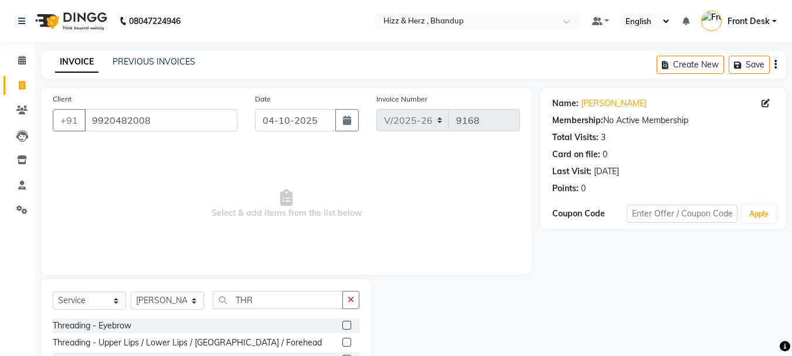
click at [346, 323] on label at bounding box center [346, 325] width 9 height 9
click at [346, 323] on input "checkbox" at bounding box center [346, 326] width 8 height 8
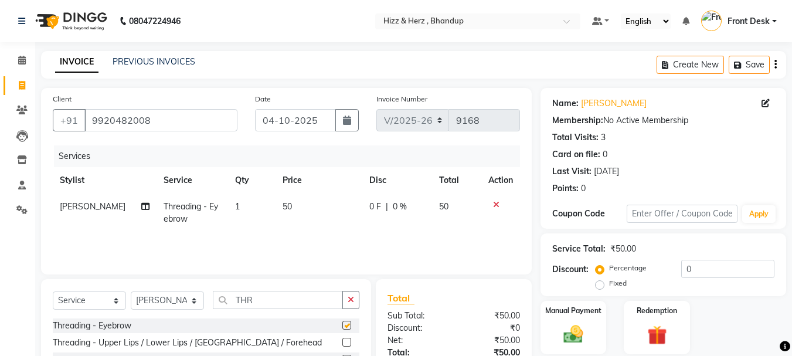
checkbox input "false"
click at [495, 200] on icon at bounding box center [496, 204] width 6 height 8
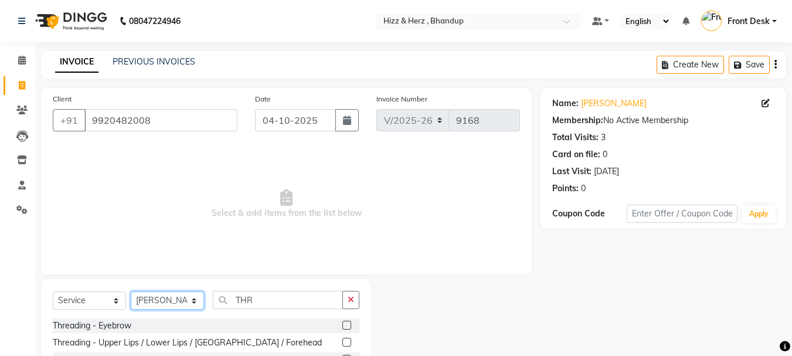
click at [179, 292] on select "Select Stylist Front Desk [PERSON_NAME] HIZZ & HERZ 2 [PERSON_NAME] [PERSON_NAM…" at bounding box center [167, 300] width 73 height 18
select select "9145"
click at [131, 291] on select "Select Stylist Front Desk [PERSON_NAME] HIZZ & HERZ 2 [PERSON_NAME] [PERSON_NAM…" at bounding box center [167, 300] width 73 height 18
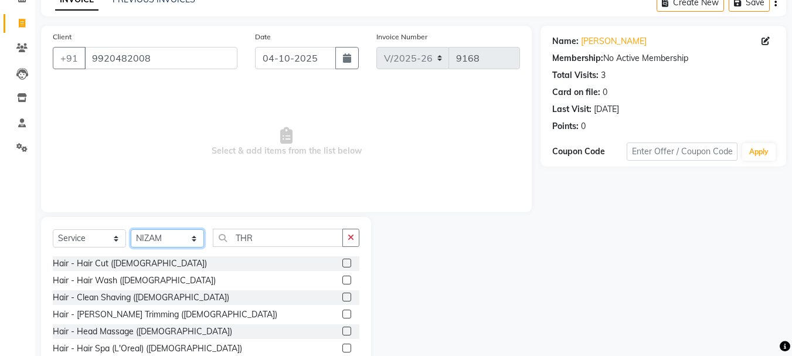
scroll to position [114, 0]
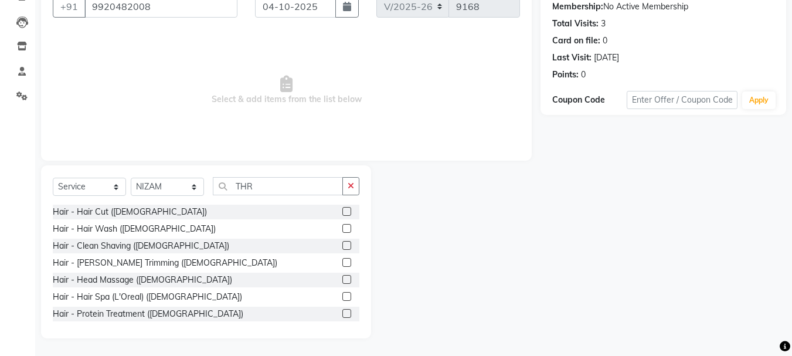
click at [342, 248] on label at bounding box center [346, 245] width 9 height 9
click at [342, 248] on input "checkbox" at bounding box center [346, 246] width 8 height 8
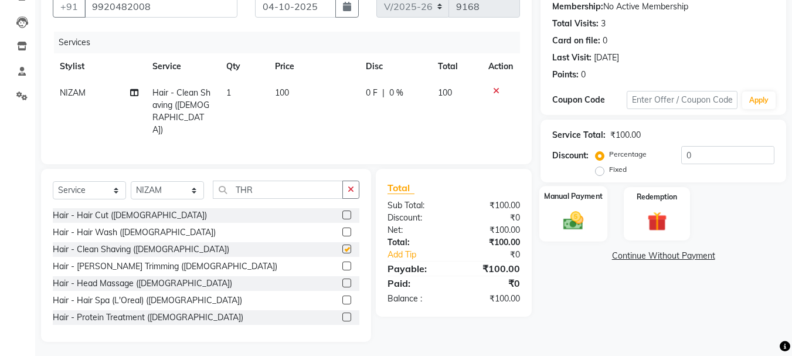
checkbox input "false"
click at [570, 228] on img at bounding box center [573, 220] width 33 height 23
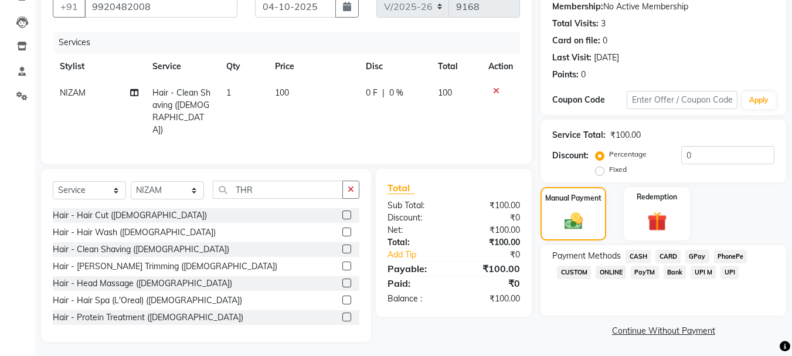
click at [637, 255] on span "CASH" at bounding box center [637, 256] width 25 height 13
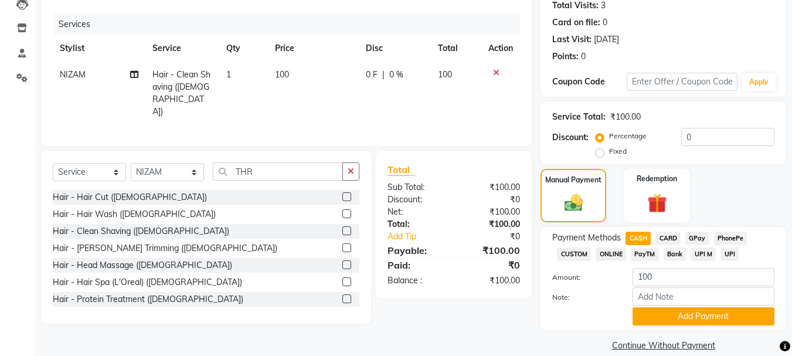
scroll to position [148, 0]
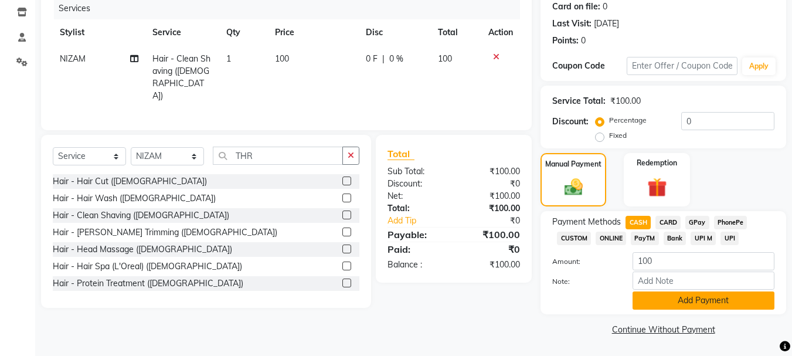
click at [683, 304] on button "Add Payment" at bounding box center [703, 300] width 142 height 18
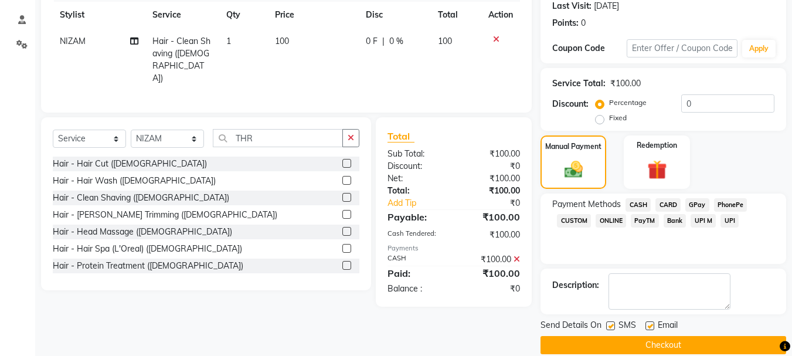
scroll to position [181, 0]
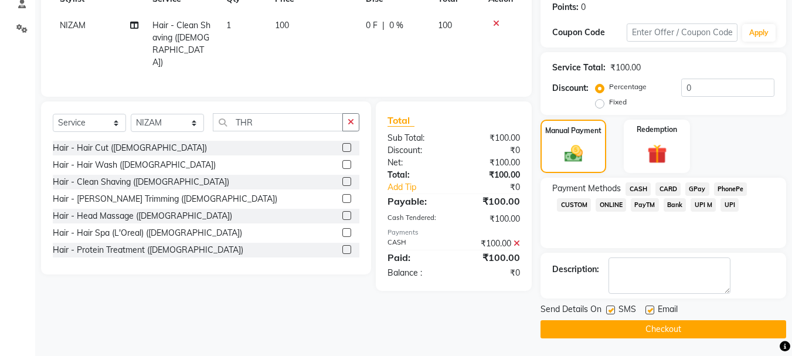
click at [691, 328] on button "Checkout" at bounding box center [663, 329] width 246 height 18
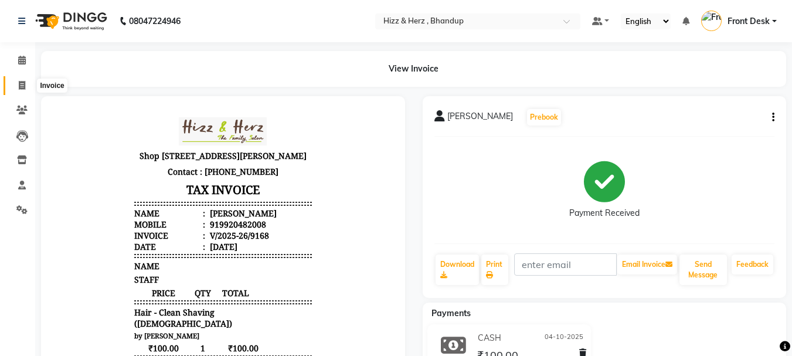
click at [23, 83] on icon at bounding box center [22, 85] width 6 height 9
select select "service"
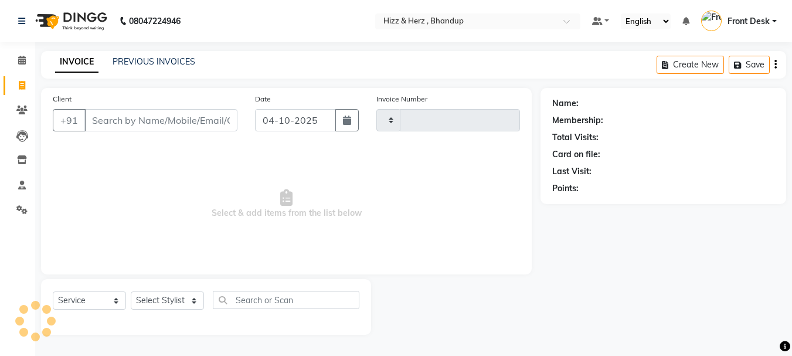
type input "9169"
select select "629"
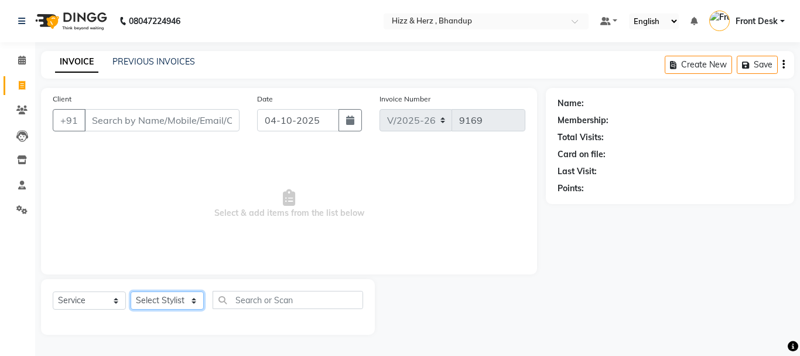
click at [184, 301] on select "Select Stylist" at bounding box center [167, 300] width 73 height 18
select select "11514"
click at [131, 291] on select "Select Stylist Front Desk [PERSON_NAME] HIZZ & HERZ 2 [PERSON_NAME] [PERSON_NAM…" at bounding box center [167, 300] width 73 height 18
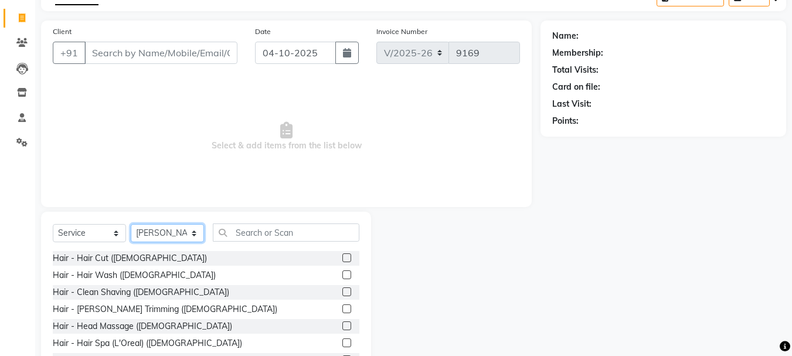
scroll to position [114, 0]
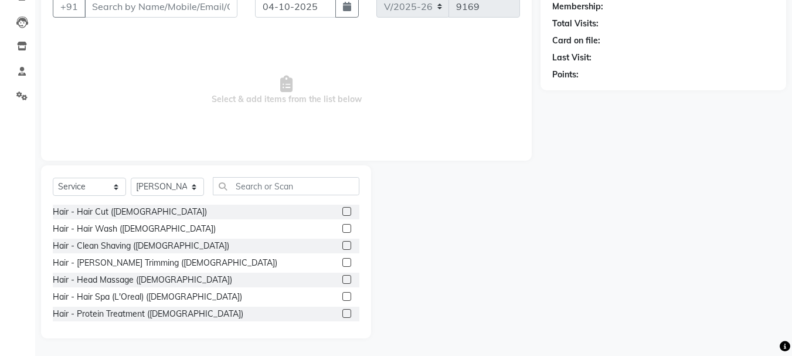
click at [342, 210] on label at bounding box center [346, 211] width 9 height 9
click at [342, 210] on input "checkbox" at bounding box center [346, 212] width 8 height 8
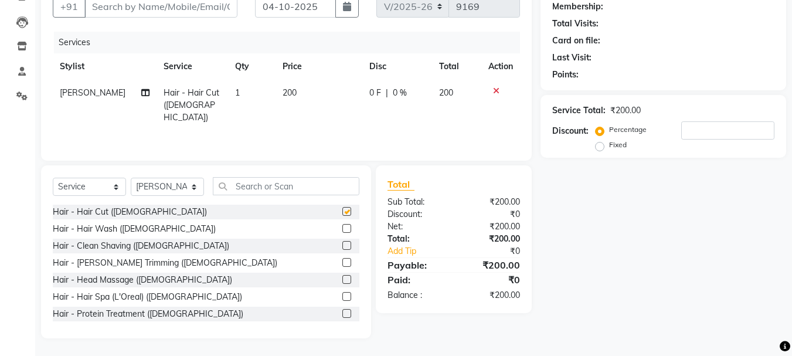
scroll to position [13, 0]
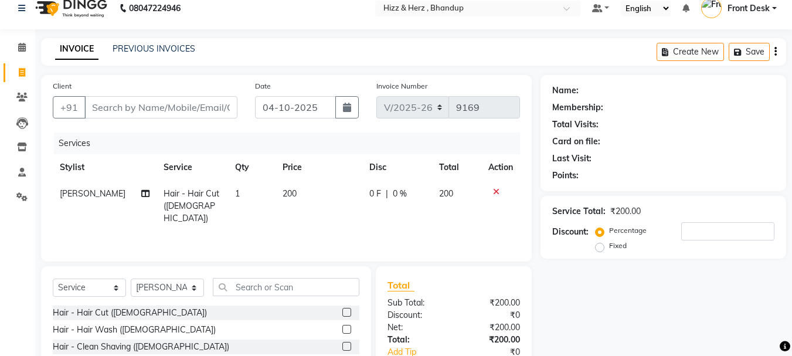
checkbox input "false"
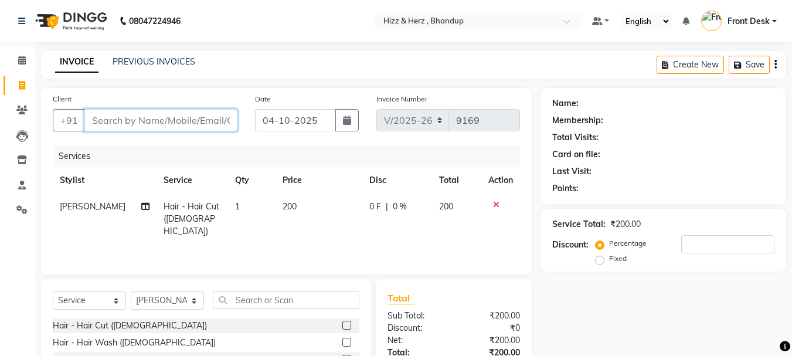
click at [226, 128] on input "Client" at bounding box center [160, 120] width 153 height 22
type input "T"
type input "0"
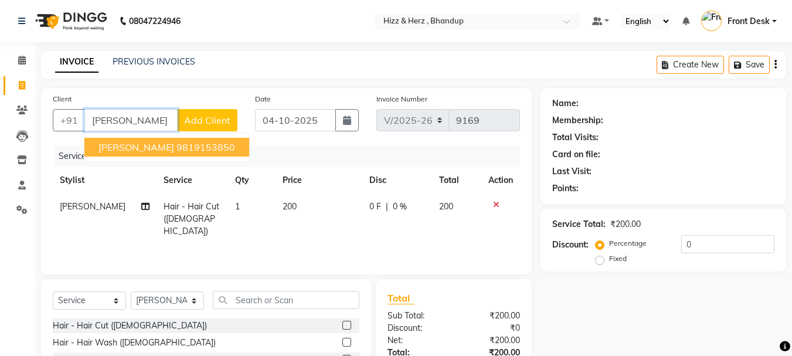
click at [228, 144] on ngb-highlight "9819153850" at bounding box center [205, 147] width 59 height 12
type input "9819153850"
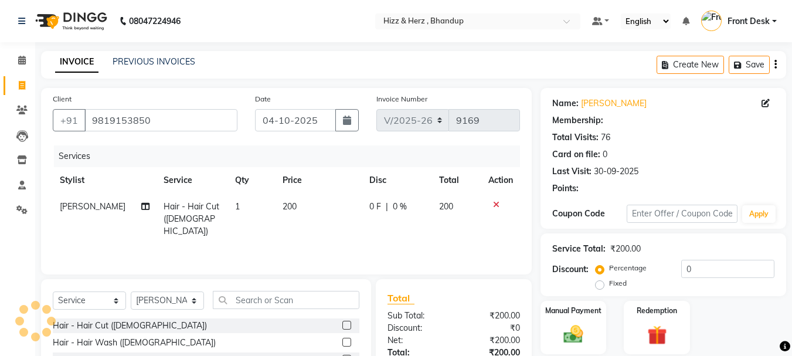
type input "20"
select select "1: Object"
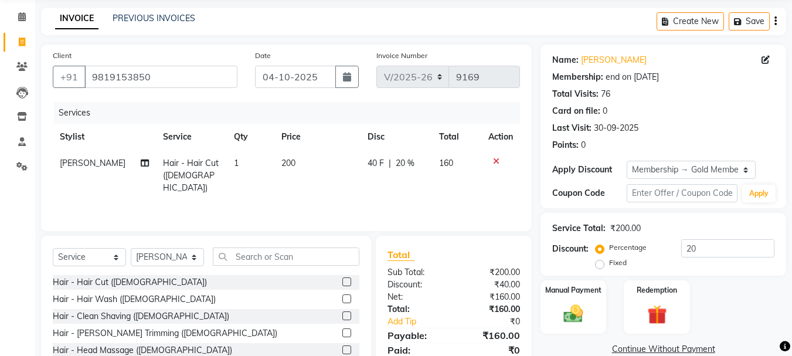
scroll to position [114, 0]
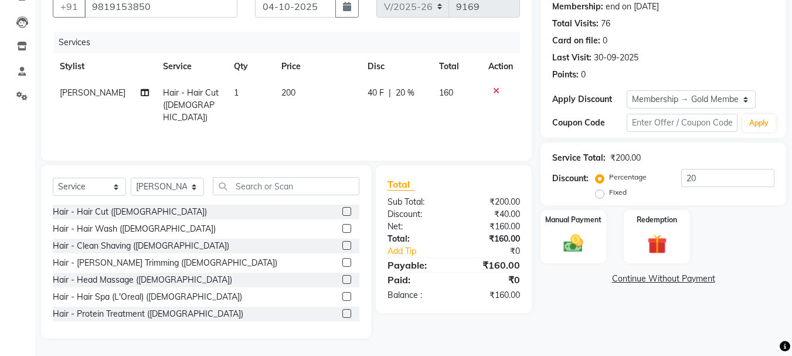
click at [342, 227] on label at bounding box center [346, 228] width 9 height 9
click at [342, 227] on input "checkbox" at bounding box center [346, 229] width 8 height 8
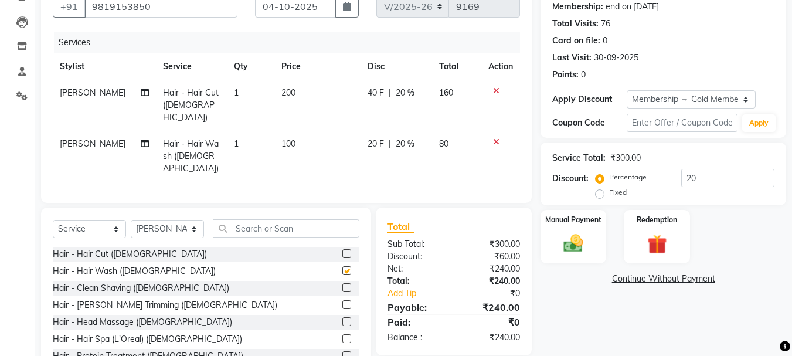
checkbox input "false"
click at [342, 300] on label at bounding box center [346, 304] width 9 height 9
click at [342, 301] on input "checkbox" at bounding box center [346, 305] width 8 height 8
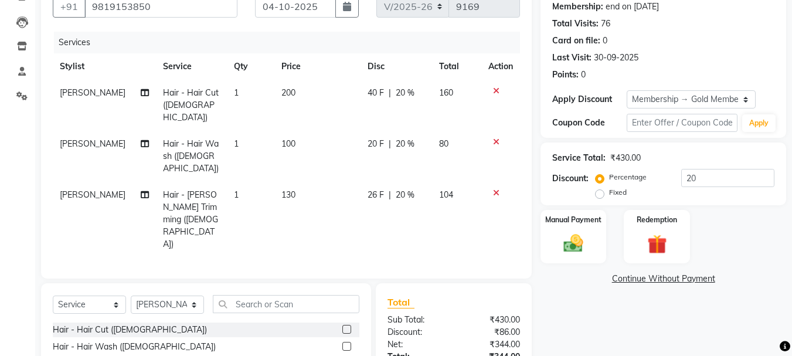
checkbox input "false"
click at [281, 138] on span "100" at bounding box center [288, 143] width 14 height 11
select select "11514"
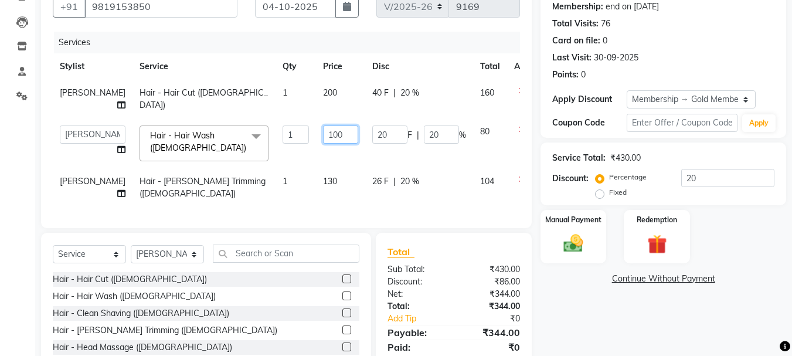
click at [323, 128] on input "100" at bounding box center [340, 134] width 35 height 18
type input "150"
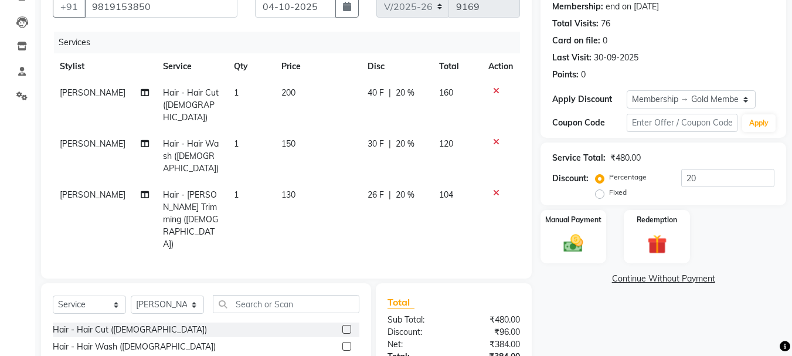
click at [313, 155] on td "150" at bounding box center [317, 156] width 86 height 51
select select "11514"
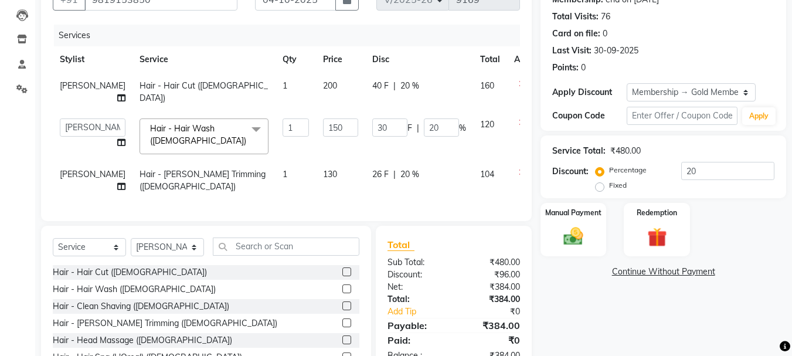
scroll to position [190, 0]
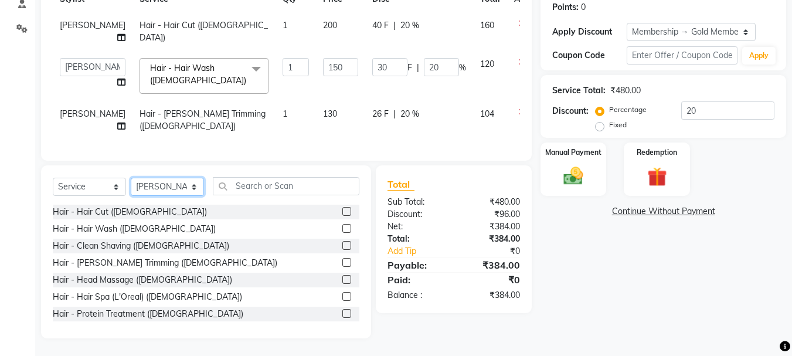
click at [179, 188] on select "Select Stylist Front Desk [PERSON_NAME] HIZZ & HERZ 2 [PERSON_NAME] [PERSON_NAM…" at bounding box center [167, 187] width 73 height 18
click at [190, 194] on select "Select Stylist Front Desk [PERSON_NAME] HIZZ & HERZ 2 [PERSON_NAME] [PERSON_NAM…" at bounding box center [167, 187] width 73 height 18
select select "56723"
click at [131, 178] on select "Select Stylist Front Desk [PERSON_NAME] HIZZ & HERZ 2 [PERSON_NAME] [PERSON_NAM…" at bounding box center [167, 187] width 73 height 18
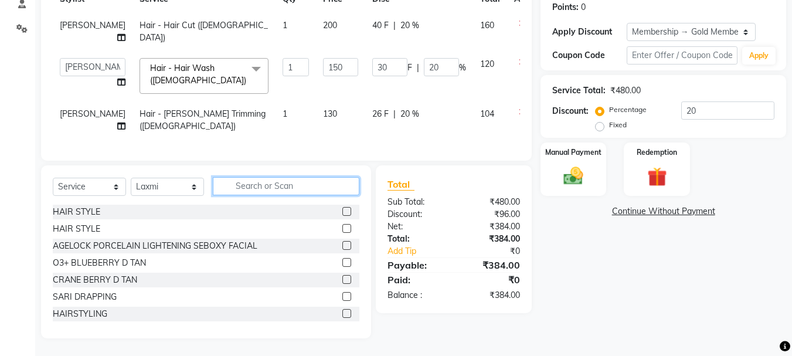
click at [278, 177] on input "text" at bounding box center [286, 186] width 146 height 18
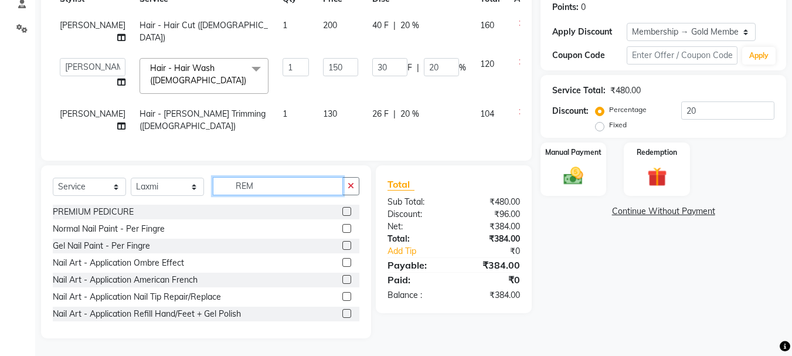
scroll to position [165, 0]
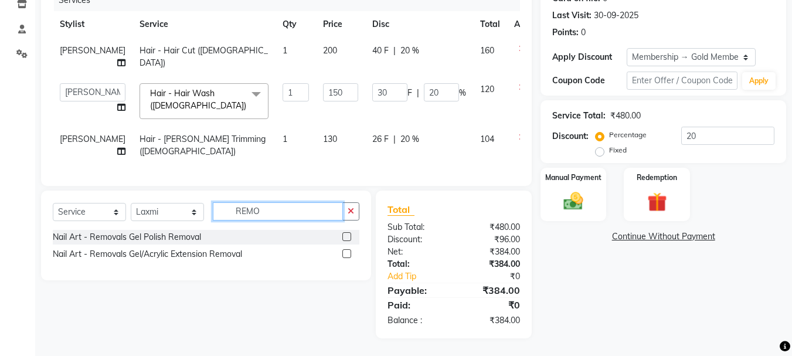
type input "REMO"
click at [348, 234] on label at bounding box center [346, 236] width 9 height 9
click at [348, 234] on input "checkbox" at bounding box center [346, 237] width 8 height 8
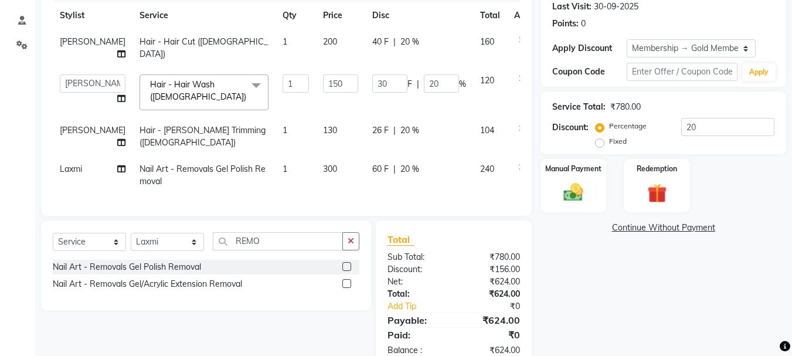
click at [345, 271] on label at bounding box center [346, 266] width 9 height 9
click at [345, 271] on input "checkbox" at bounding box center [346, 267] width 8 height 8
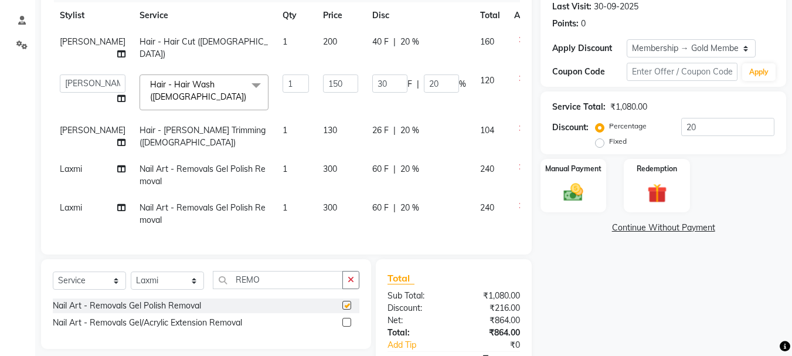
checkbox input "false"
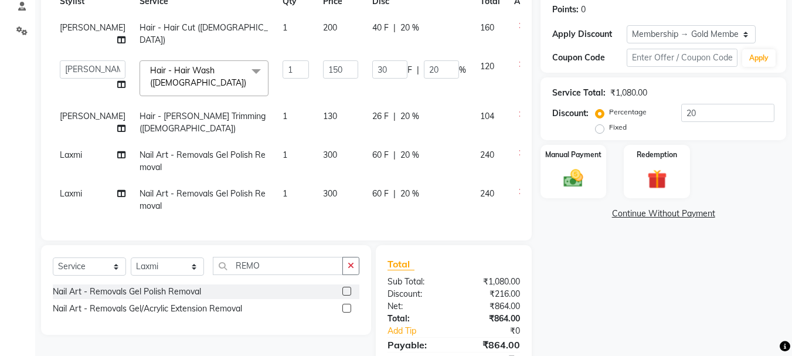
scroll to position [183, 0]
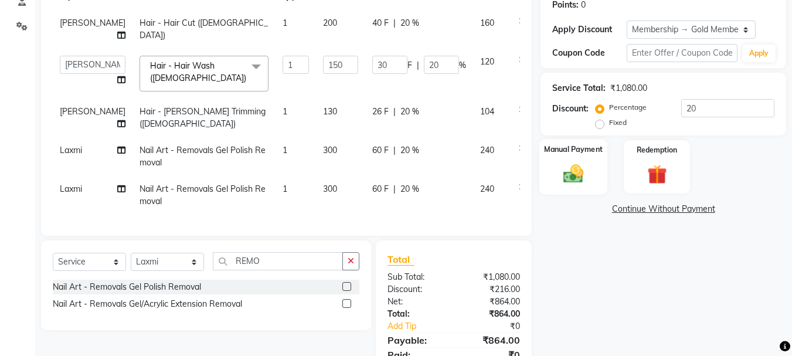
click at [577, 178] on img at bounding box center [573, 173] width 33 height 23
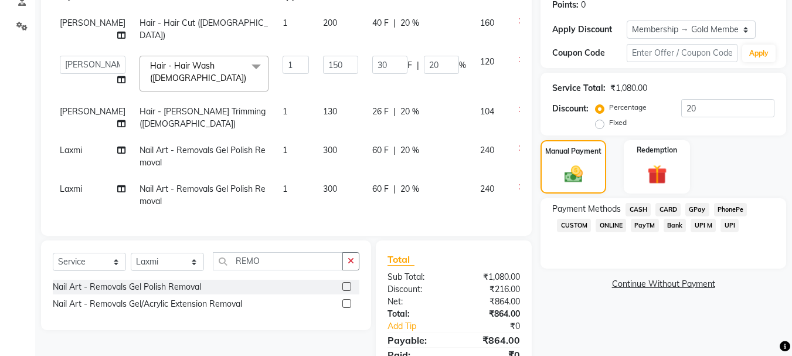
click at [697, 208] on span "GPay" at bounding box center [697, 209] width 24 height 13
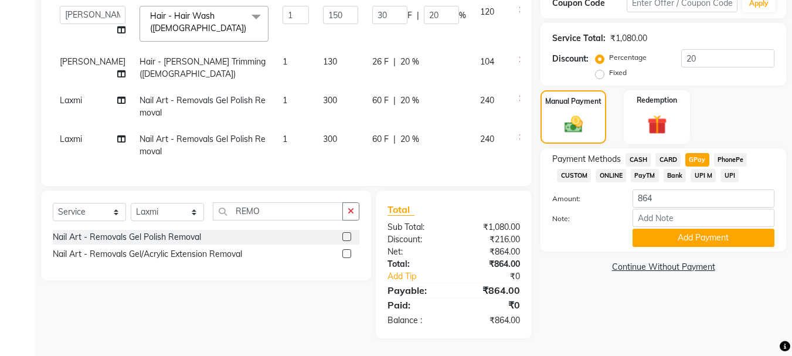
scroll to position [242, 0]
click at [698, 234] on button "Add Payment" at bounding box center [703, 238] width 142 height 18
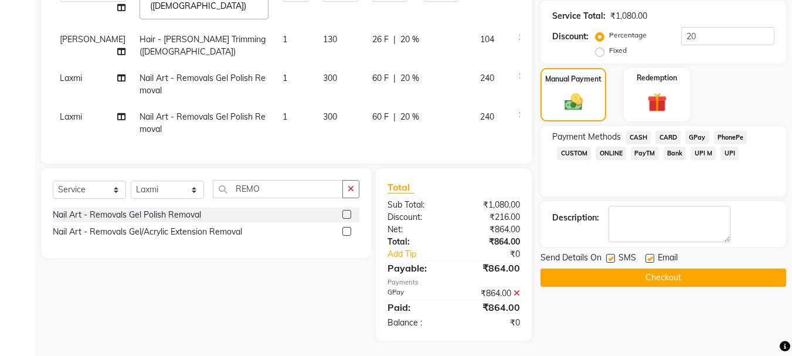
scroll to position [267, 0]
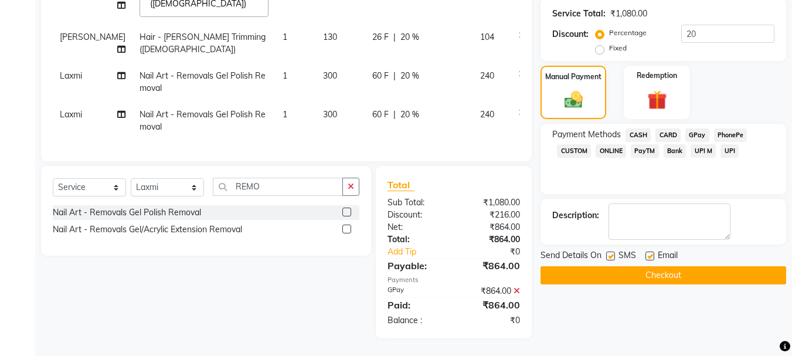
click at [674, 271] on button "Checkout" at bounding box center [663, 275] width 246 height 18
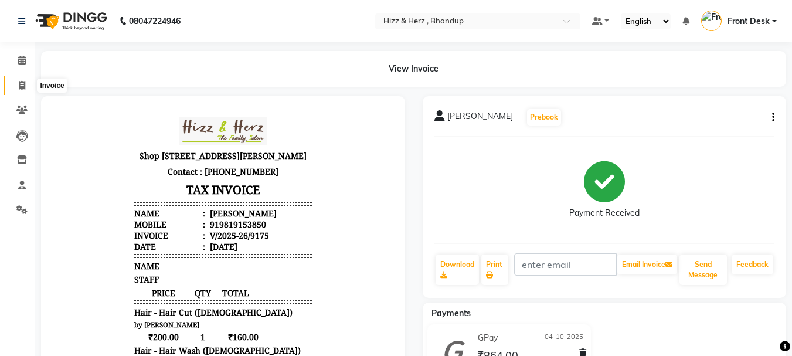
click at [23, 86] on icon at bounding box center [22, 85] width 6 height 9
select select "service"
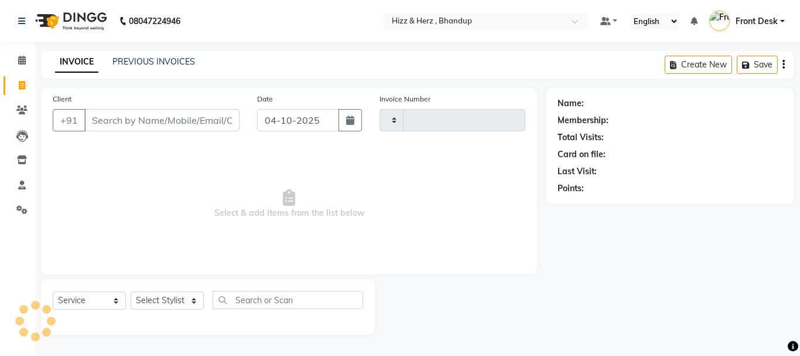
type input "9176"
select select "629"
click at [178, 300] on select "Select Stylist" at bounding box center [167, 300] width 73 height 18
select select "33193"
click at [131, 291] on select "Select Stylist Front Desk [PERSON_NAME] HIZZ & HERZ 2 [PERSON_NAME] [PERSON_NAM…" at bounding box center [167, 300] width 73 height 18
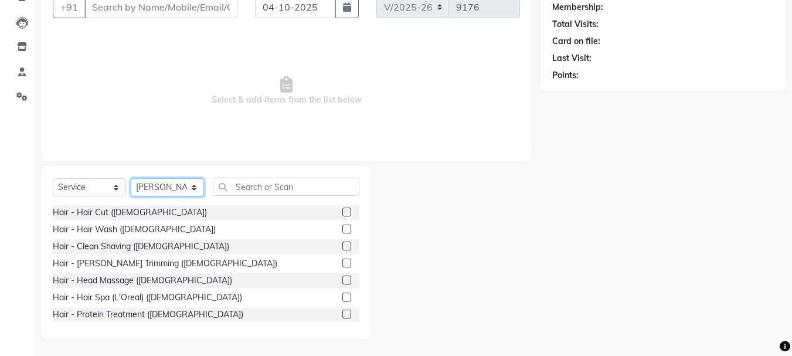
scroll to position [114, 0]
click at [342, 244] on label at bounding box center [346, 245] width 9 height 9
click at [342, 244] on input "checkbox" at bounding box center [346, 246] width 8 height 8
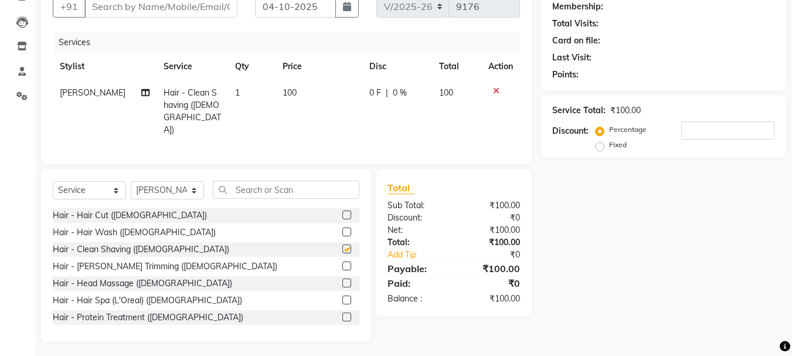
scroll to position [41, 0]
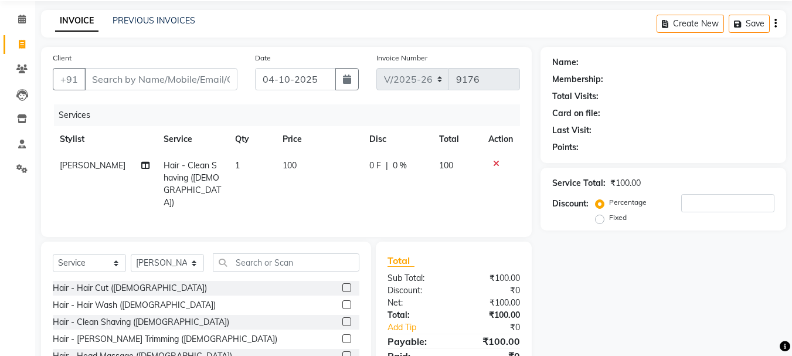
checkbox input "false"
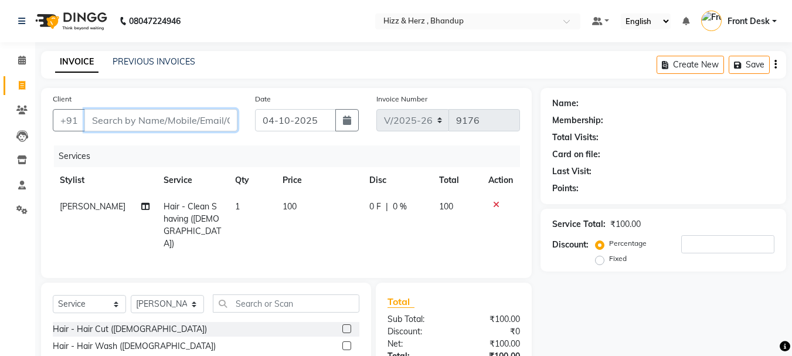
click at [197, 113] on input "Client" at bounding box center [160, 120] width 153 height 22
type input "Y"
type input "0"
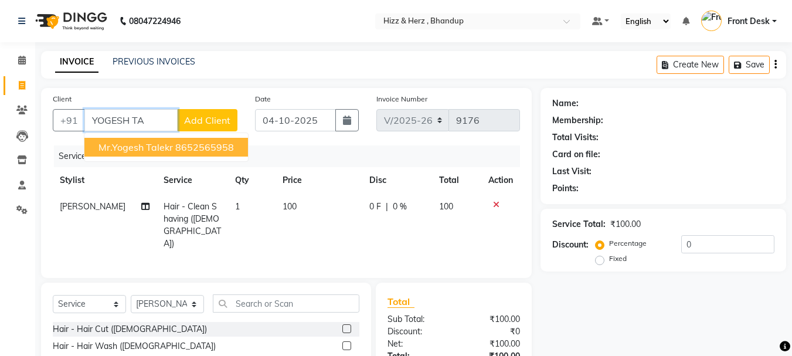
click at [210, 143] on ngb-highlight "8652565958" at bounding box center [204, 147] width 59 height 12
type input "8652565958"
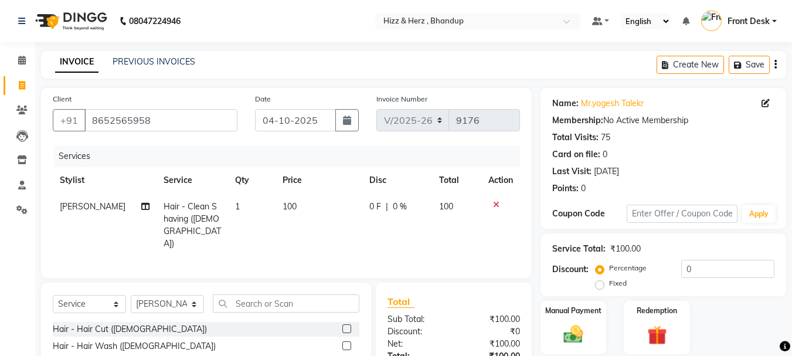
scroll to position [114, 0]
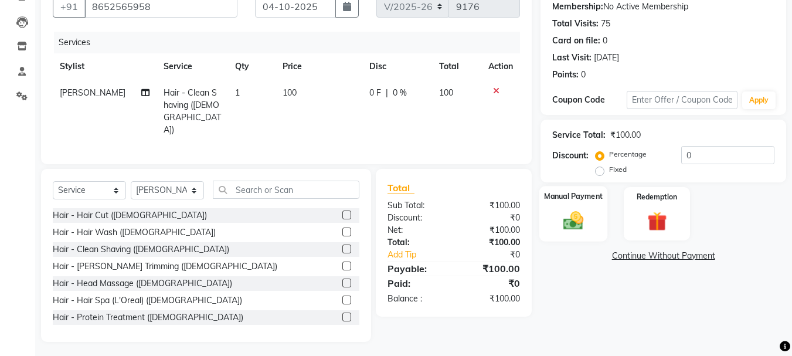
click at [572, 219] on img at bounding box center [573, 220] width 33 height 23
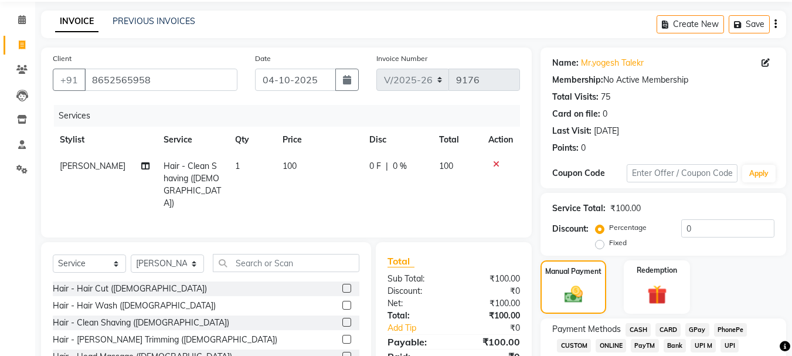
scroll to position [115, 0]
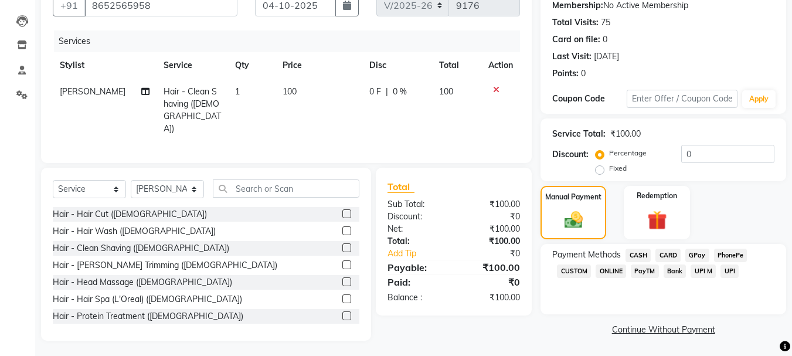
click at [697, 248] on span "GPay" at bounding box center [697, 254] width 24 height 13
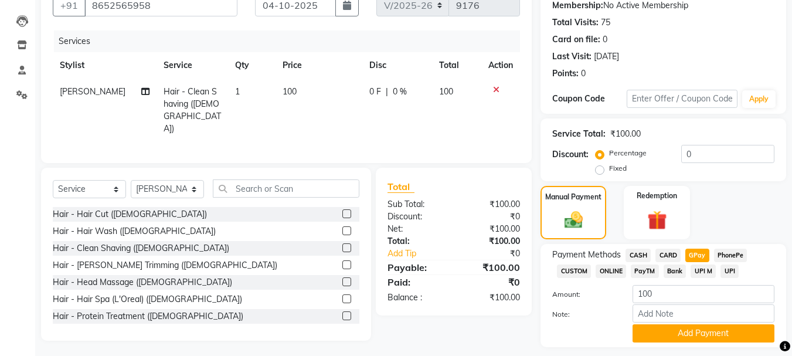
scroll to position [148, 0]
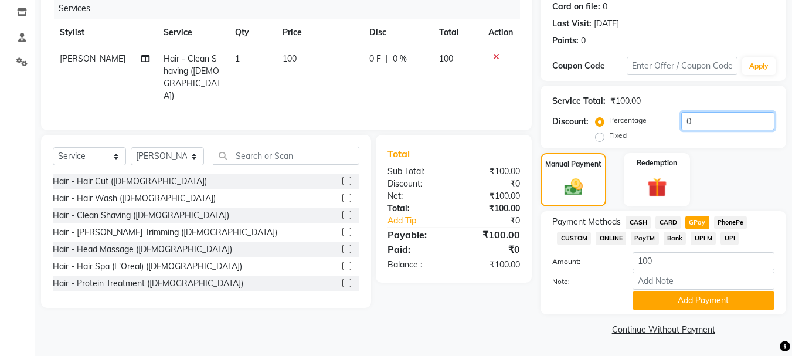
click at [704, 121] on input "0" at bounding box center [727, 121] width 93 height 18
type input "20"
click at [711, 301] on button "Add Payment" at bounding box center [703, 300] width 142 height 18
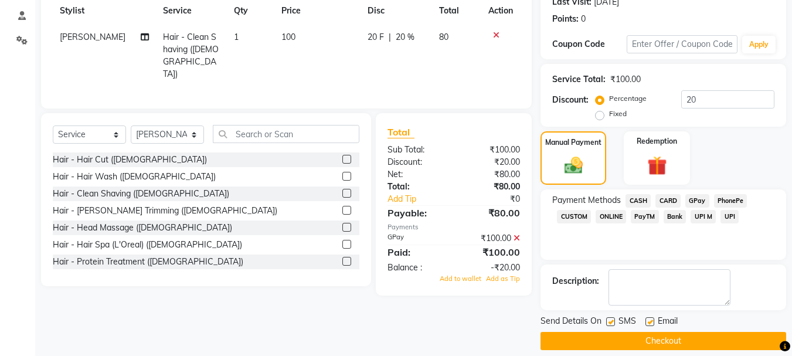
scroll to position [181, 0]
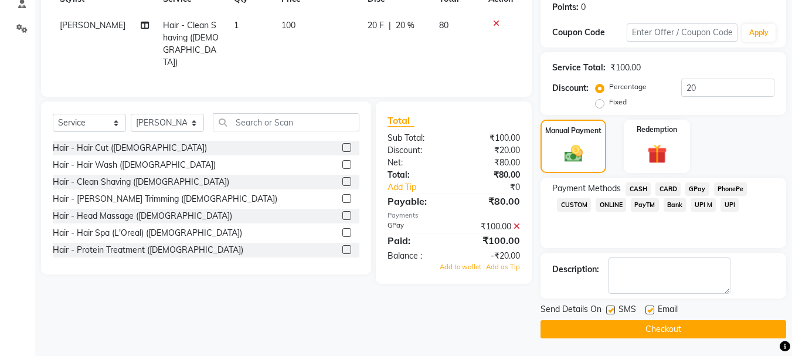
click at [517, 222] on icon at bounding box center [516, 226] width 6 height 8
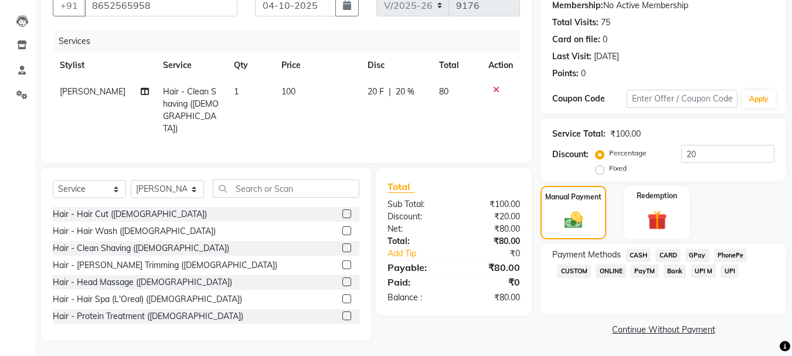
click at [696, 255] on span "GPay" at bounding box center [697, 254] width 24 height 13
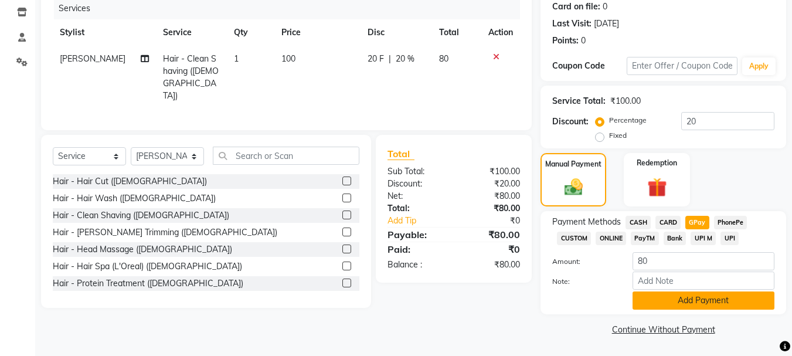
click at [697, 306] on button "Add Payment" at bounding box center [703, 300] width 142 height 18
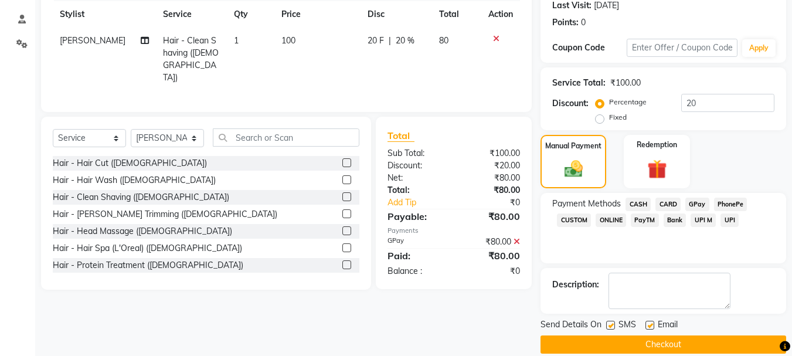
scroll to position [181, 0]
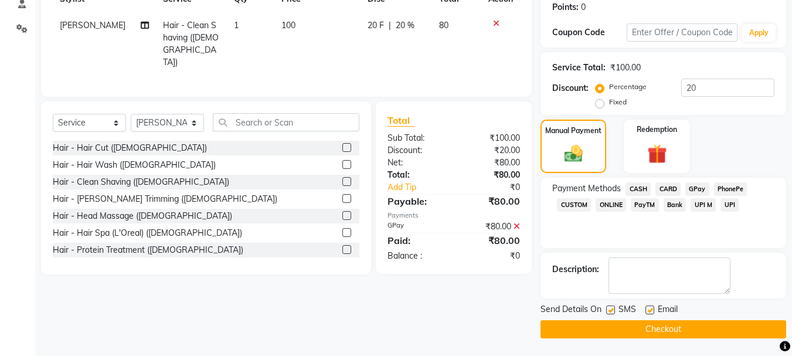
click at [674, 327] on button "Checkout" at bounding box center [663, 329] width 246 height 18
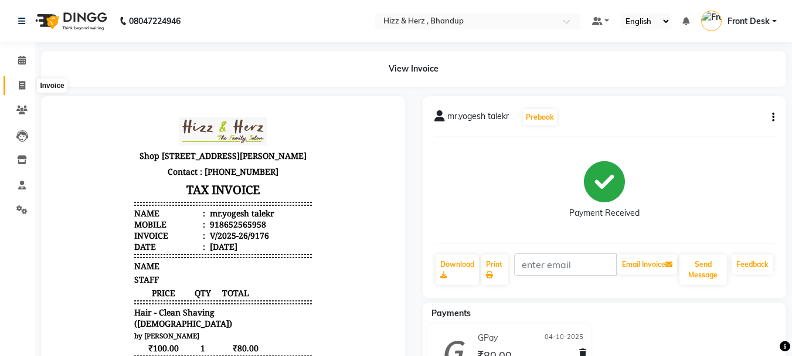
click at [22, 84] on icon at bounding box center [22, 85] width 6 height 9
select select "629"
select select "service"
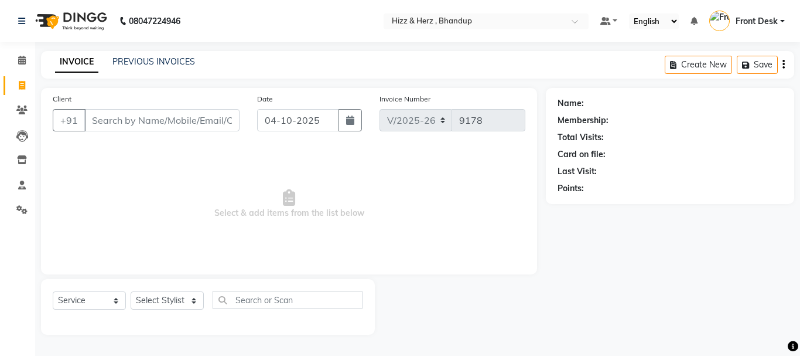
click at [158, 118] on input "Client" at bounding box center [161, 120] width 155 height 22
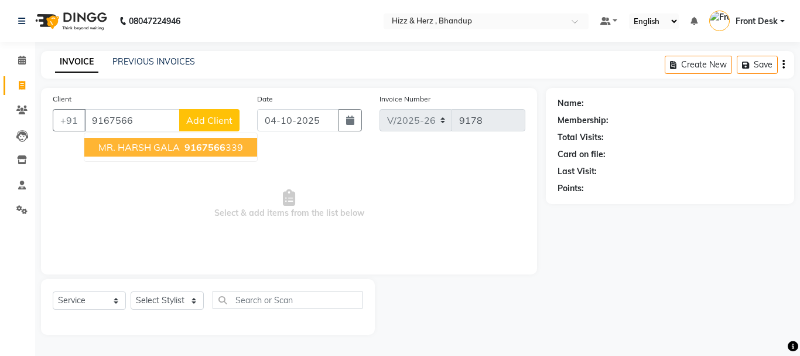
click at [188, 152] on span "9167566" at bounding box center [205, 147] width 41 height 12
type input "9167566339"
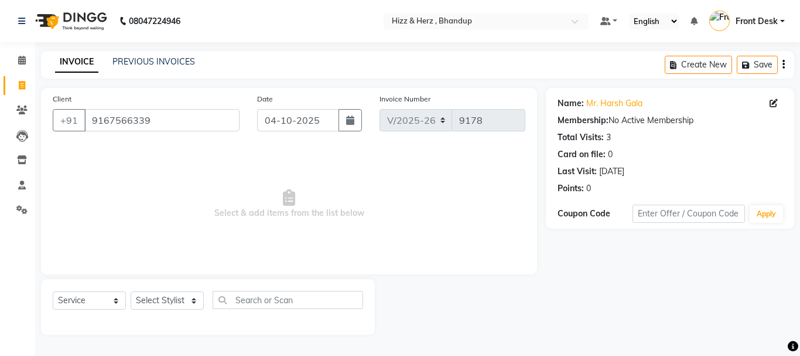
click at [274, 206] on span "Select & add items from the list below" at bounding box center [289, 203] width 473 height 117
click at [196, 307] on select "Select Stylist Front Desk [PERSON_NAME] HIZZ & HERZ 2 [PERSON_NAME] [PERSON_NAM…" at bounding box center [167, 300] width 73 height 18
select select "26430"
click at [131, 291] on select "Select Stylist Front Desk [PERSON_NAME] HIZZ & HERZ 2 [PERSON_NAME] [PERSON_NAM…" at bounding box center [167, 300] width 73 height 18
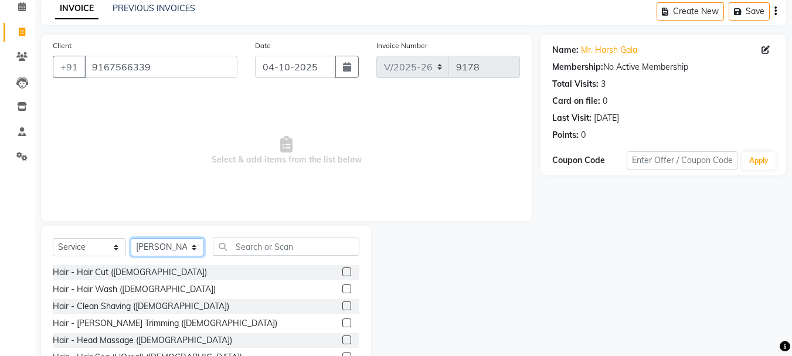
scroll to position [114, 0]
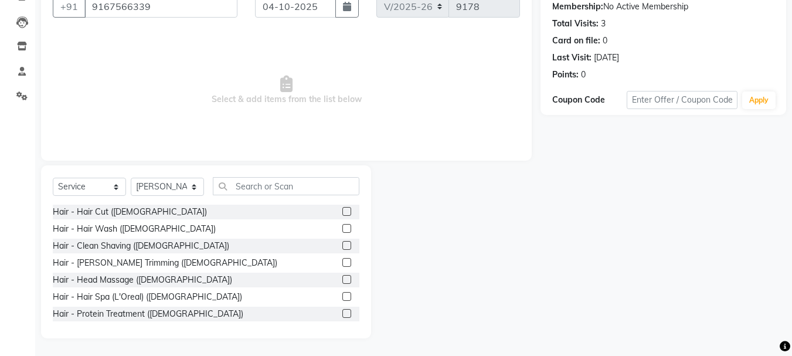
click at [342, 210] on label at bounding box center [346, 211] width 9 height 9
click at [342, 210] on input "checkbox" at bounding box center [346, 212] width 8 height 8
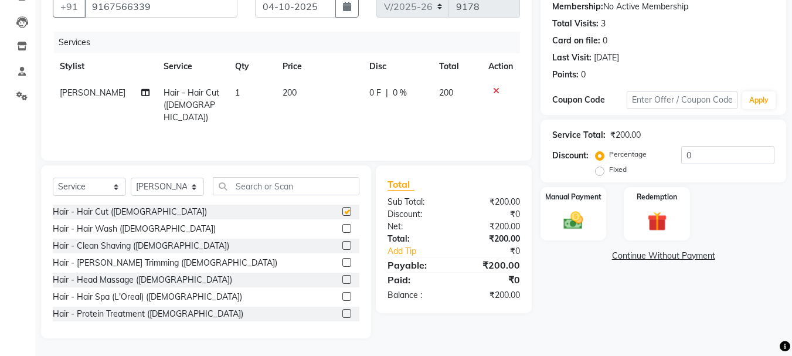
checkbox input "false"
click at [575, 223] on img at bounding box center [573, 220] width 33 height 23
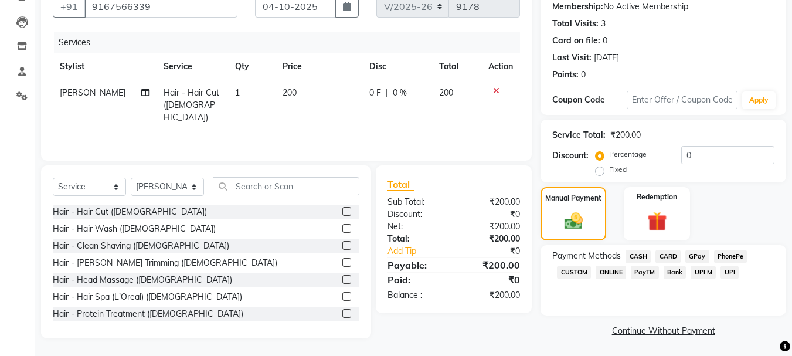
click at [638, 254] on span "CASH" at bounding box center [637, 256] width 25 height 13
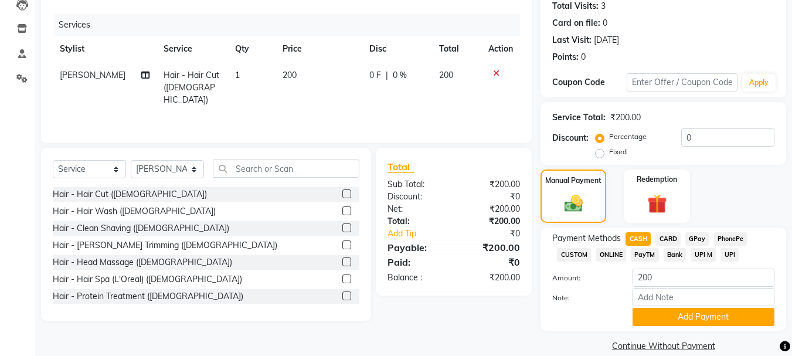
scroll to position [148, 0]
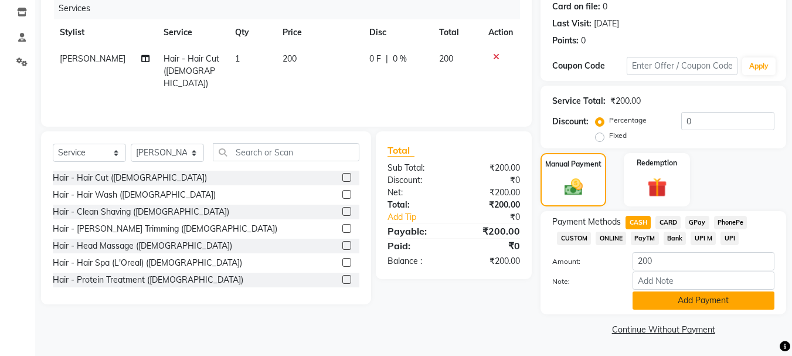
click at [711, 300] on button "Add Payment" at bounding box center [703, 300] width 142 height 18
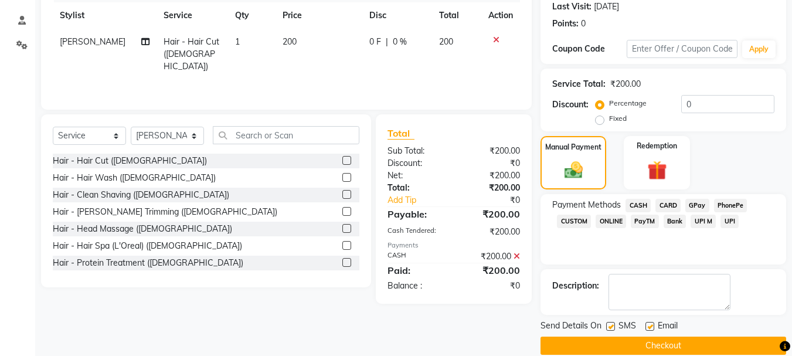
scroll to position [181, 0]
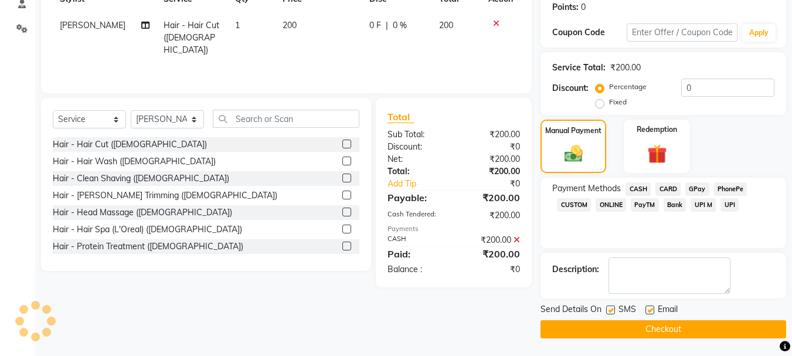
click at [667, 332] on button "Checkout" at bounding box center [663, 329] width 246 height 18
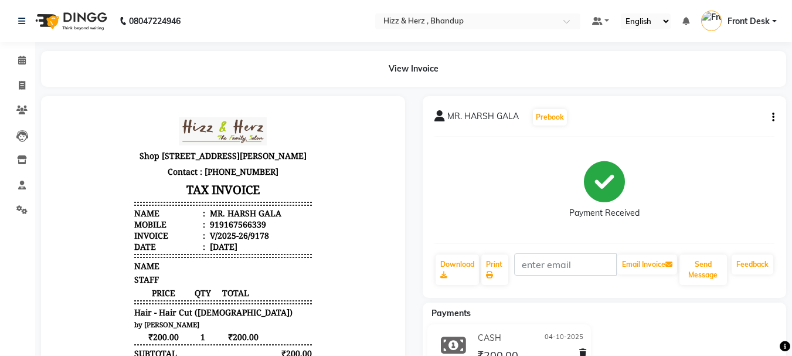
scroll to position [9, 0]
click at [26, 83] on span at bounding box center [22, 85] width 21 height 13
select select "629"
select select "service"
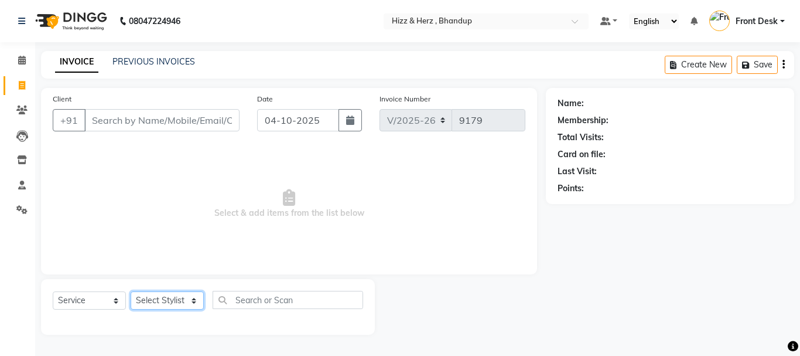
click at [163, 295] on select "Select Stylist Front Desk [PERSON_NAME] HIZZ & HERZ 2 [PERSON_NAME] [PERSON_NAM…" at bounding box center [167, 300] width 73 height 18
select select "82789"
click at [131, 291] on select "Select Stylist Front Desk [PERSON_NAME] HIZZ & HERZ 2 [PERSON_NAME] [PERSON_NAM…" at bounding box center [167, 300] width 73 height 18
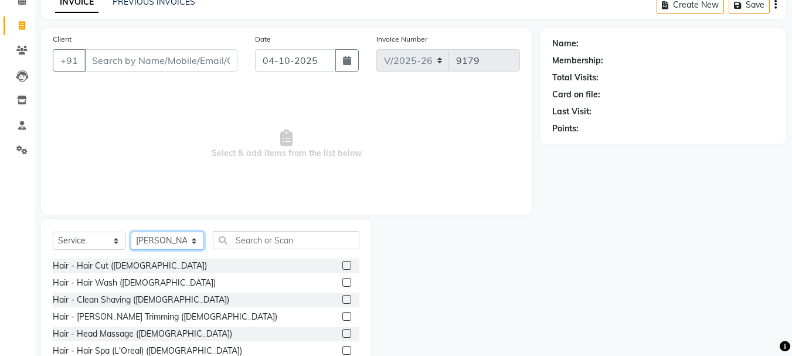
scroll to position [114, 0]
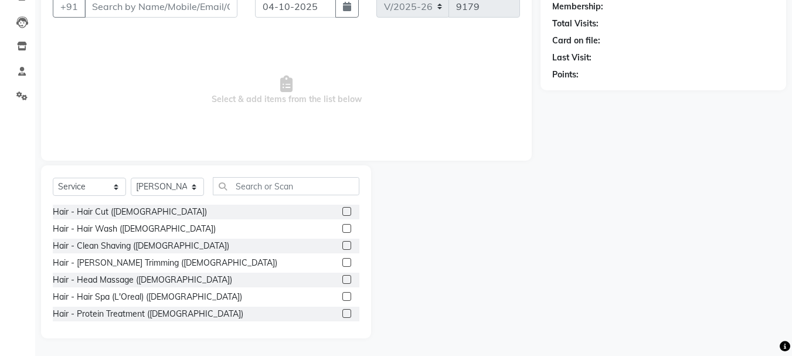
click at [342, 210] on label at bounding box center [346, 211] width 9 height 9
click at [342, 210] on input "checkbox" at bounding box center [346, 212] width 8 height 8
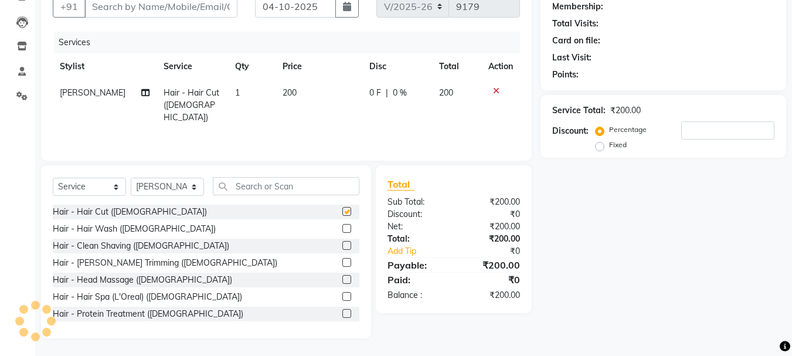
checkbox input "false"
click at [342, 263] on label at bounding box center [346, 262] width 9 height 9
click at [342, 263] on input "checkbox" at bounding box center [346, 263] width 8 height 8
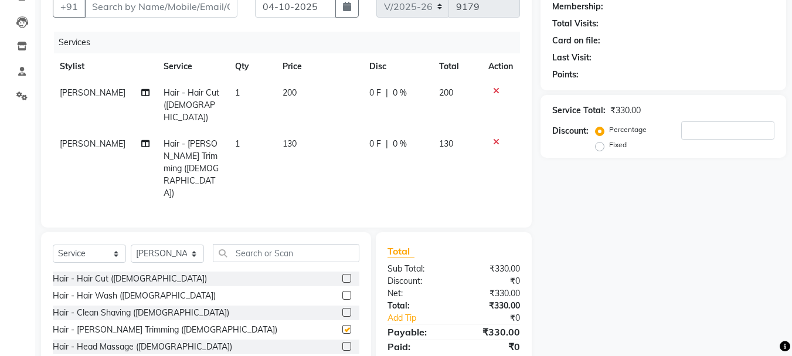
checkbox input "false"
click at [200, 11] on input "Client" at bounding box center [160, 6] width 153 height 22
type input "8"
type input "0"
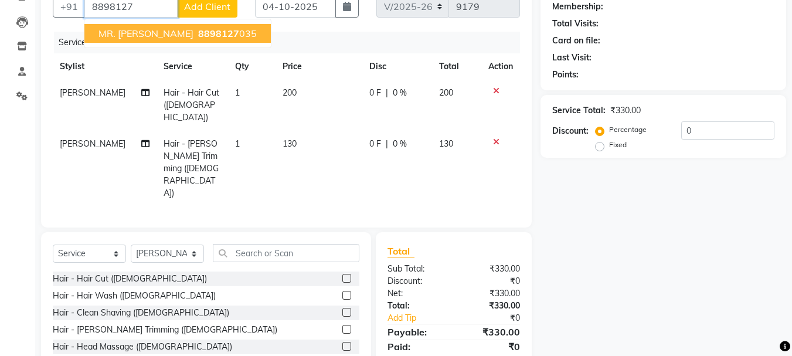
click at [204, 26] on button "MR. AKSHAY ADIVAREKAR 8898127 035" at bounding box center [177, 33] width 186 height 19
type input "8898127035"
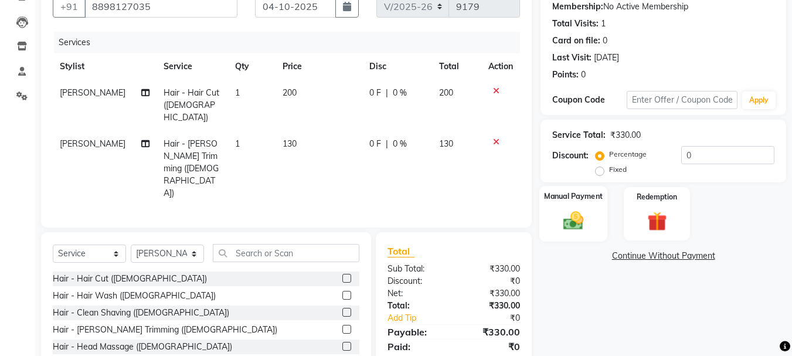
click at [577, 224] on img at bounding box center [573, 220] width 33 height 23
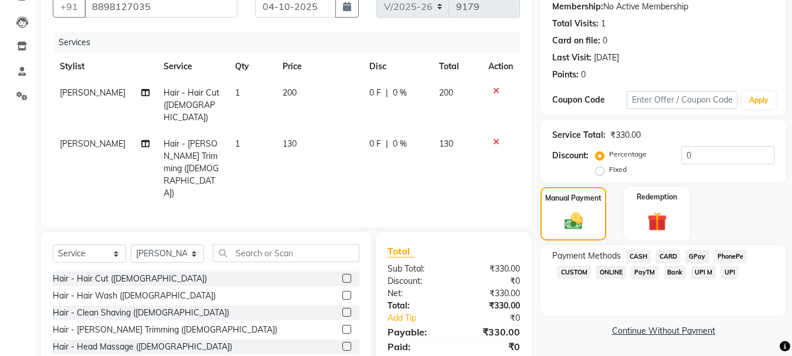
click at [698, 254] on span "GPay" at bounding box center [697, 256] width 24 height 13
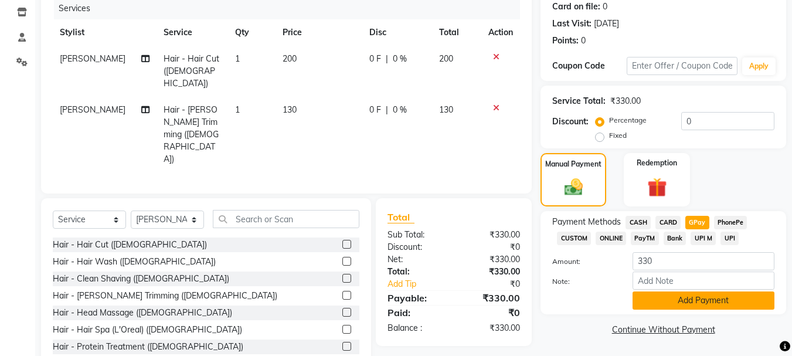
click at [699, 298] on button "Add Payment" at bounding box center [703, 300] width 142 height 18
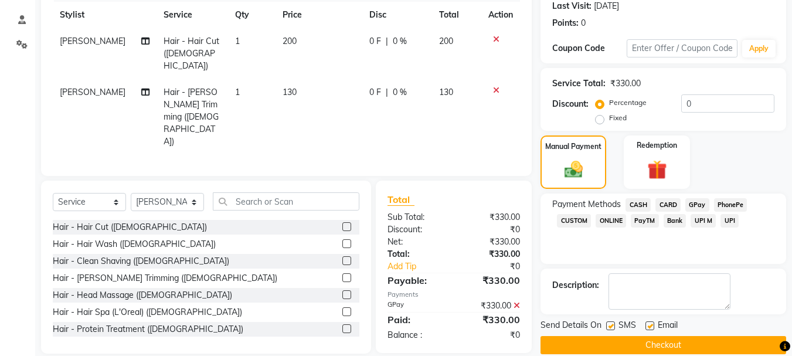
scroll to position [181, 0]
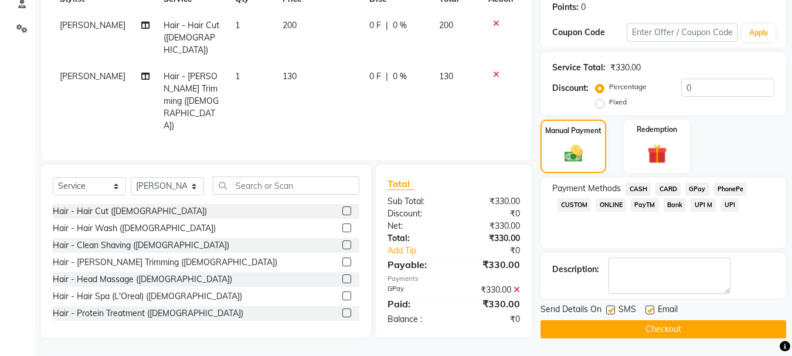
click at [687, 330] on button "Checkout" at bounding box center [663, 329] width 246 height 18
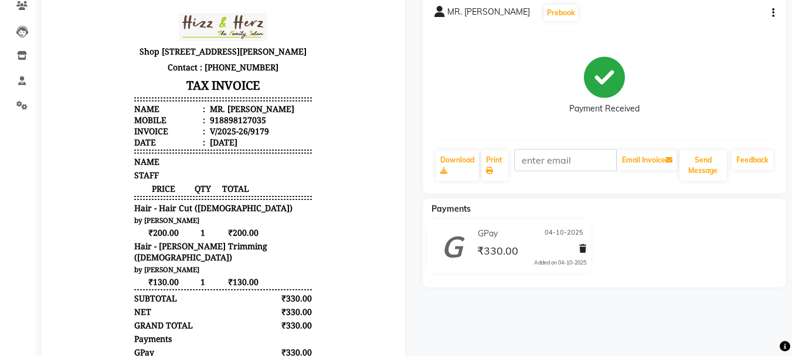
scroll to position [117, 0]
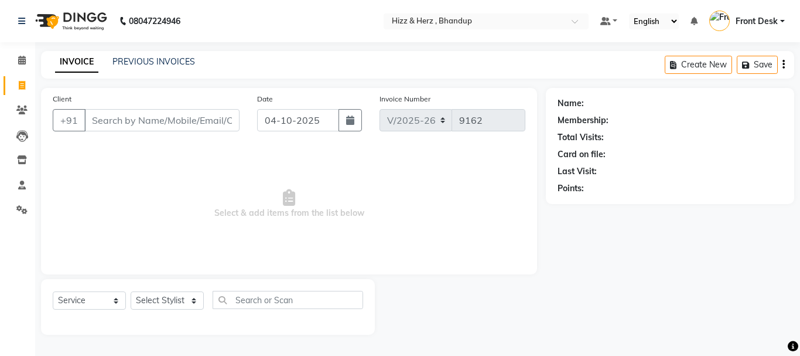
select select "629"
select select "service"
click at [175, 304] on select "Select Stylist Front Desk [PERSON_NAME] HIZZ & HERZ 2 [PERSON_NAME] [PERSON_NAM…" at bounding box center [167, 300] width 73 height 18
select select "24394"
click at [131, 291] on select "Select Stylist Front Desk [PERSON_NAME] HIZZ & HERZ 2 [PERSON_NAME] [PERSON_NAM…" at bounding box center [167, 300] width 73 height 18
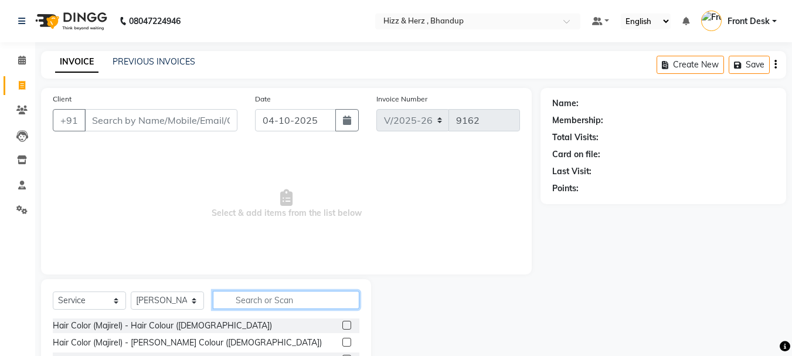
click at [263, 299] on input "text" at bounding box center [286, 300] width 146 height 18
type input "THRE"
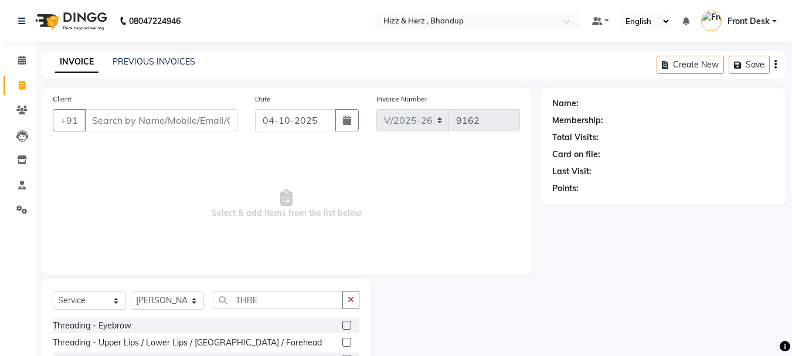
click at [346, 325] on label at bounding box center [346, 325] width 9 height 9
click at [346, 325] on input "checkbox" at bounding box center [346, 326] width 8 height 8
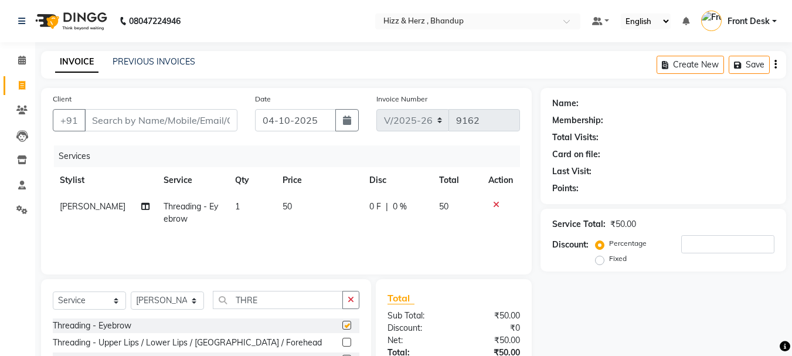
checkbox input "false"
click at [199, 120] on input "Client" at bounding box center [160, 120] width 153 height 22
click at [197, 120] on input "Client" at bounding box center [160, 120] width 153 height 22
click at [197, 119] on input "Client" at bounding box center [160, 120] width 153 height 22
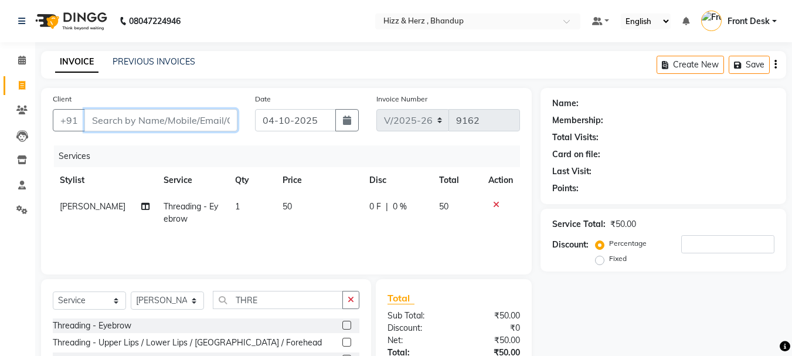
type input "9"
type input "0"
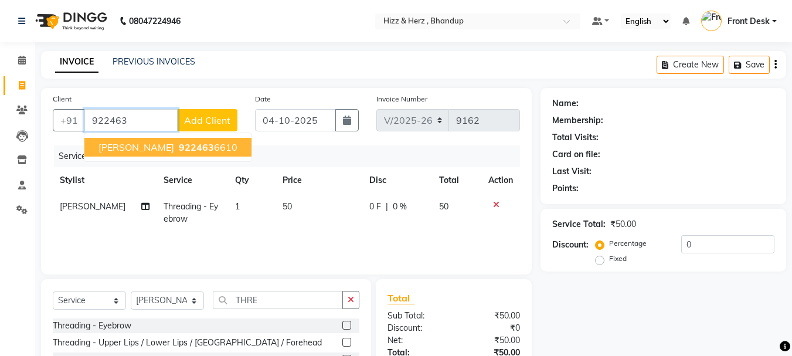
click at [209, 142] on span "922463" at bounding box center [196, 147] width 35 height 12
type input "9224636610"
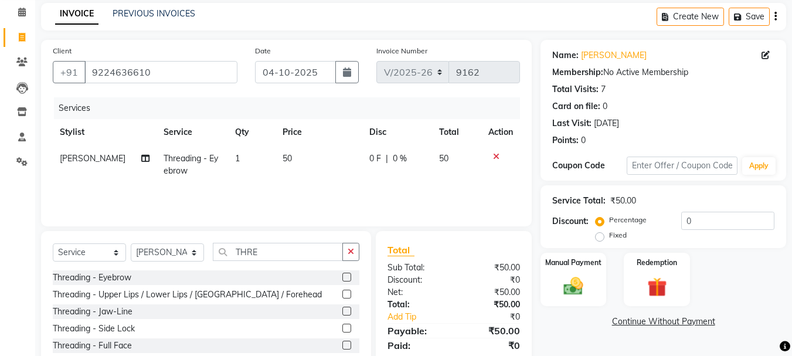
scroll to position [88, 0]
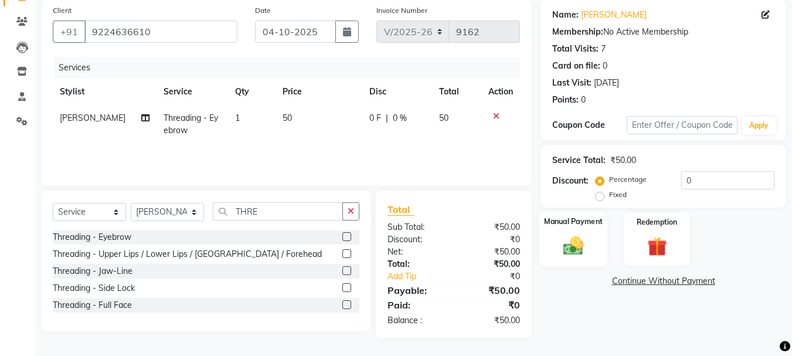
click at [572, 248] on img at bounding box center [573, 245] width 33 height 23
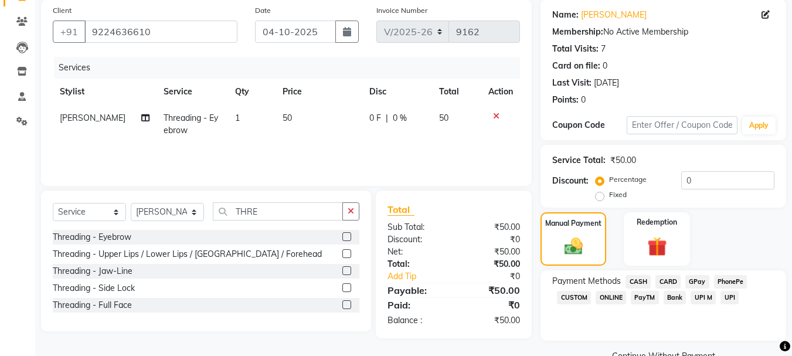
click at [640, 278] on span "CASH" at bounding box center [637, 281] width 25 height 13
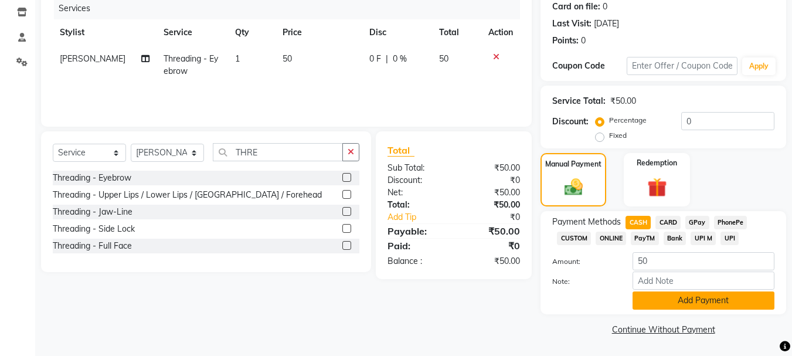
click at [679, 302] on button "Add Payment" at bounding box center [703, 300] width 142 height 18
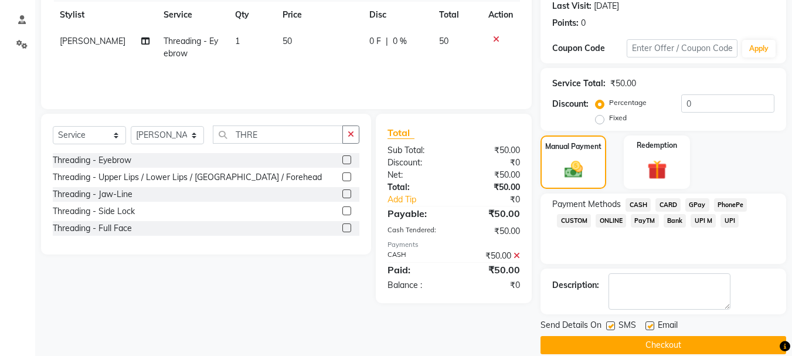
scroll to position [181, 0]
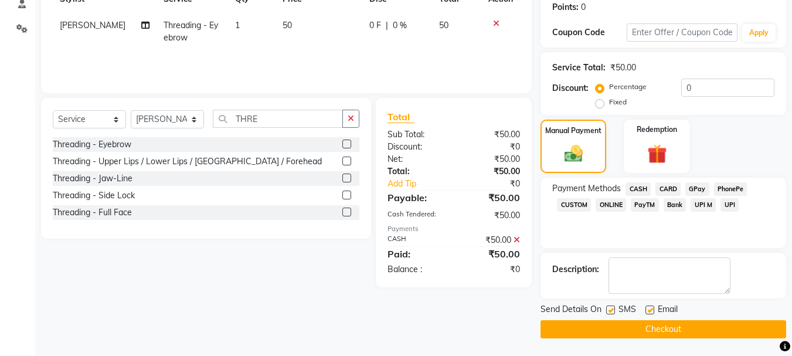
click at [683, 326] on button "Checkout" at bounding box center [663, 329] width 246 height 18
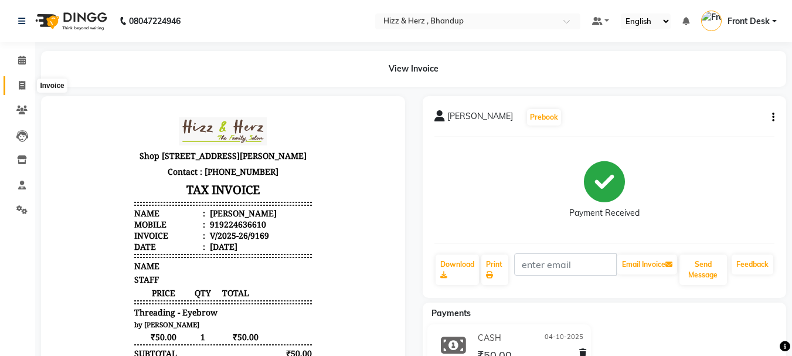
click at [22, 84] on icon at bounding box center [22, 85] width 6 height 9
select select "629"
select select "service"
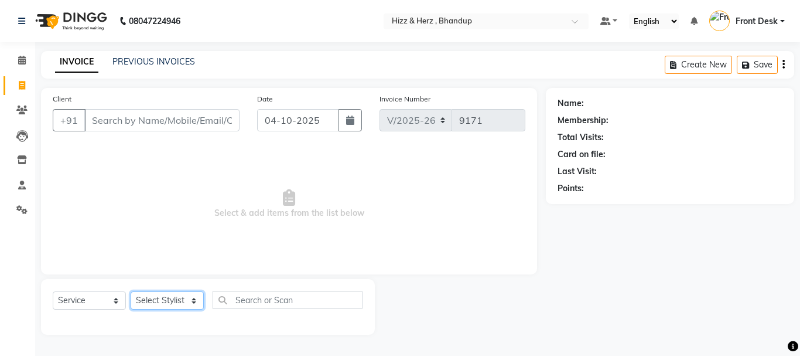
click at [190, 300] on select "Select Stylist Front Desk [PERSON_NAME] HIZZ & HERZ 2 [PERSON_NAME] [PERSON_NAM…" at bounding box center [167, 300] width 73 height 18
select select "82789"
click at [131, 291] on select "Select Stylist Front Desk [PERSON_NAME] HIZZ & HERZ 2 [PERSON_NAME] [PERSON_NAM…" at bounding box center [167, 300] width 73 height 18
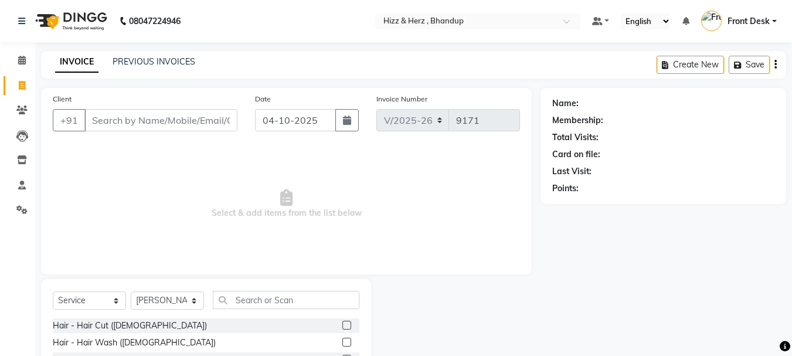
click at [342, 323] on label at bounding box center [346, 325] width 9 height 9
click at [342, 323] on input "checkbox" at bounding box center [346, 326] width 8 height 8
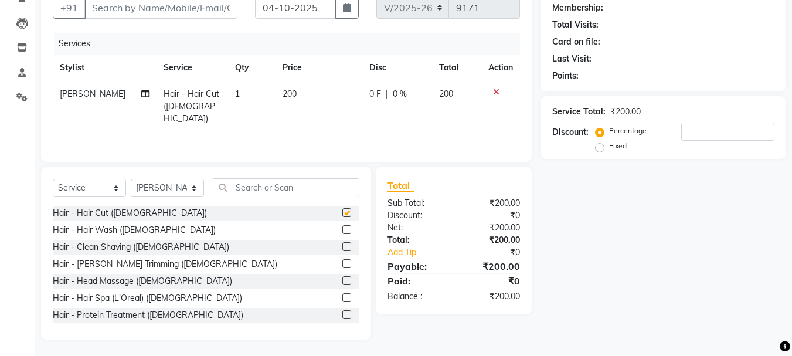
checkbox input "false"
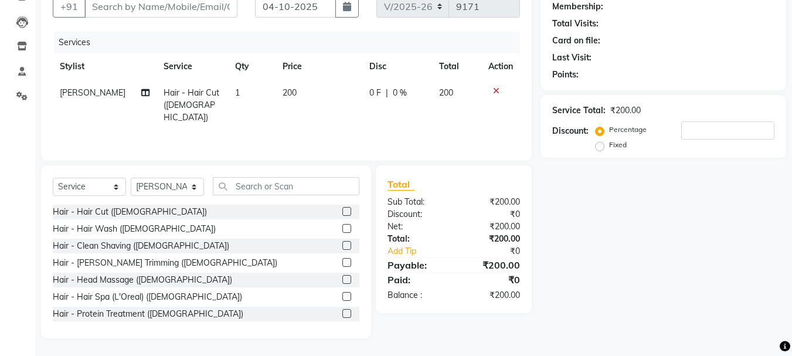
click at [342, 232] on label at bounding box center [346, 228] width 9 height 9
click at [342, 232] on input "checkbox" at bounding box center [346, 229] width 8 height 8
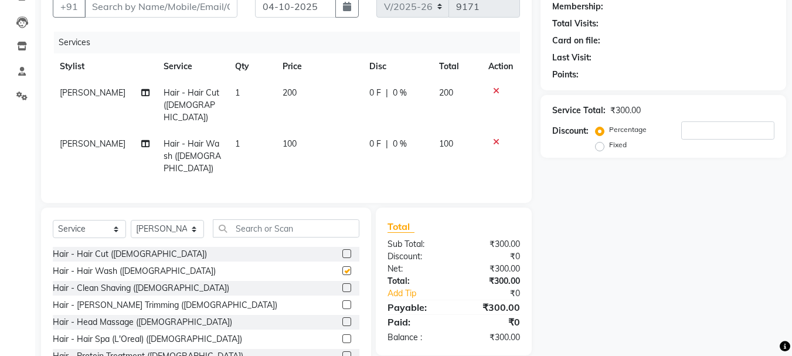
checkbox input "false"
click at [204, 8] on input "Client" at bounding box center [160, 6] width 153 height 22
type input "9"
type input "0"
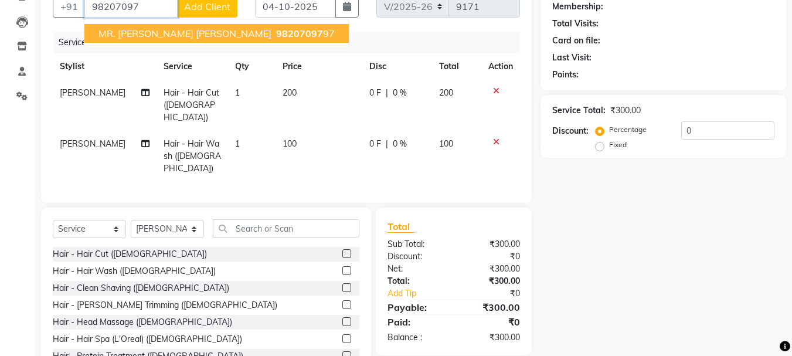
click at [276, 36] on span "98207097" at bounding box center [299, 34] width 47 height 12
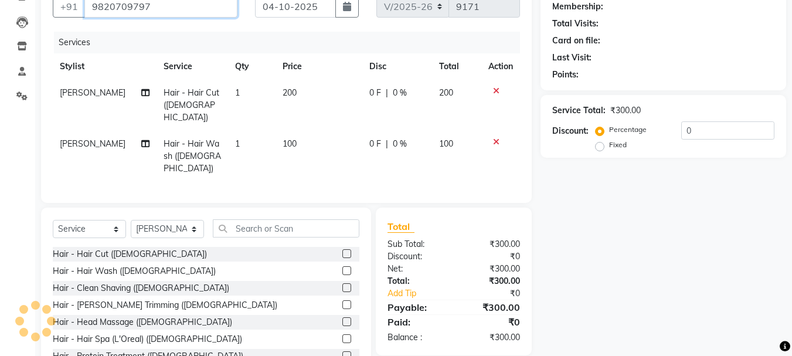
type input "9820709797"
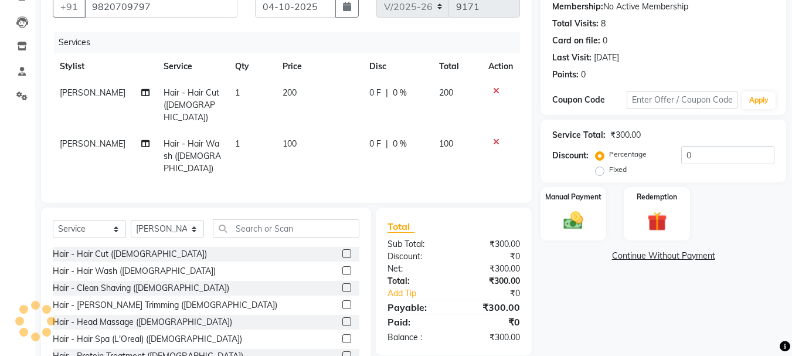
scroll to position [140, 0]
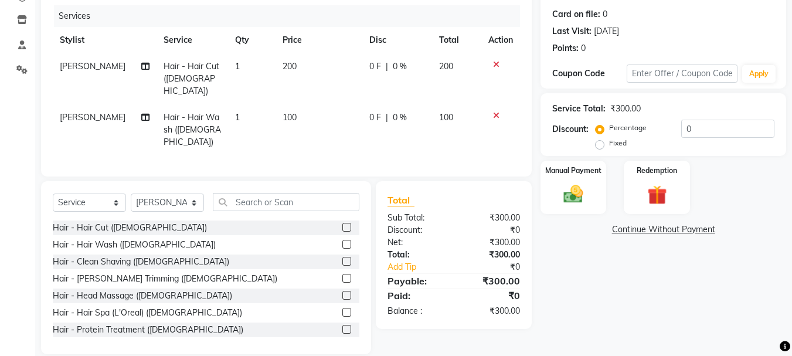
click at [285, 112] on span "100" at bounding box center [289, 117] width 14 height 11
select select "82789"
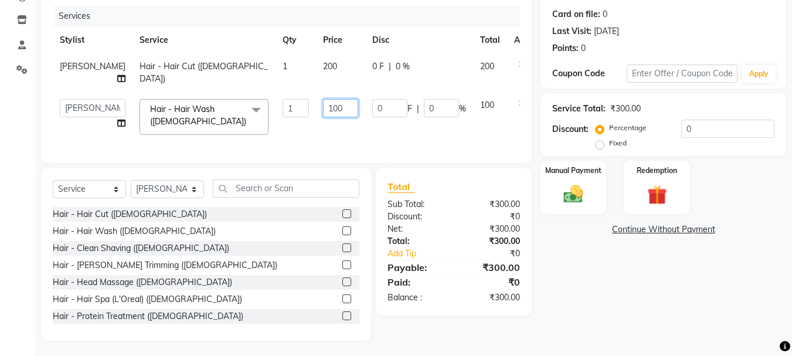
click at [323, 117] on input "100" at bounding box center [340, 108] width 35 height 18
type input "150"
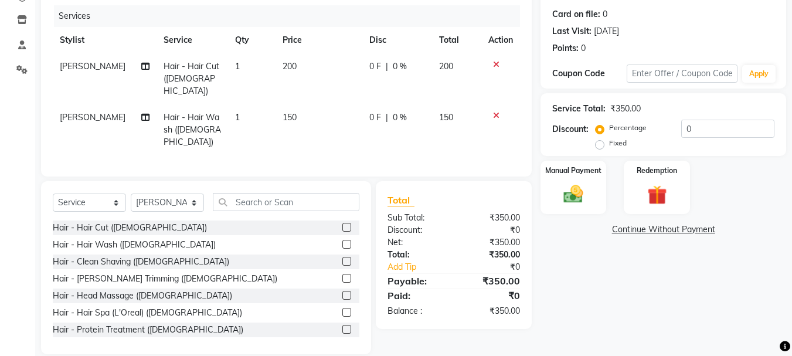
click at [317, 151] on div "Client [PHONE_NUMBER] Date [DATE] Invoice Number V/2025 V/[PHONE_NUMBER] Servic…" at bounding box center [286, 62] width 490 height 229
click at [576, 196] on img at bounding box center [573, 193] width 33 height 23
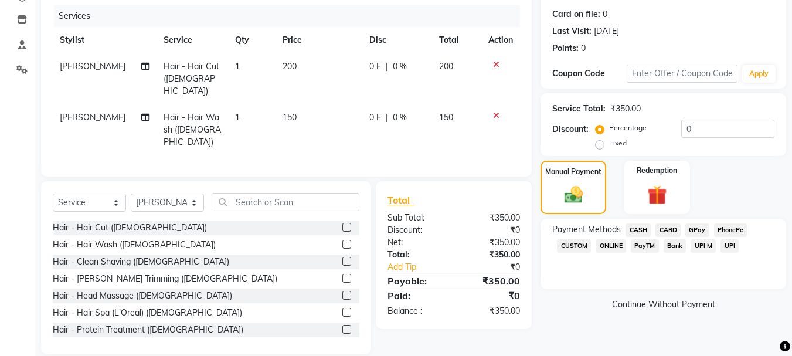
click at [694, 226] on span "GPay" at bounding box center [697, 229] width 24 height 13
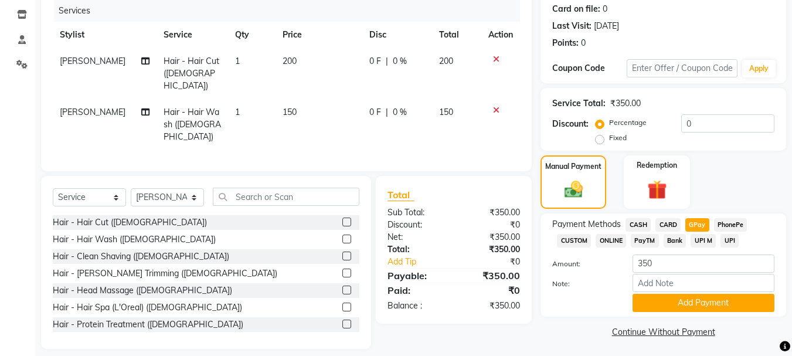
scroll to position [148, 0]
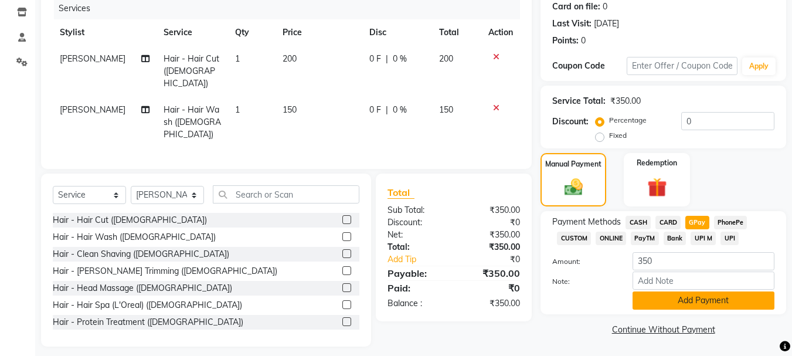
click at [687, 305] on button "Add Payment" at bounding box center [703, 300] width 142 height 18
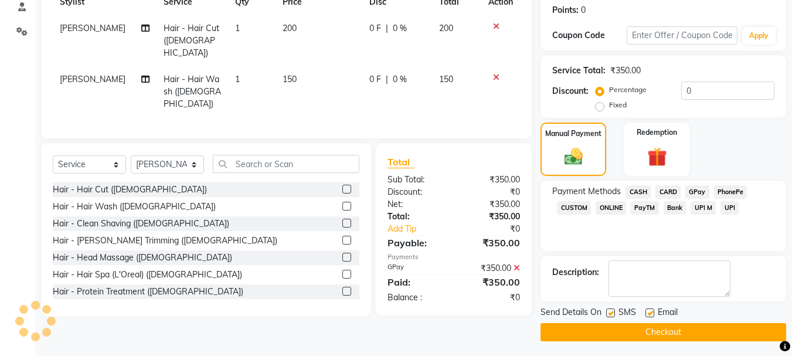
scroll to position [181, 0]
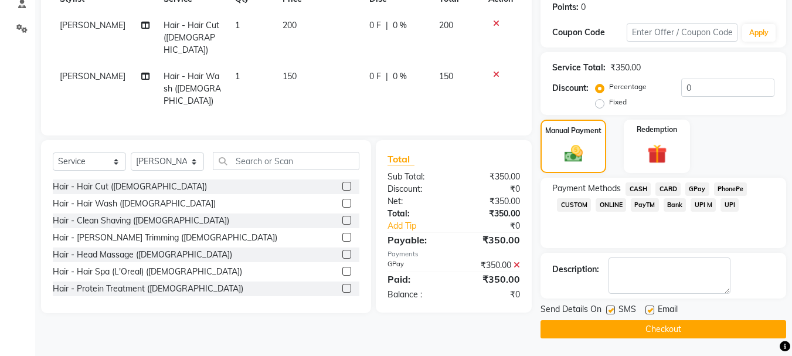
click at [681, 330] on button "Checkout" at bounding box center [663, 329] width 246 height 18
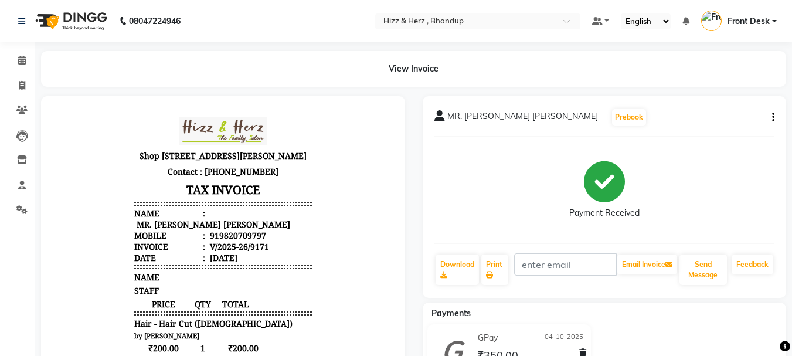
click at [773, 118] on icon "button" at bounding box center [773, 117] width 2 height 1
click at [744, 123] on div "Edit Invoice" at bounding box center [731, 117] width 47 height 15
select select "service"
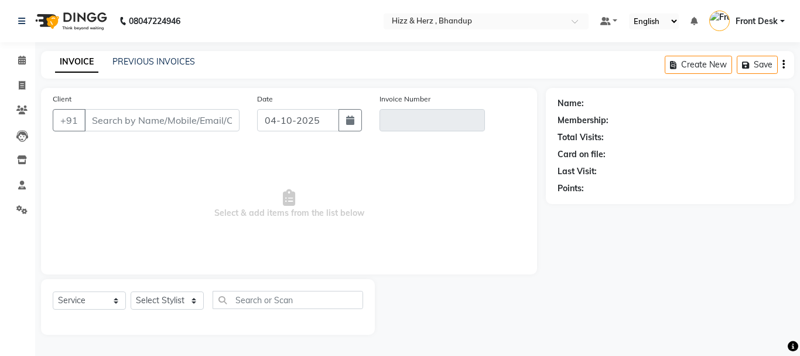
type input "9820709797"
type input "V/2025-26/9171"
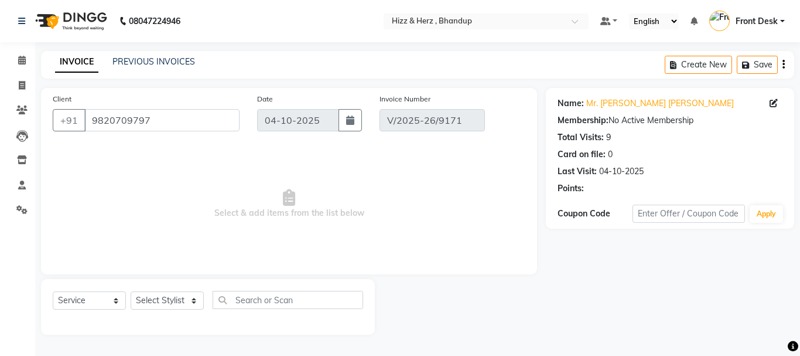
select select "select"
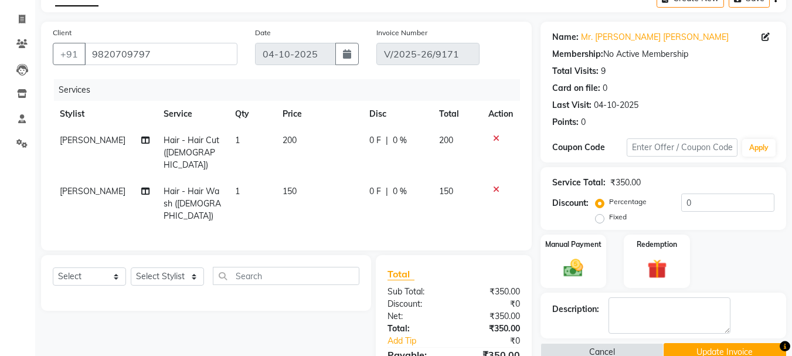
scroll to position [139, 0]
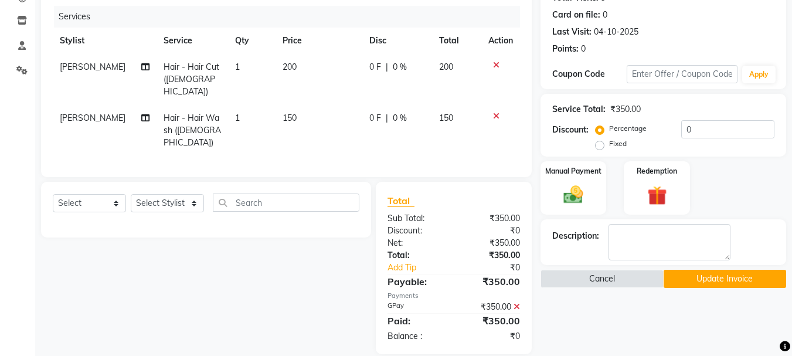
click at [516, 302] on icon at bounding box center [516, 306] width 6 height 8
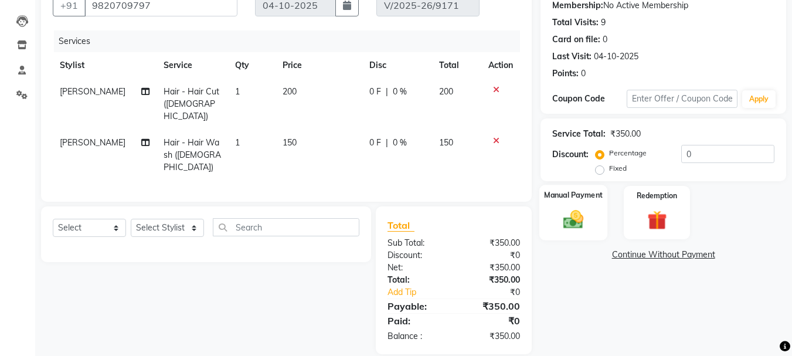
click at [574, 216] on img at bounding box center [573, 218] width 33 height 23
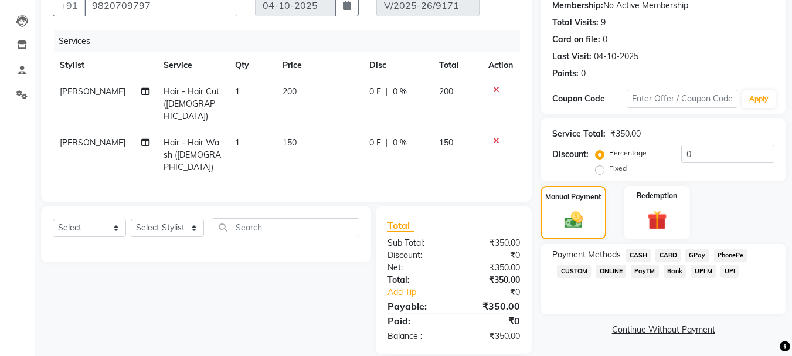
click at [639, 254] on span "CASH" at bounding box center [637, 254] width 25 height 13
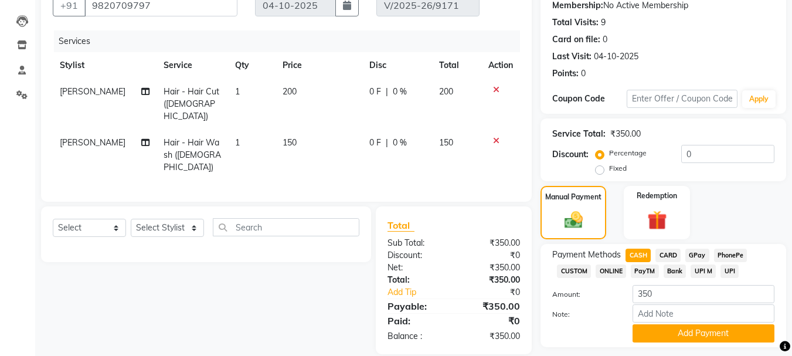
click at [639, 264] on div "PayTM" at bounding box center [642, 272] width 33 height 16
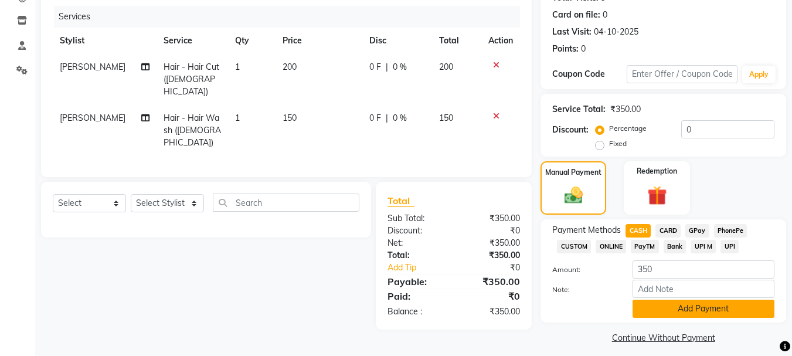
click at [694, 308] on button "Add Payment" at bounding box center [703, 308] width 142 height 18
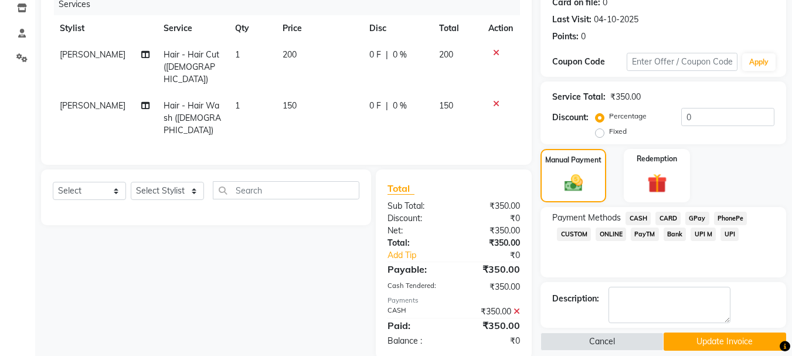
scroll to position [164, 0]
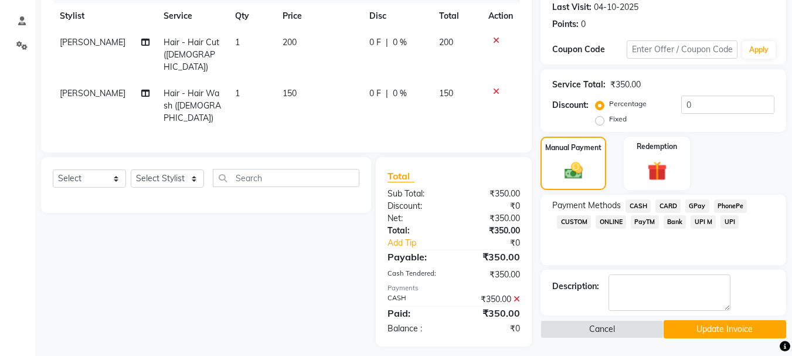
click at [699, 330] on button "Update Invoice" at bounding box center [724, 329] width 122 height 18
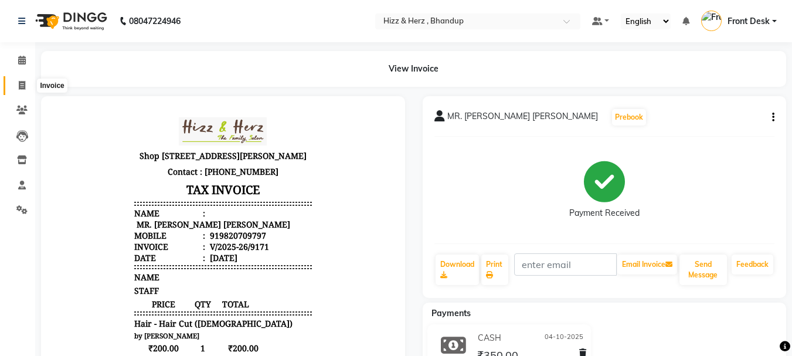
click at [23, 87] on icon at bounding box center [22, 85] width 6 height 9
select select "service"
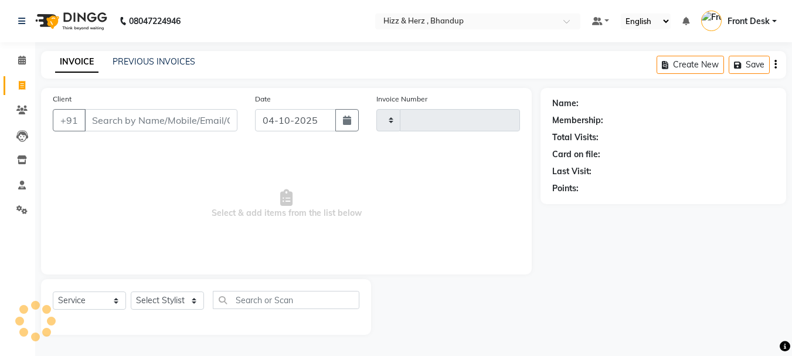
type input "9172"
select select "629"
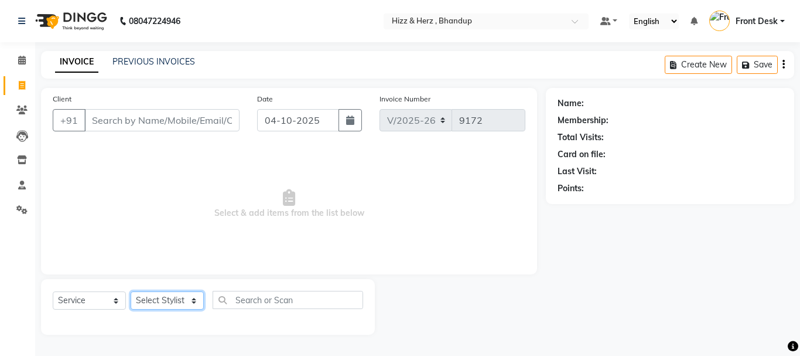
click at [189, 301] on select "Select Stylist Front Desk [PERSON_NAME] HIZZ & HERZ 2 [PERSON_NAME] [PERSON_NAM…" at bounding box center [167, 300] width 73 height 18
select select "26430"
click at [131, 291] on select "Select Stylist Front Desk [PERSON_NAME] HIZZ & HERZ 2 [PERSON_NAME] [PERSON_NAM…" at bounding box center [167, 300] width 73 height 18
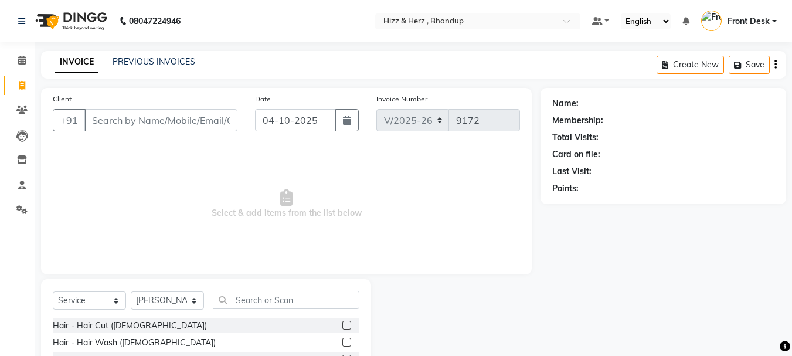
drag, startPoint x: 339, startPoint y: 323, endPoint x: 335, endPoint y: 301, distance: 22.6
click at [342, 323] on label at bounding box center [346, 325] width 9 height 9
click at [342, 323] on input "checkbox" at bounding box center [346, 326] width 8 height 8
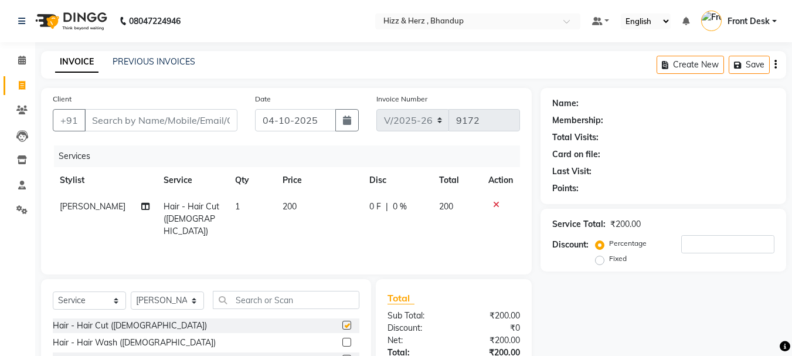
checkbox input "false"
click at [207, 119] on input "Client" at bounding box center [160, 120] width 153 height 22
type input "8"
type input "0"
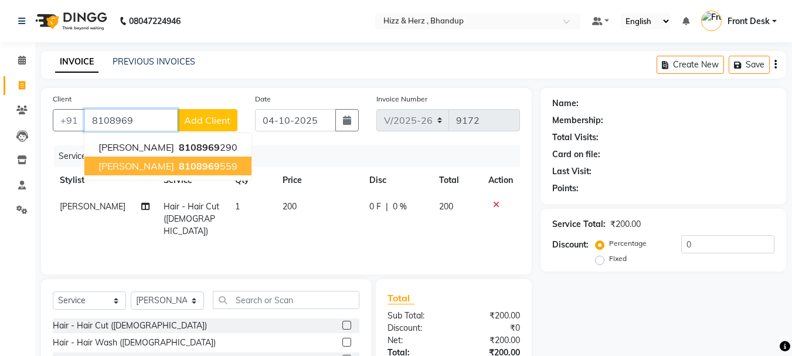
click at [220, 160] on span "8108969" at bounding box center [199, 166] width 41 height 12
type input "8108969559"
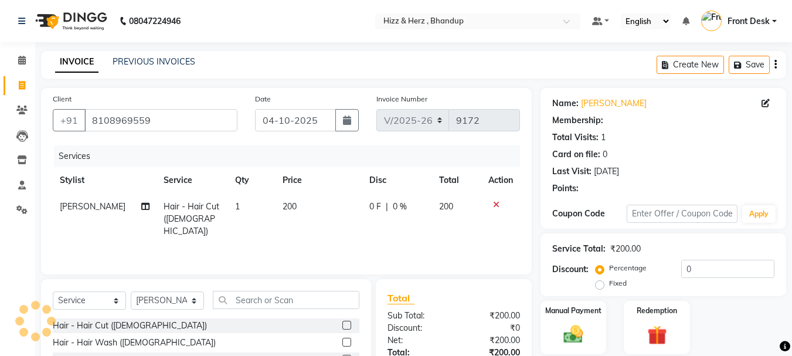
select select "1: Object"
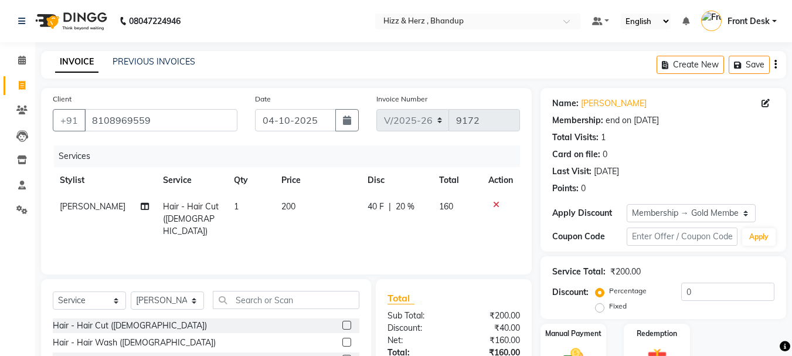
type input "20"
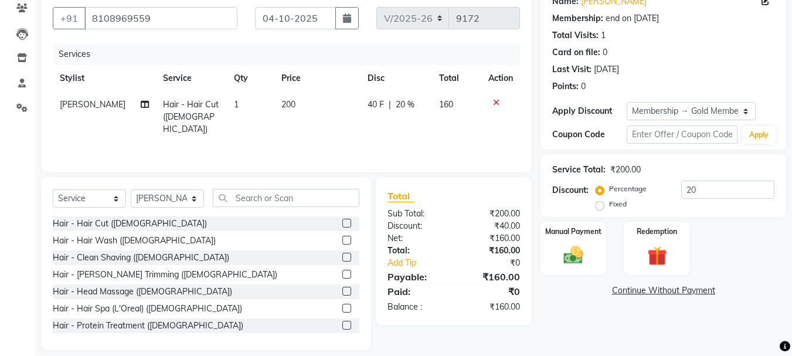
scroll to position [114, 0]
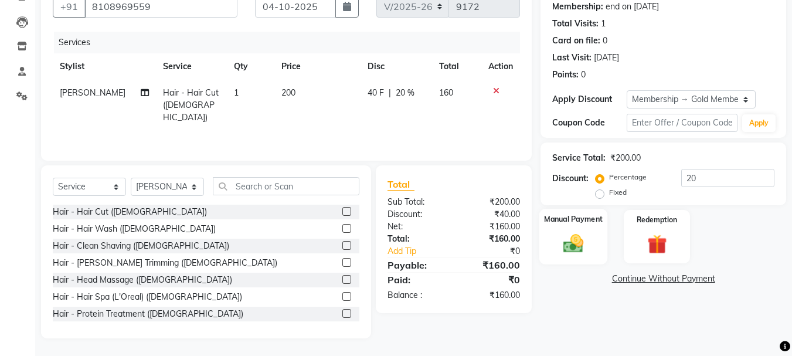
click at [576, 249] on img at bounding box center [573, 242] width 33 height 23
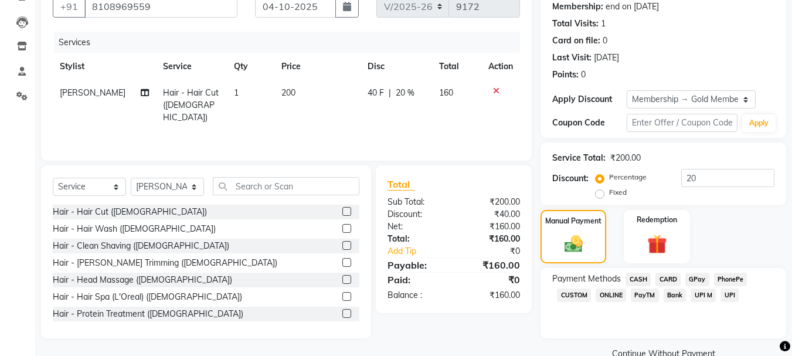
click at [646, 274] on span "CASH" at bounding box center [637, 278] width 25 height 13
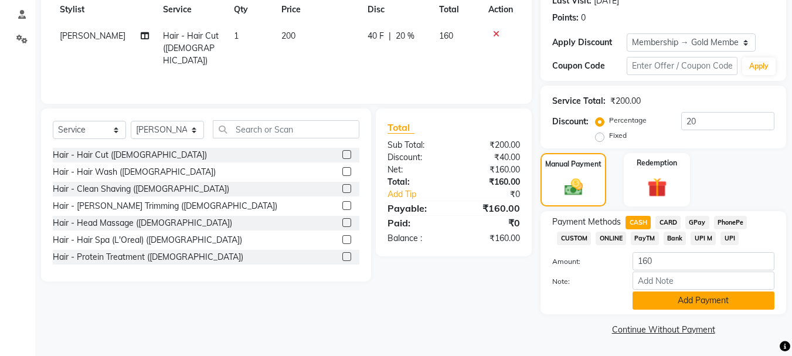
click at [691, 308] on button "Add Payment" at bounding box center [703, 300] width 142 height 18
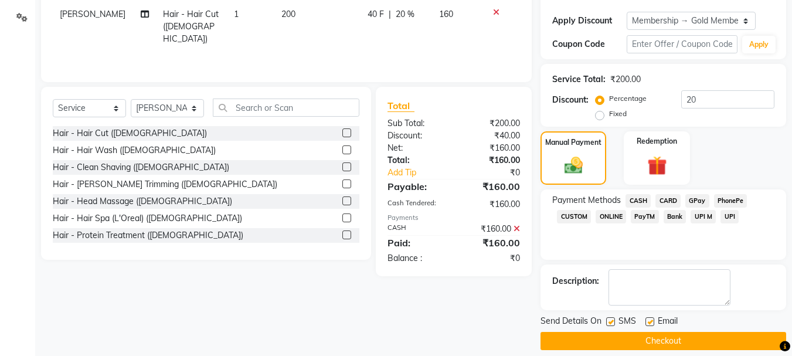
scroll to position [204, 0]
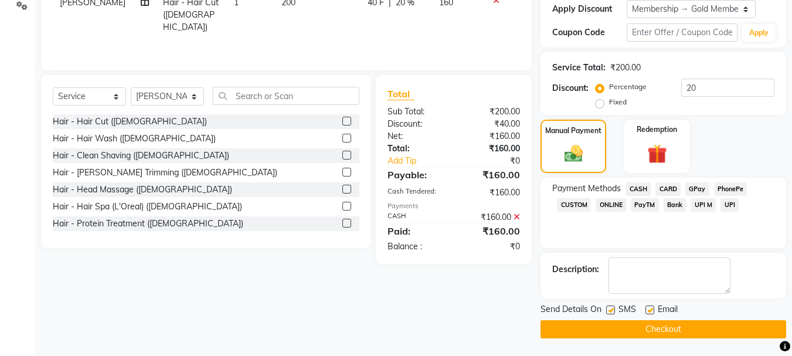
click at [701, 330] on button "Checkout" at bounding box center [663, 329] width 246 height 18
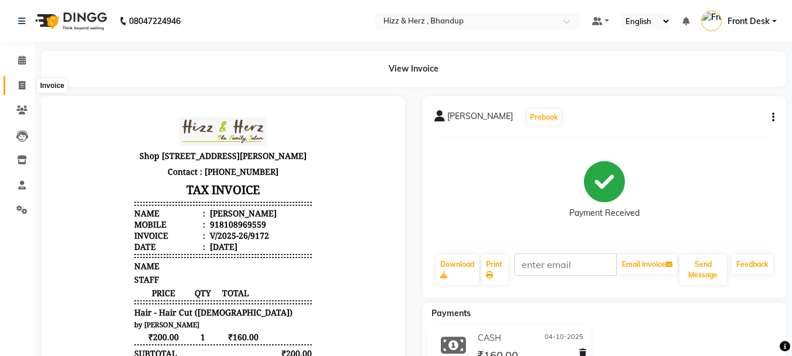
click at [19, 86] on icon at bounding box center [22, 85] width 6 height 9
select select "629"
select select "service"
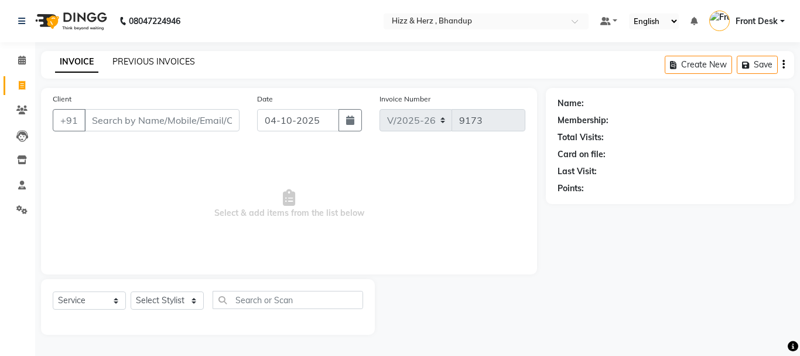
click at [129, 63] on link "PREVIOUS INVOICES" at bounding box center [154, 61] width 83 height 11
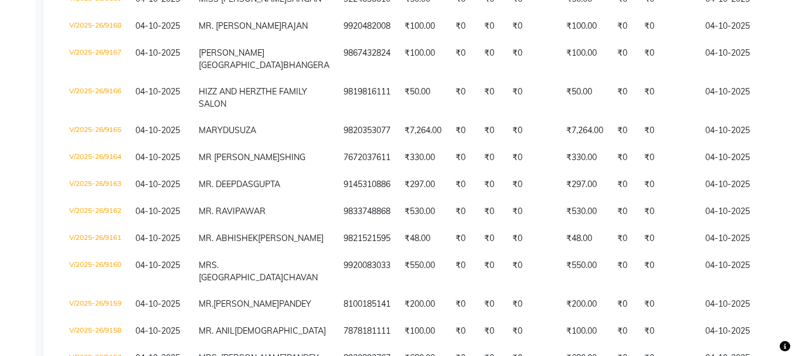
scroll to position [352, 0]
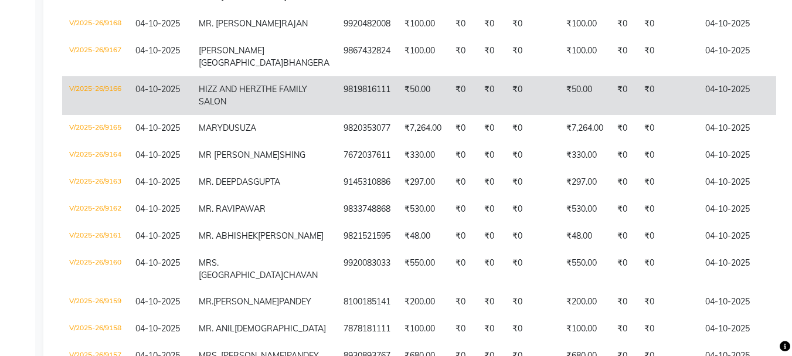
click at [221, 107] on span "THE FAMILY SALON" at bounding box center [253, 95] width 108 height 23
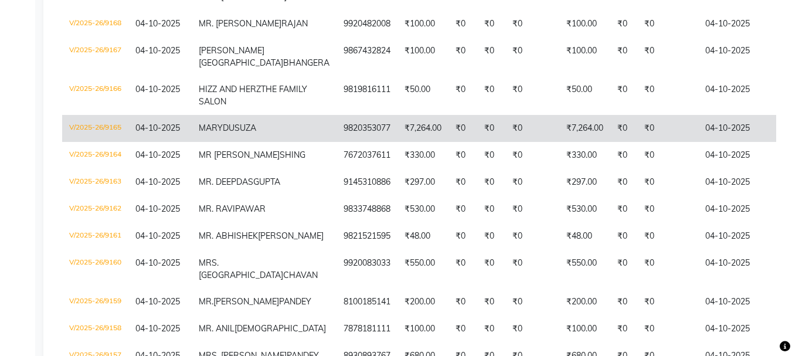
click at [250, 142] on td "[PERSON_NAME]" at bounding box center [264, 128] width 145 height 27
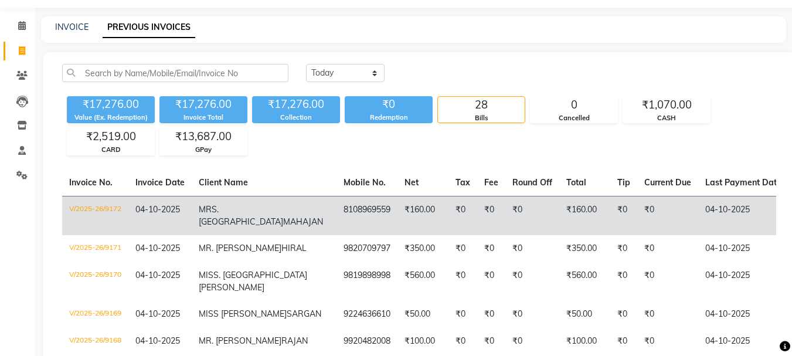
scroll to position [0, 0]
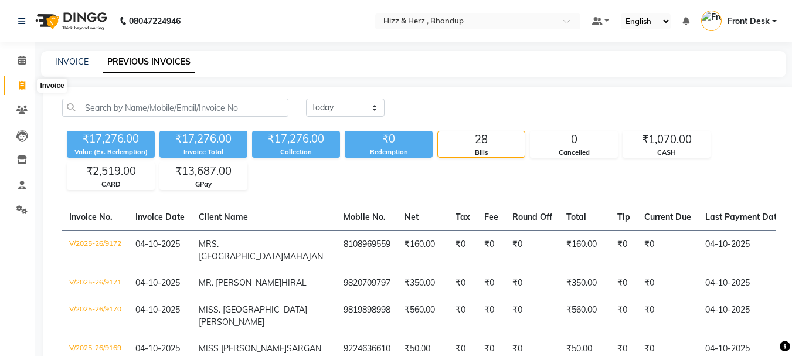
click at [20, 86] on icon at bounding box center [22, 85] width 6 height 9
select select "service"
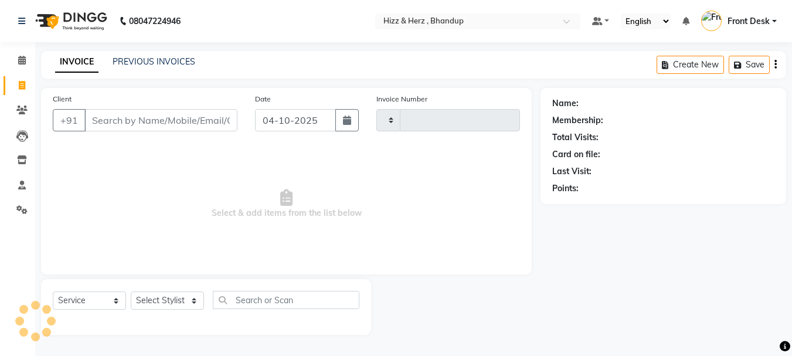
type input "9173"
select select "629"
click at [185, 304] on select "Select Stylist" at bounding box center [167, 300] width 73 height 18
click at [204, 173] on span "Select & add items from the list below" at bounding box center [289, 203] width 473 height 117
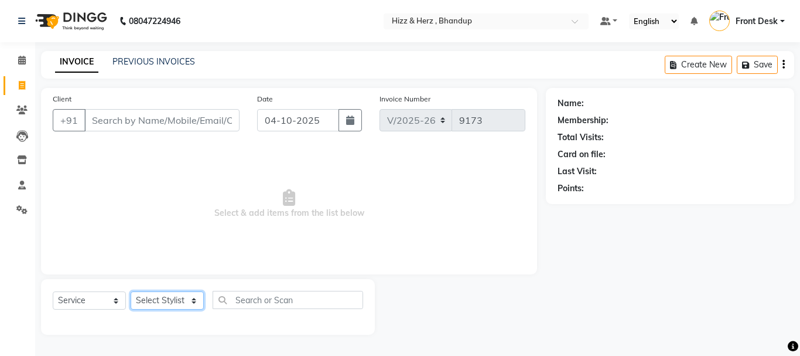
click at [188, 296] on select "Select Stylist Front Desk [PERSON_NAME] HIZZ & HERZ 2 [PERSON_NAME] [PERSON_NAM…" at bounding box center [167, 300] width 73 height 18
select select "33193"
click at [131, 291] on select "Select Stylist Front Desk [PERSON_NAME] HIZZ & HERZ 2 [PERSON_NAME] [PERSON_NAM…" at bounding box center [167, 300] width 73 height 18
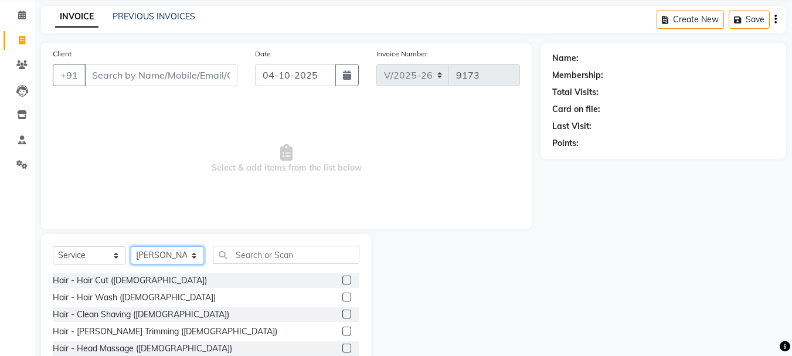
scroll to position [114, 0]
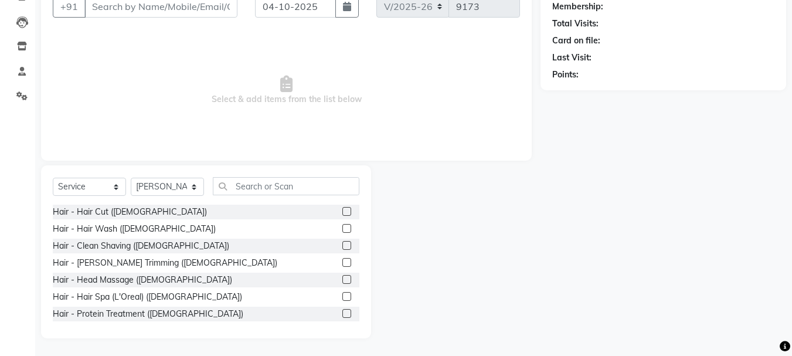
click at [342, 209] on label at bounding box center [346, 211] width 9 height 9
click at [342, 209] on input "checkbox" at bounding box center [346, 212] width 8 height 8
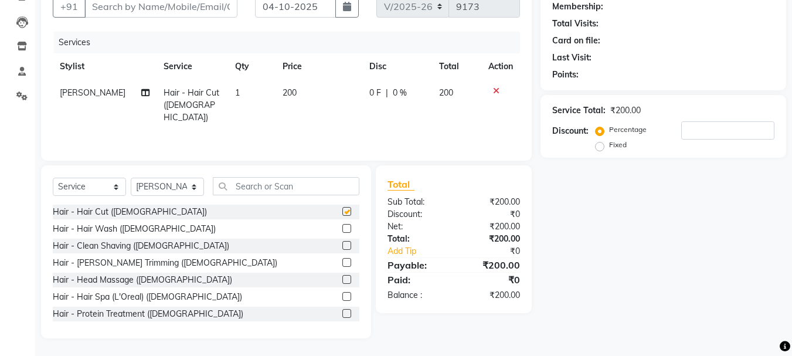
checkbox input "false"
click at [342, 229] on label at bounding box center [346, 228] width 9 height 9
click at [342, 229] on input "checkbox" at bounding box center [346, 229] width 8 height 8
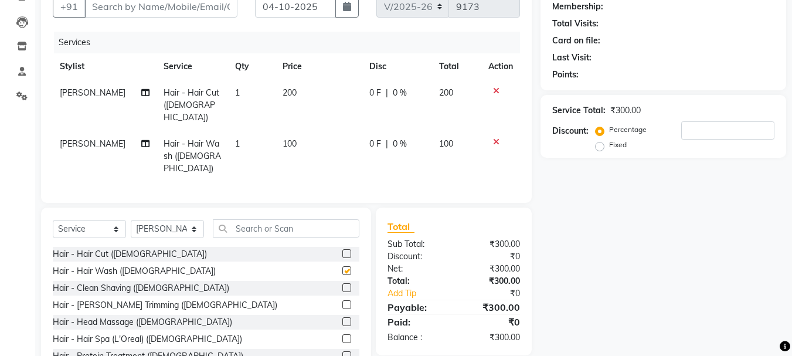
checkbox input "false"
click at [342, 283] on label at bounding box center [346, 287] width 9 height 9
click at [342, 284] on input "checkbox" at bounding box center [346, 288] width 8 height 8
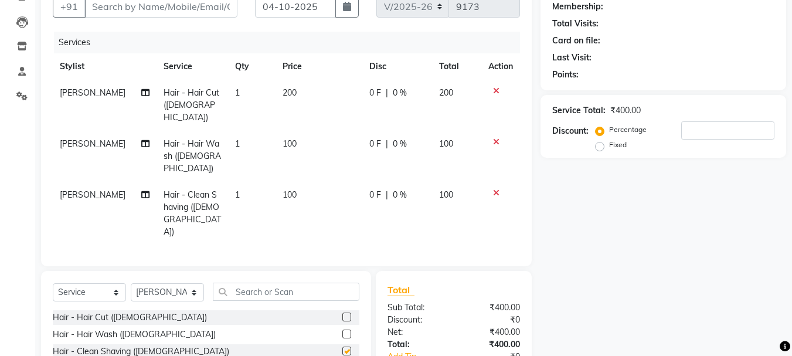
checkbox input "false"
click at [321, 282] on input "text" at bounding box center [286, 291] width 146 height 18
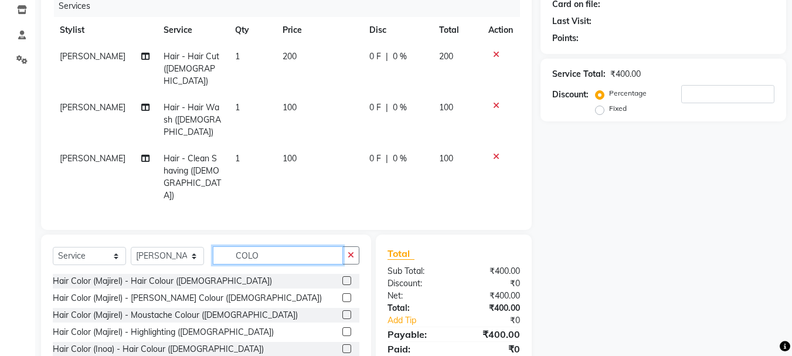
scroll to position [179, 0]
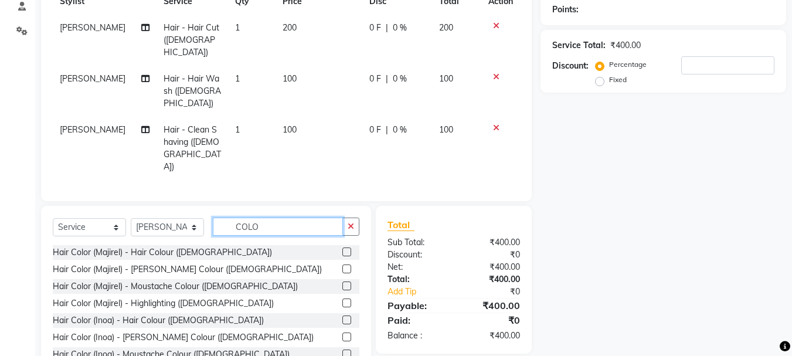
type input "COLO"
click at [342, 315] on label at bounding box center [346, 319] width 9 height 9
click at [342, 316] on input "checkbox" at bounding box center [346, 320] width 8 height 8
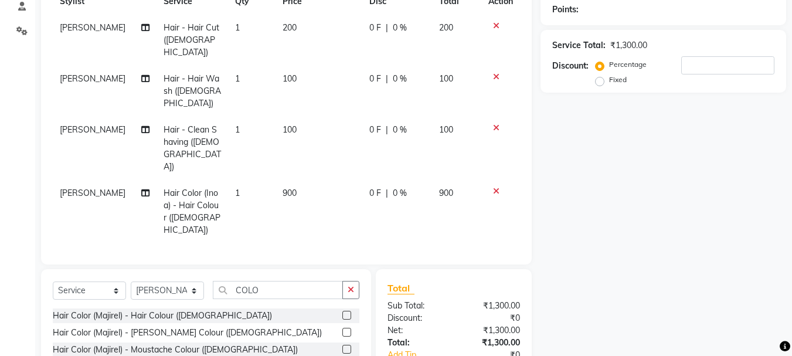
checkbox input "false"
click at [282, 188] on span "900" at bounding box center [289, 193] width 14 height 11
select select "33193"
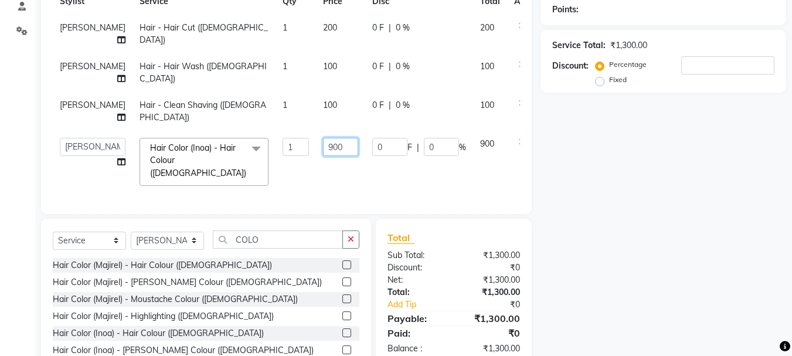
click at [323, 156] on input "900" at bounding box center [340, 147] width 35 height 18
type input "1000"
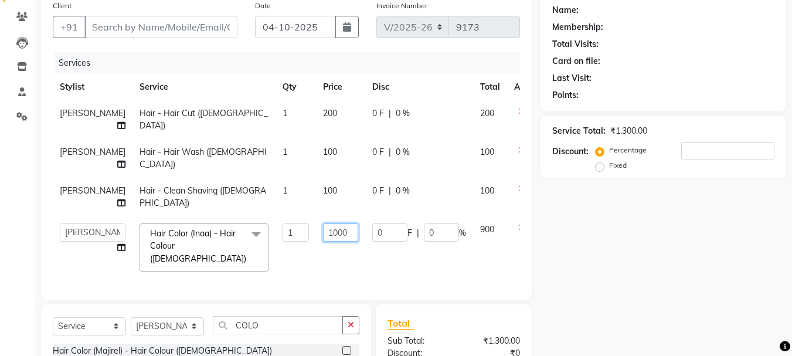
scroll to position [62, 0]
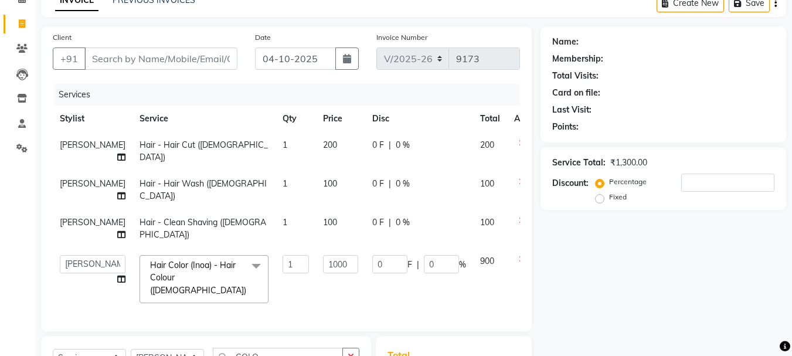
click at [316, 189] on td "100" at bounding box center [340, 190] width 49 height 39
select select "33193"
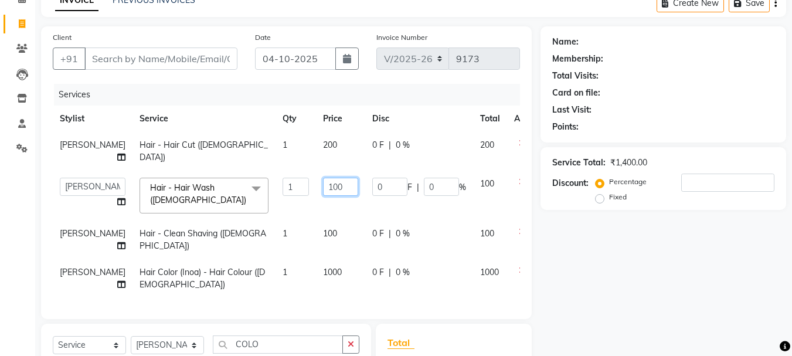
click at [323, 196] on input "100" at bounding box center [340, 187] width 35 height 18
type input "150"
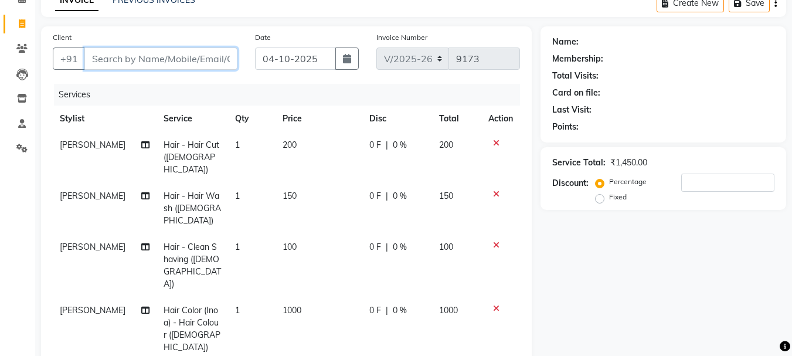
click at [223, 60] on input "Client" at bounding box center [160, 58] width 153 height 22
type input "K"
type input "0"
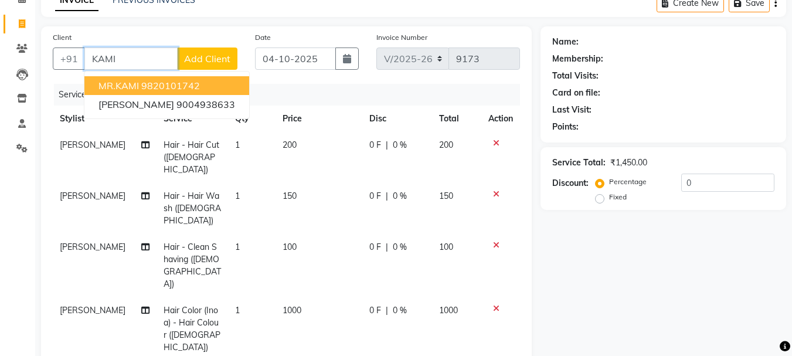
click at [192, 90] on ngb-highlight "9820101742" at bounding box center [170, 86] width 59 height 12
type input "9820101742"
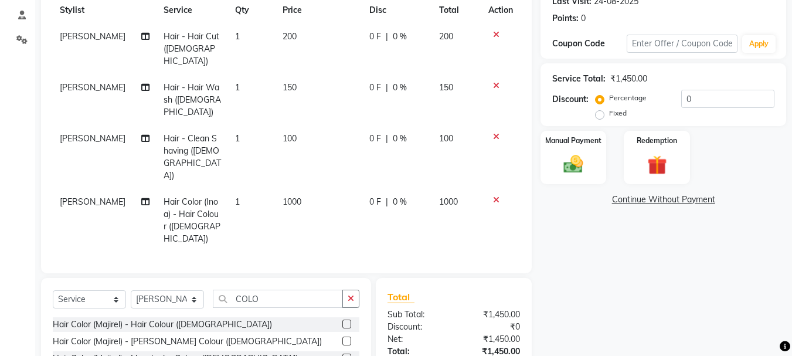
scroll to position [176, 0]
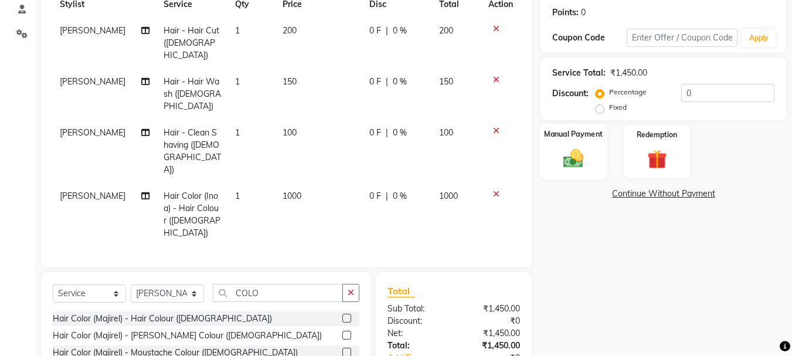
click at [577, 158] on img at bounding box center [573, 157] width 33 height 23
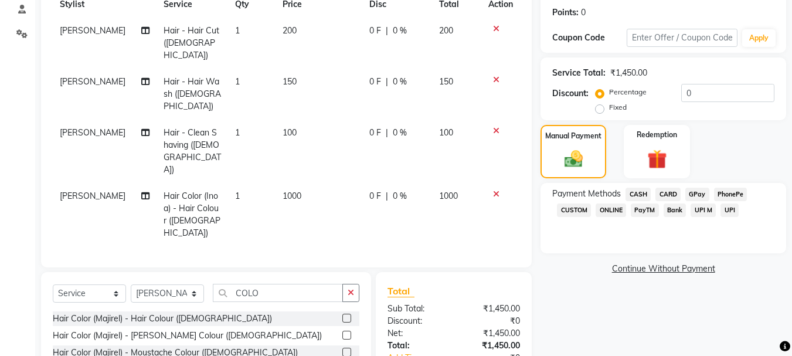
click at [699, 188] on span "GPay" at bounding box center [697, 194] width 24 height 13
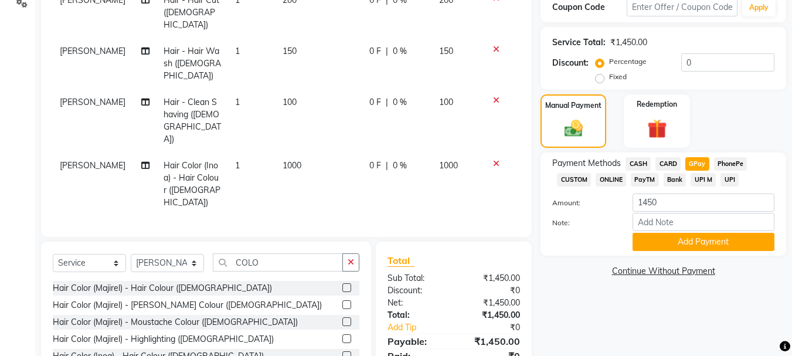
scroll to position [230, 0]
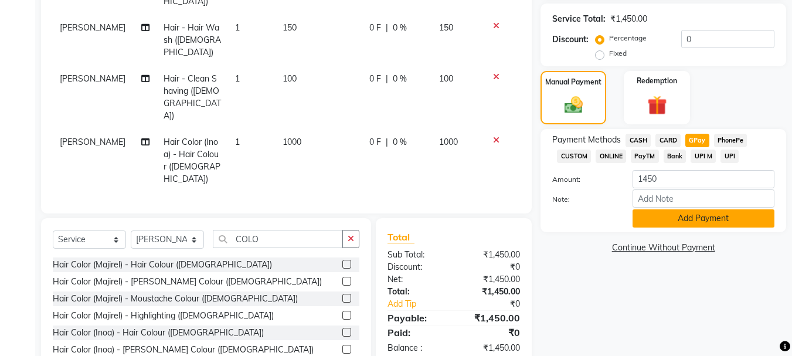
click at [689, 219] on button "Add Payment" at bounding box center [703, 218] width 142 height 18
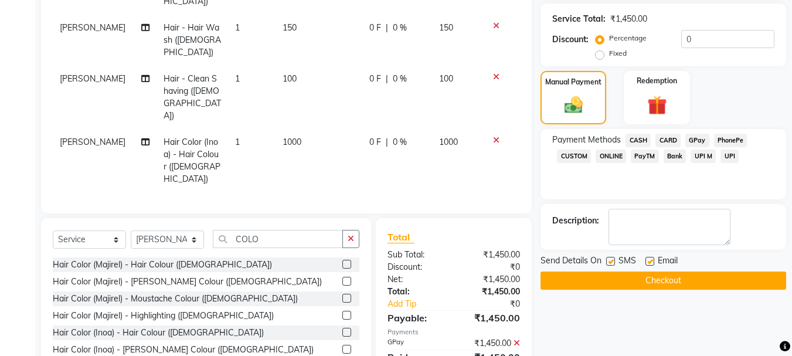
click at [628, 279] on button "Checkout" at bounding box center [663, 280] width 246 height 18
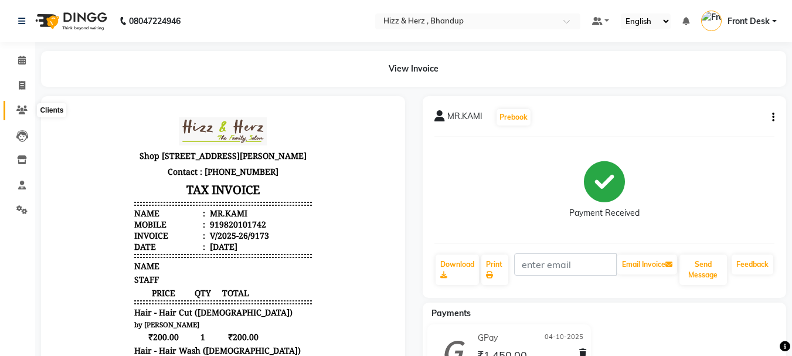
click at [28, 108] on span at bounding box center [22, 110] width 21 height 13
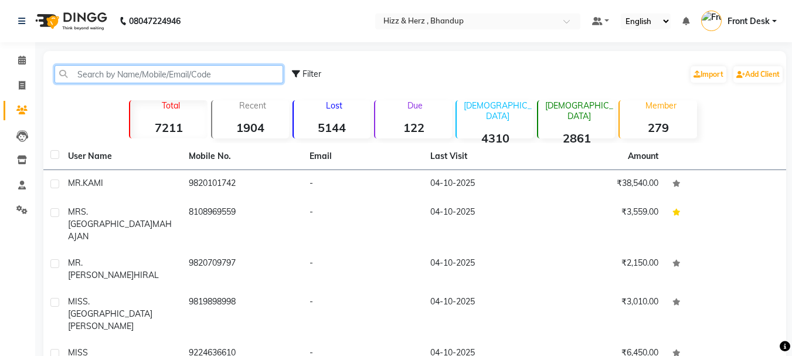
click at [171, 68] on input "text" at bounding box center [168, 74] width 229 height 18
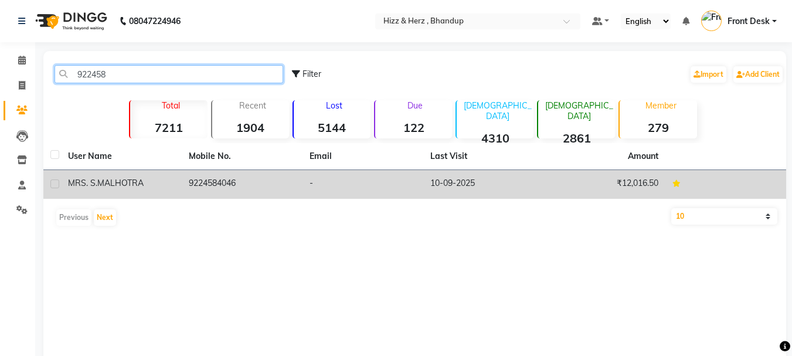
type input "922458"
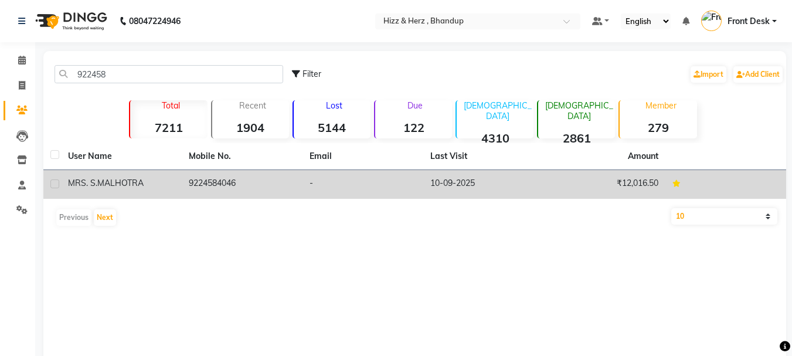
click at [237, 187] on td "9224584046" at bounding box center [242, 184] width 121 height 29
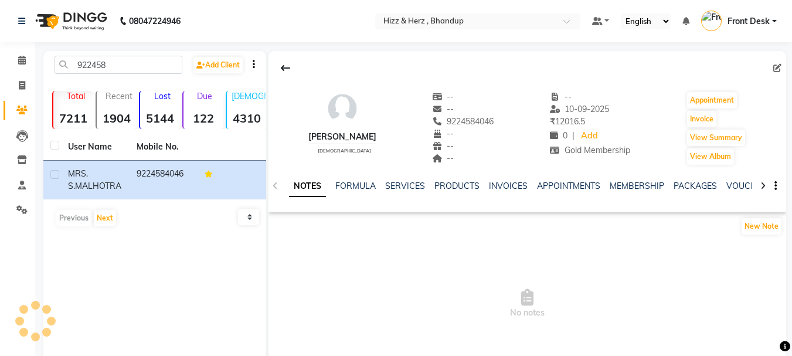
click at [515, 180] on div "INVOICES" at bounding box center [508, 186] width 39 height 12
click at [500, 183] on link "INVOICES" at bounding box center [508, 185] width 39 height 11
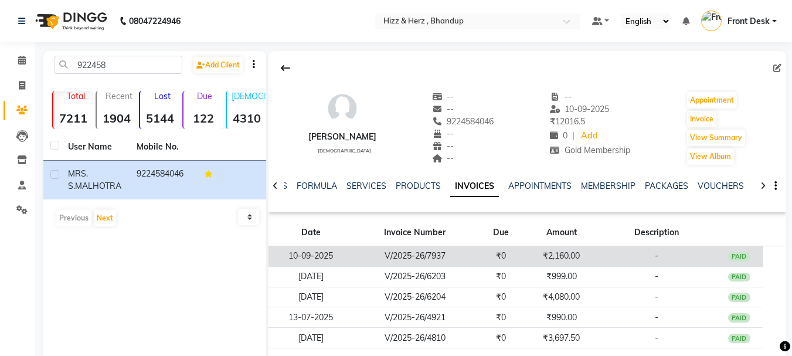
click at [472, 260] on td "V/2025-26/7937" at bounding box center [414, 256] width 123 height 21
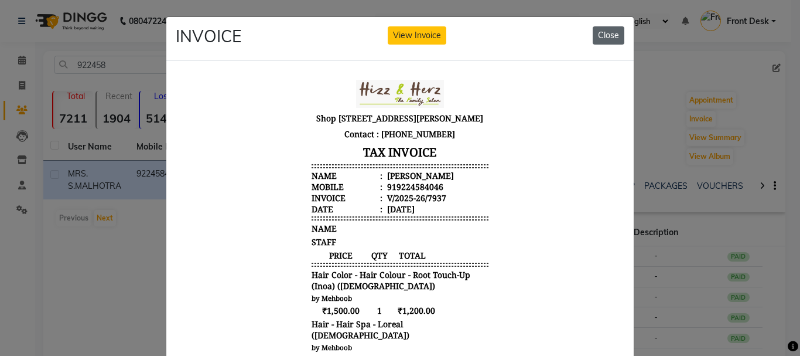
click at [604, 36] on button "Close" at bounding box center [609, 35] width 32 height 18
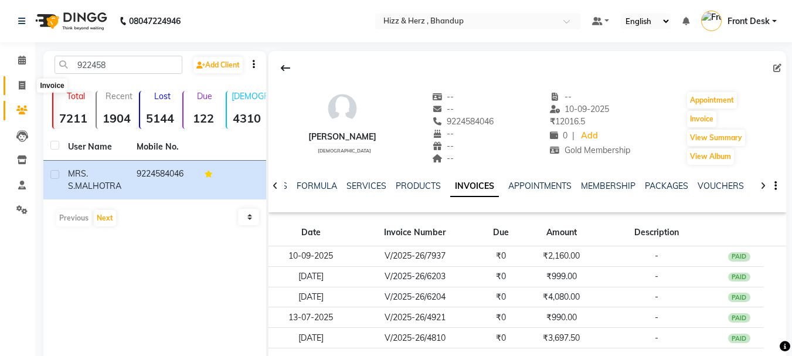
click at [23, 88] on icon at bounding box center [22, 85] width 6 height 9
select select "service"
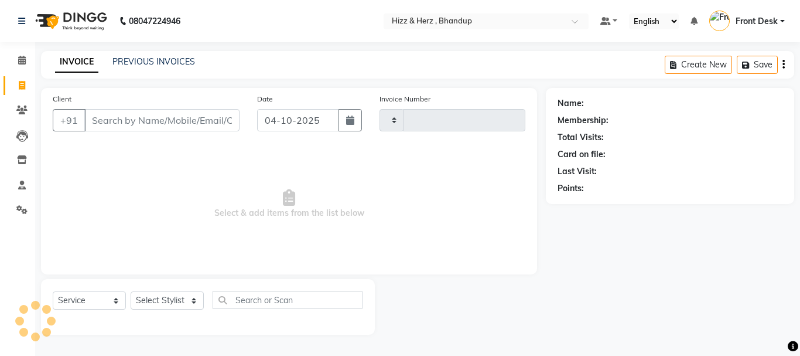
type input "9174"
select select "629"
click at [179, 121] on input "Client" at bounding box center [161, 120] width 155 height 22
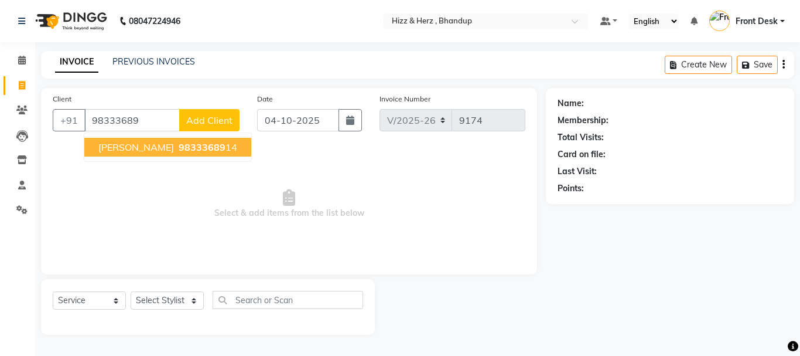
click at [201, 146] on span "98333689" at bounding box center [202, 147] width 47 height 12
type input "9833368914"
select select "1: Object"
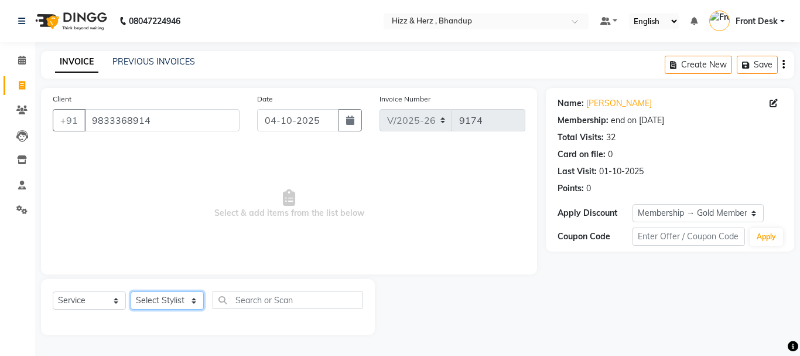
click at [188, 297] on select "Select Stylist Front Desk [PERSON_NAME] HIZZ & HERZ 2 [PERSON_NAME] [PERSON_NAM…" at bounding box center [167, 300] width 73 height 18
select select "9145"
click at [131, 291] on select "Select Stylist Front Desk [PERSON_NAME] HIZZ & HERZ 2 [PERSON_NAME] [PERSON_NAM…" at bounding box center [167, 300] width 73 height 18
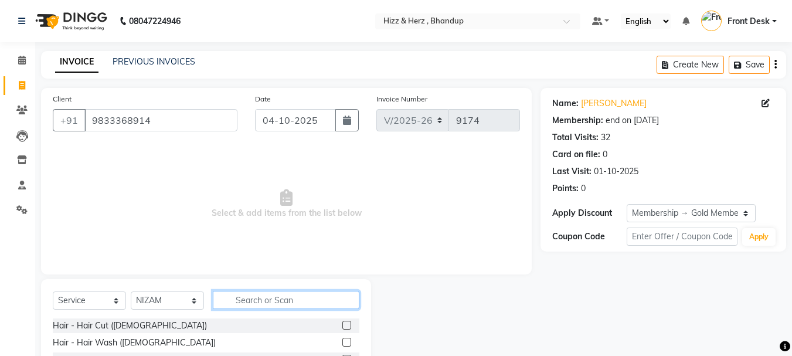
click at [271, 298] on input "text" at bounding box center [286, 300] width 146 height 18
type input "WASH"
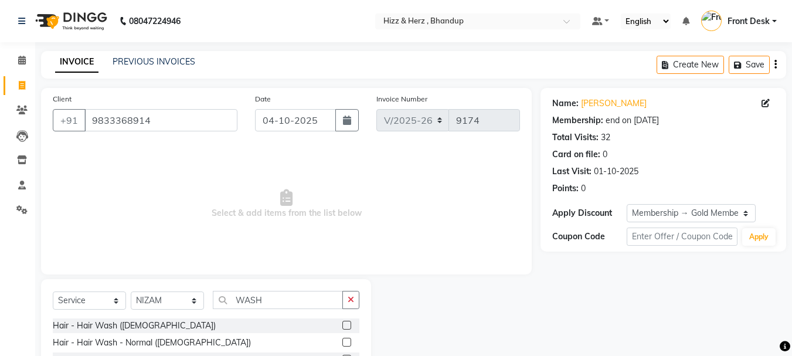
click at [345, 343] on label at bounding box center [346, 342] width 9 height 9
click at [345, 343] on input "checkbox" at bounding box center [346, 343] width 8 height 8
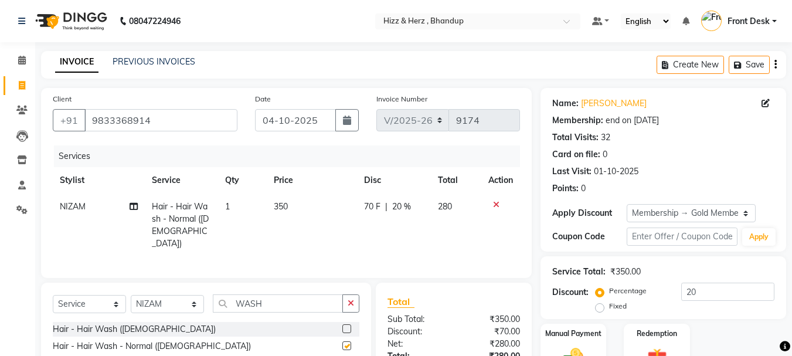
checkbox input "false"
click at [288, 203] on td "350" at bounding box center [312, 224] width 90 height 63
select select "9145"
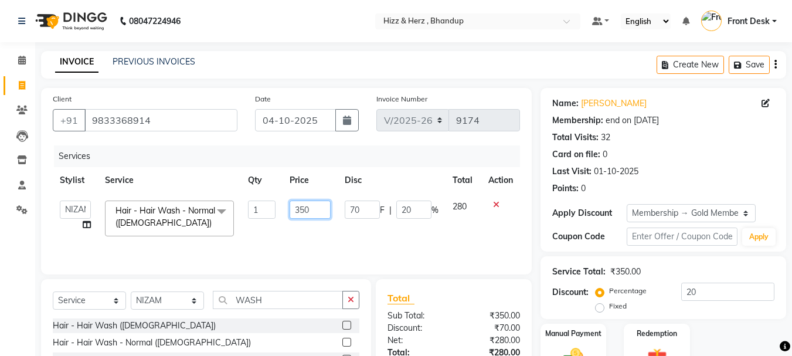
click at [323, 209] on input "350" at bounding box center [309, 209] width 40 height 18
type input "3"
type input "400"
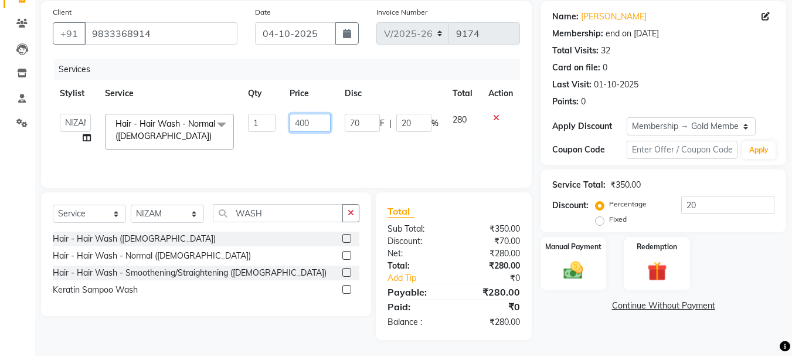
scroll to position [88, 0]
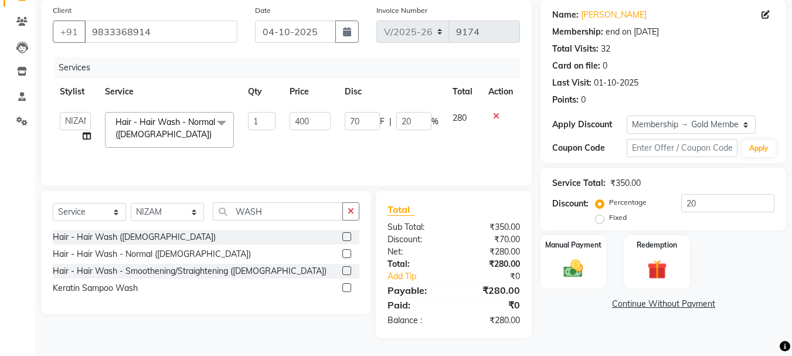
click at [586, 320] on div "Name: Mr. Mandar Pingle Membership: end on 27-09-2026 Total Visits: 32 Card on …" at bounding box center [667, 168] width 254 height 339
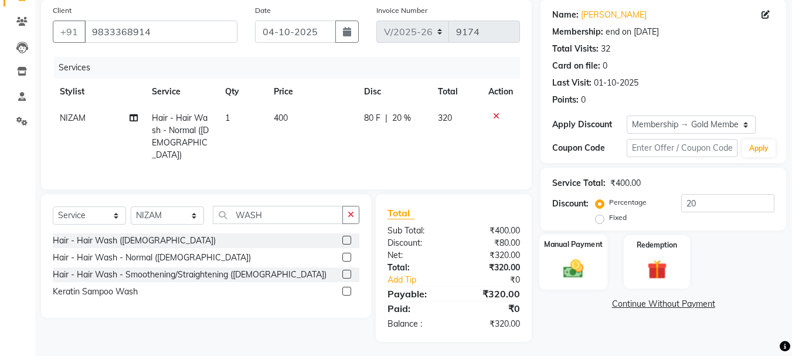
click at [574, 271] on img at bounding box center [573, 268] width 33 height 23
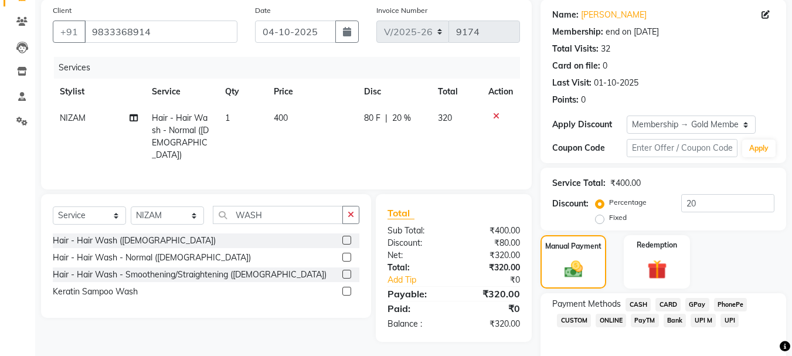
click at [700, 302] on span "GPay" at bounding box center [697, 304] width 24 height 13
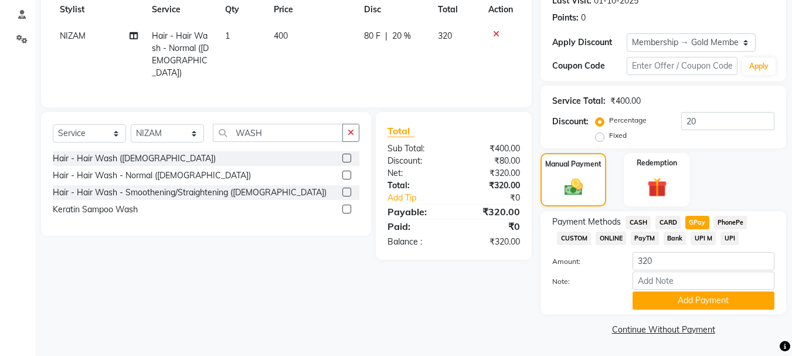
click at [638, 220] on span "CASH" at bounding box center [637, 222] width 25 height 13
click at [711, 304] on button "Add Payment" at bounding box center [703, 300] width 142 height 18
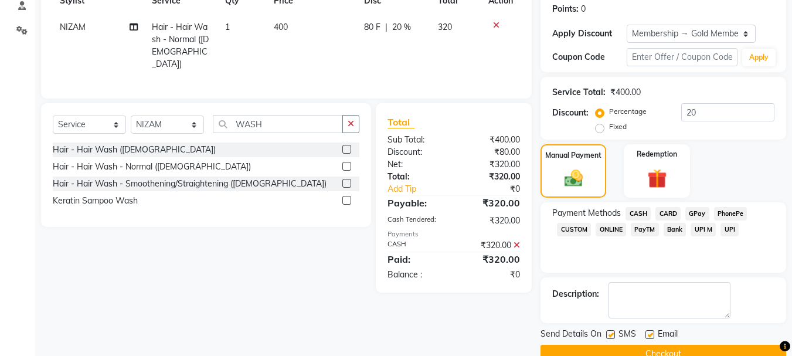
scroll to position [204, 0]
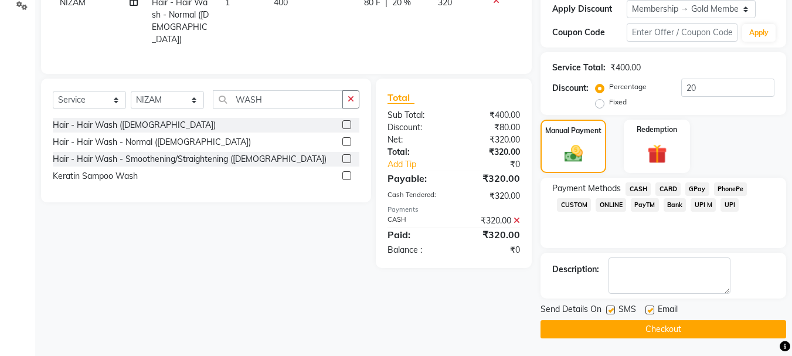
click at [704, 329] on button "Checkout" at bounding box center [663, 329] width 246 height 18
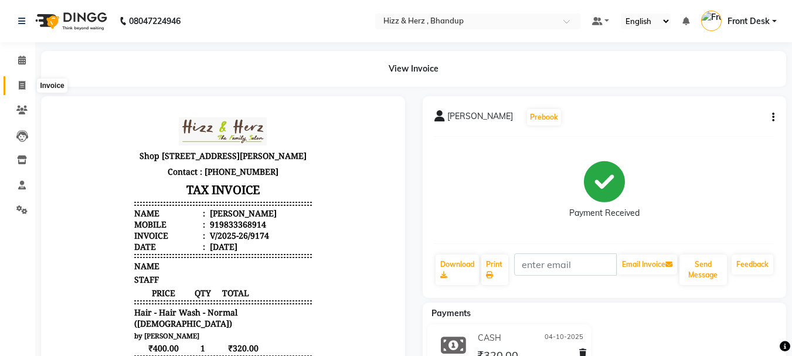
click at [22, 81] on icon at bounding box center [22, 85] width 6 height 9
select select "629"
select select "service"
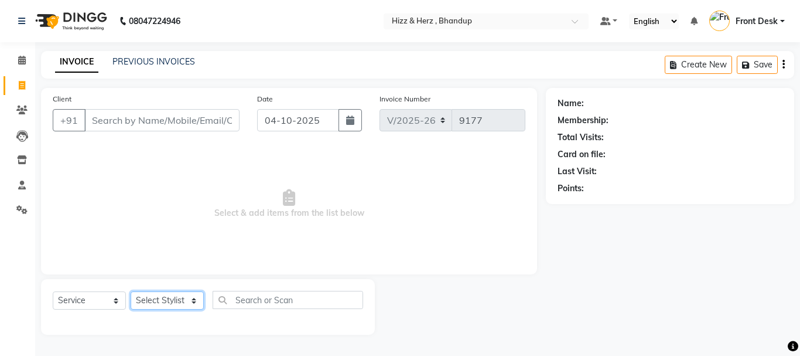
click at [190, 295] on select "Select Stylist Front Desk Gaurav Sharma HIZZ & HERZ 2 IRFAN AHMAD Jigna Goswami…" at bounding box center [167, 300] width 73 height 18
select select "33193"
click at [131, 291] on select "Select Stylist Front Desk Gaurav Sharma HIZZ & HERZ 2 IRFAN AHMAD Jigna Goswami…" at bounding box center [167, 300] width 73 height 18
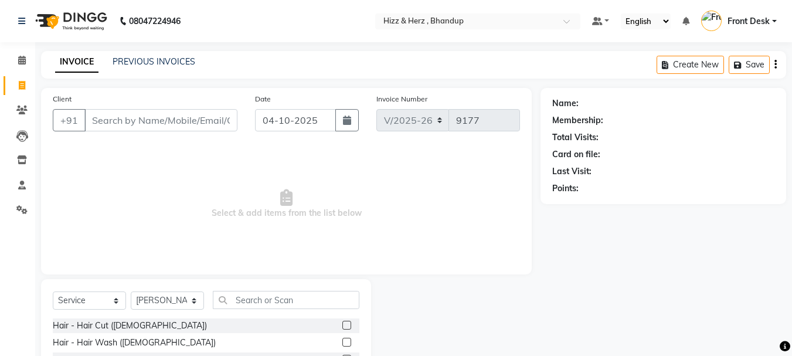
click at [342, 323] on label at bounding box center [346, 325] width 9 height 9
click at [342, 323] on input "checkbox" at bounding box center [346, 326] width 8 height 8
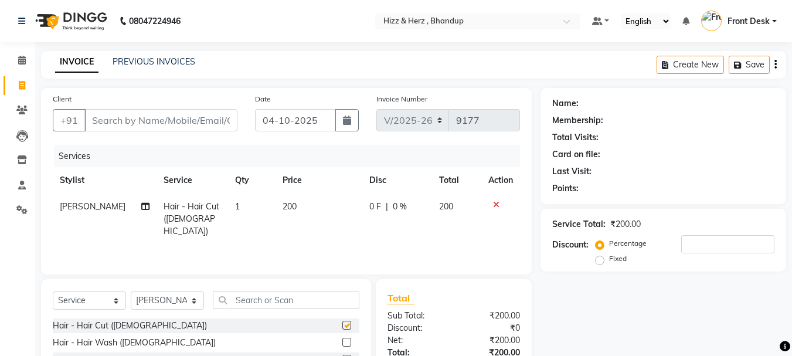
checkbox input "false"
click at [494, 199] on td at bounding box center [500, 218] width 39 height 51
click at [495, 203] on icon at bounding box center [496, 204] width 6 height 8
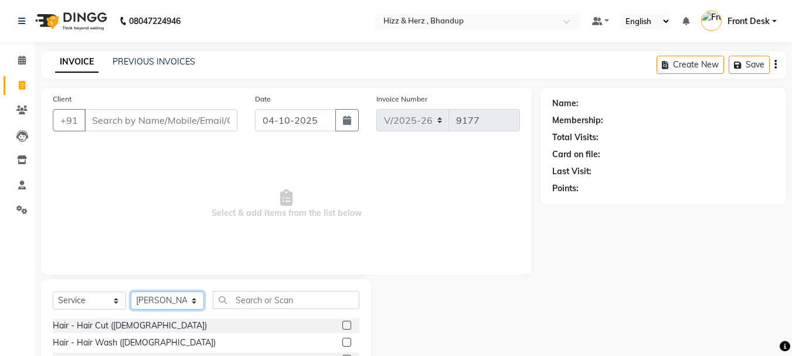
click at [199, 295] on select "Select Stylist Front Desk Gaurav Sharma HIZZ & HERZ 2 IRFAN AHMAD Jigna Goswami…" at bounding box center [167, 300] width 73 height 18
select select "9146"
click at [131, 291] on select "Select Stylist Front Desk Gaurav Sharma HIZZ & HERZ 2 IRFAN AHMAD Jigna Goswami…" at bounding box center [167, 300] width 73 height 18
click at [342, 323] on label at bounding box center [346, 325] width 9 height 9
click at [342, 323] on input "checkbox" at bounding box center [346, 326] width 8 height 8
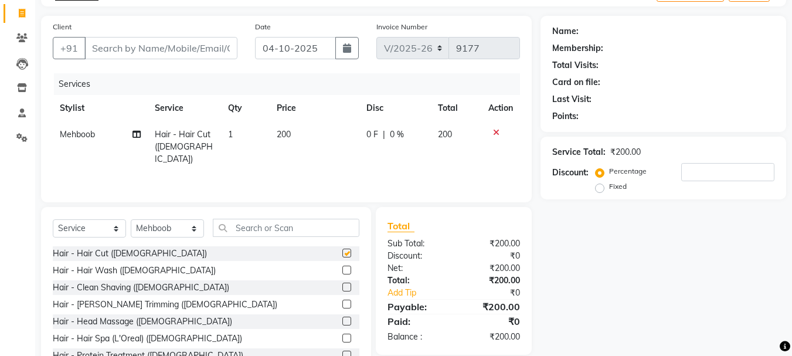
checkbox input "false"
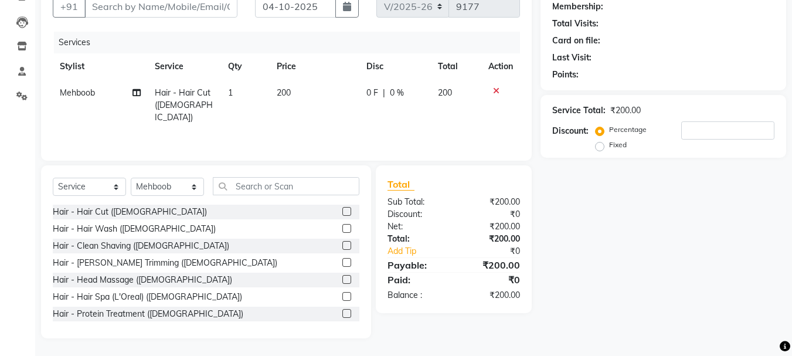
click at [342, 260] on label at bounding box center [346, 262] width 9 height 9
click at [342, 260] on input "checkbox" at bounding box center [346, 263] width 8 height 8
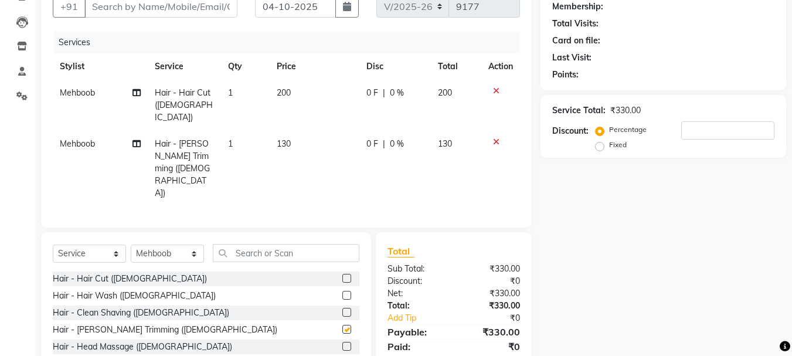
checkbox input "false"
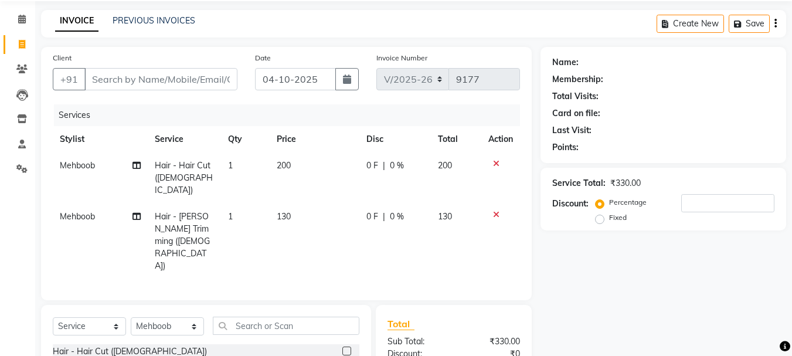
scroll to position [0, 0]
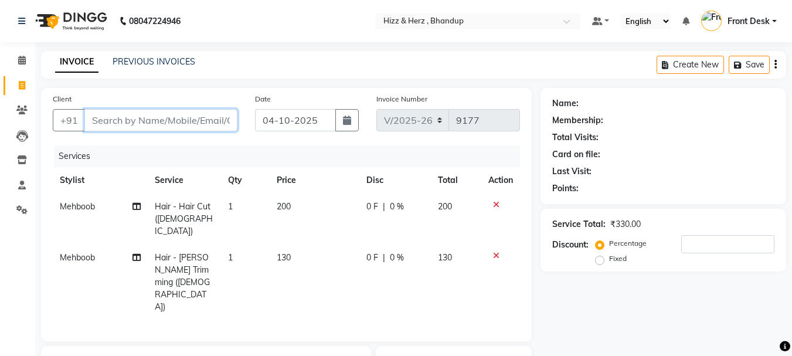
click at [210, 118] on input "Client" at bounding box center [160, 120] width 153 height 22
click at [221, 122] on input "Client" at bounding box center [160, 120] width 153 height 22
click at [215, 124] on input "Client" at bounding box center [160, 120] width 153 height 22
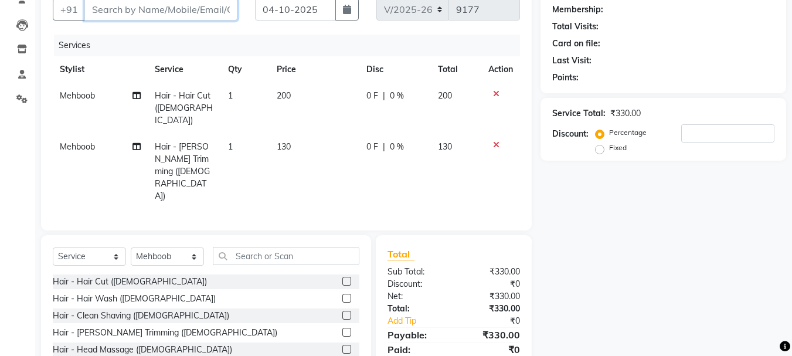
scroll to position [140, 0]
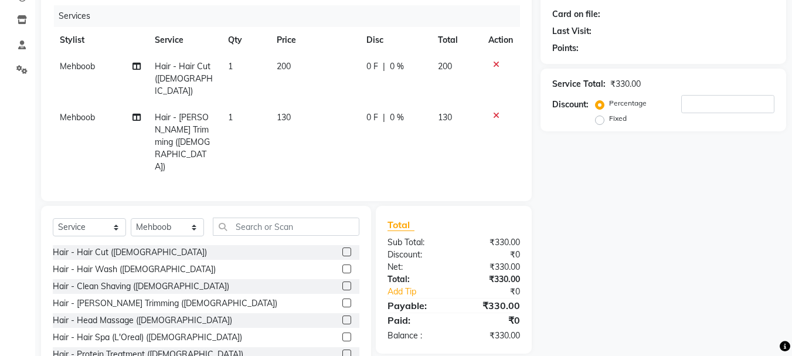
click at [342, 264] on label at bounding box center [346, 268] width 9 height 9
click at [342, 265] on input "checkbox" at bounding box center [346, 269] width 8 height 8
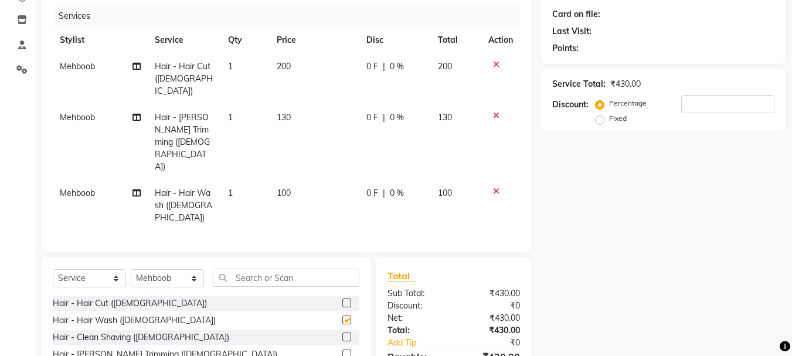
checkbox input "false"
click at [284, 188] on span "100" at bounding box center [284, 193] width 14 height 11
select select "9146"
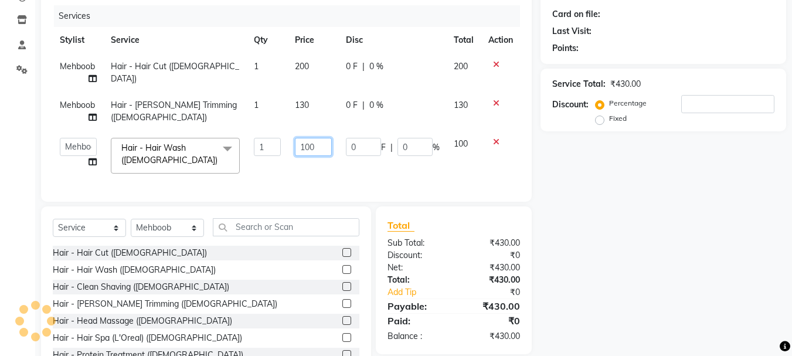
click at [308, 144] on input "100" at bounding box center [313, 147] width 37 height 18
type input "150"
click at [318, 173] on div "Services Stylist Service Qty Price Disc Total Action Mehboob Hair - Hair Cut (M…" at bounding box center [286, 97] width 467 height 185
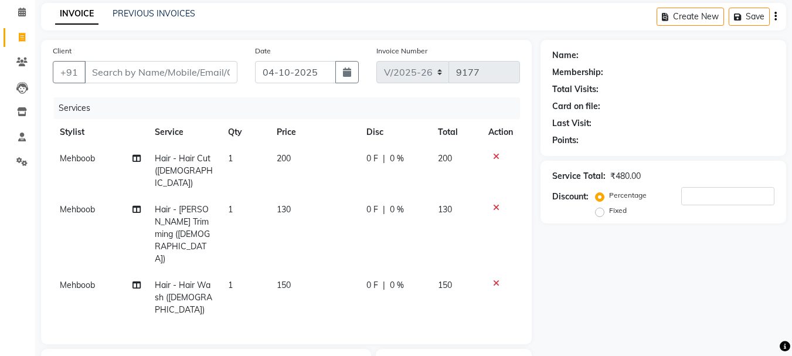
scroll to position [0, 0]
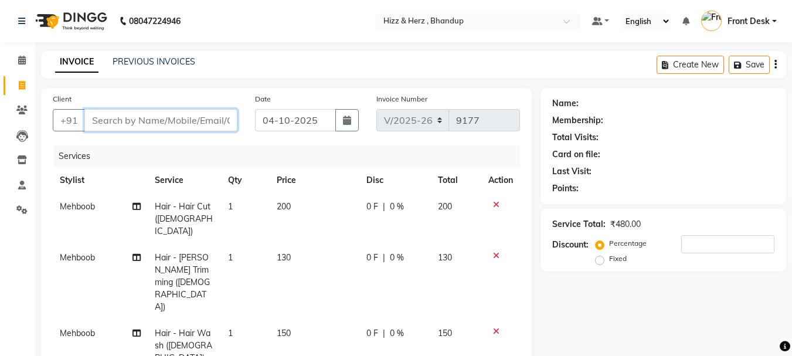
click at [213, 115] on input "Client" at bounding box center [160, 120] width 153 height 22
type input "8"
type input "0"
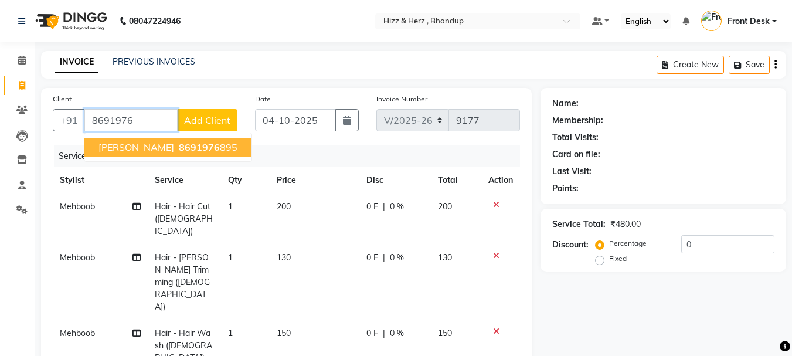
click at [251, 154] on button "MISS. AISHWARYA PILLAY 8691976 895" at bounding box center [167, 147] width 167 height 19
type input "8691976895"
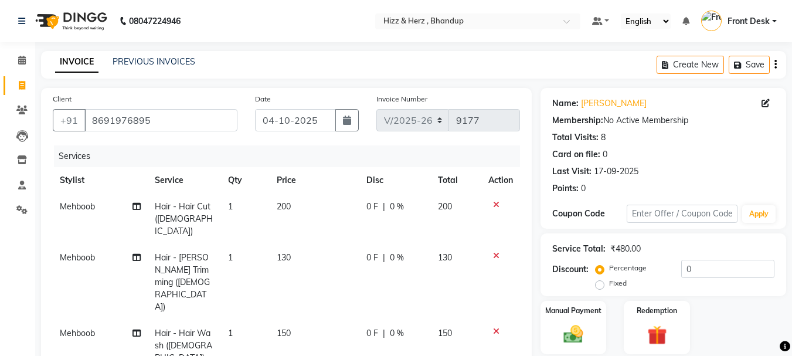
scroll to position [176, 0]
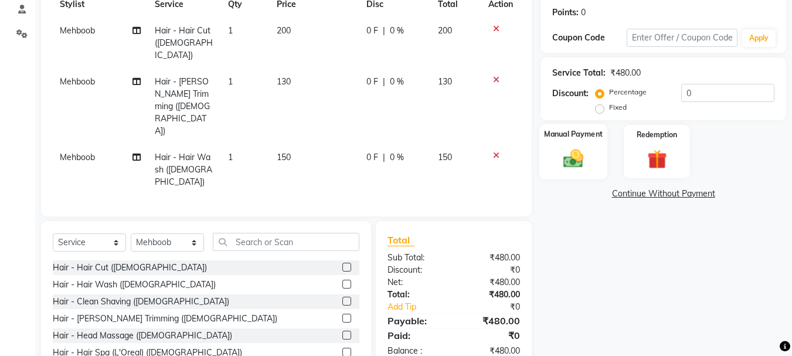
click at [574, 161] on img at bounding box center [573, 157] width 33 height 23
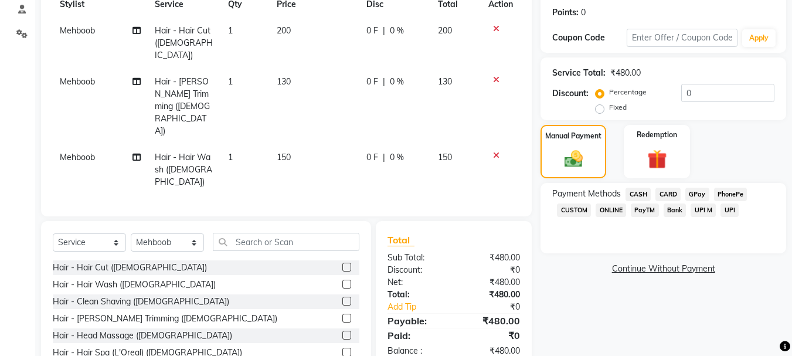
click at [696, 192] on span "GPay" at bounding box center [697, 194] width 24 height 13
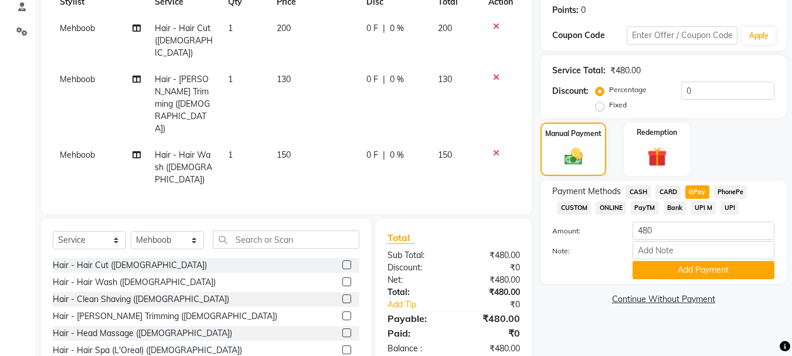
scroll to position [179, 0]
click at [690, 275] on button "Add Payment" at bounding box center [703, 269] width 142 height 18
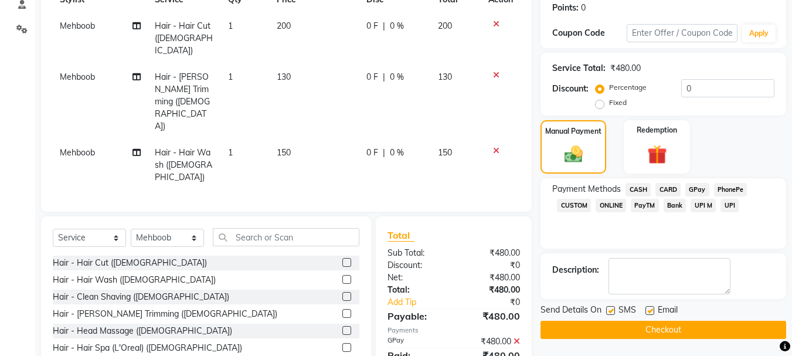
scroll to position [181, 0]
click at [663, 332] on button "Checkout" at bounding box center [663, 329] width 246 height 18
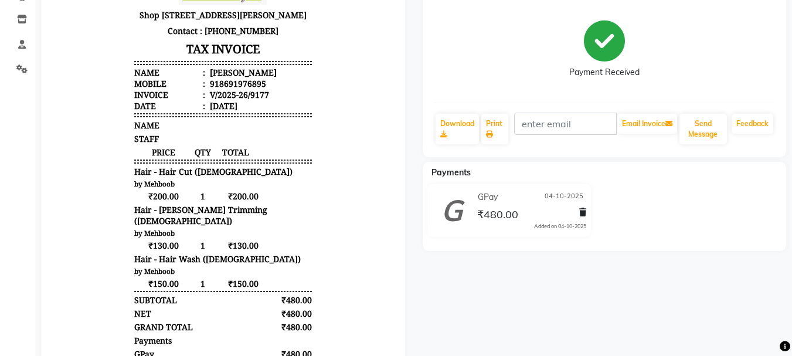
scroll to position [176, 0]
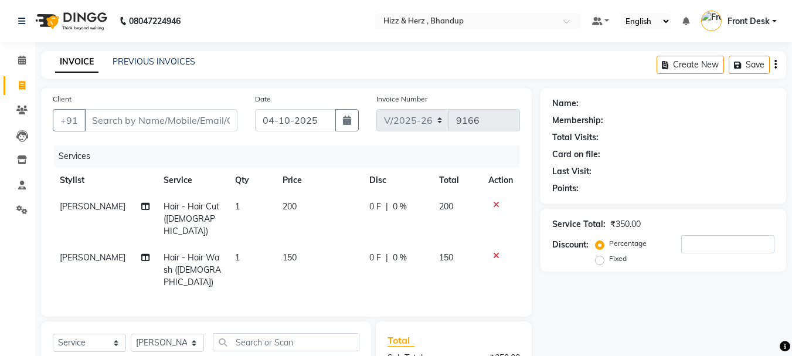
select select "629"
select select "service"
select select "33193"
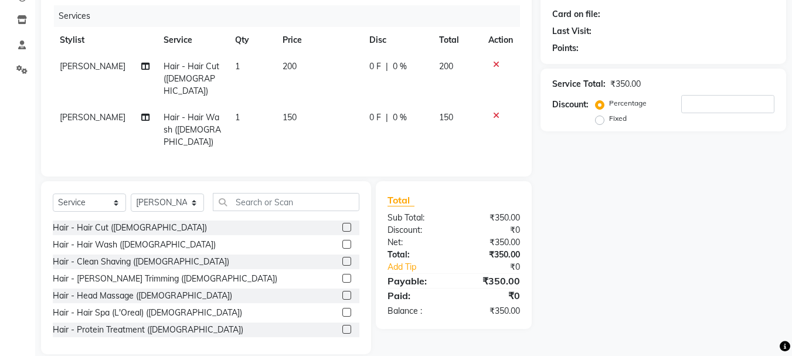
scroll to position [140, 0]
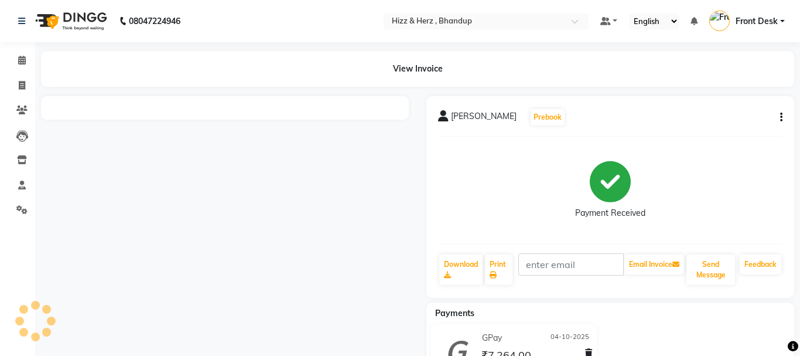
select select "en"
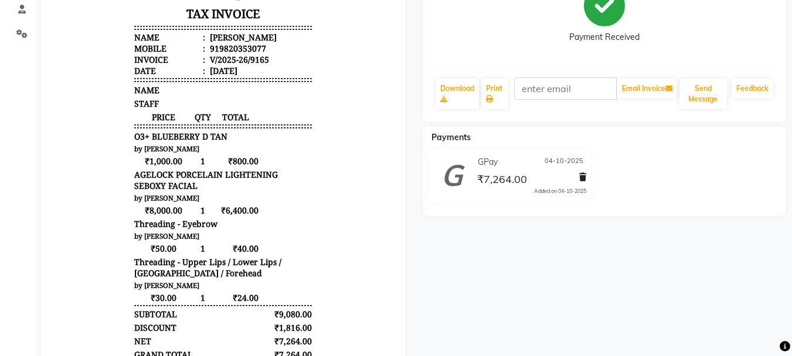
scroll to position [117, 0]
